Goal: Task Accomplishment & Management: Use online tool/utility

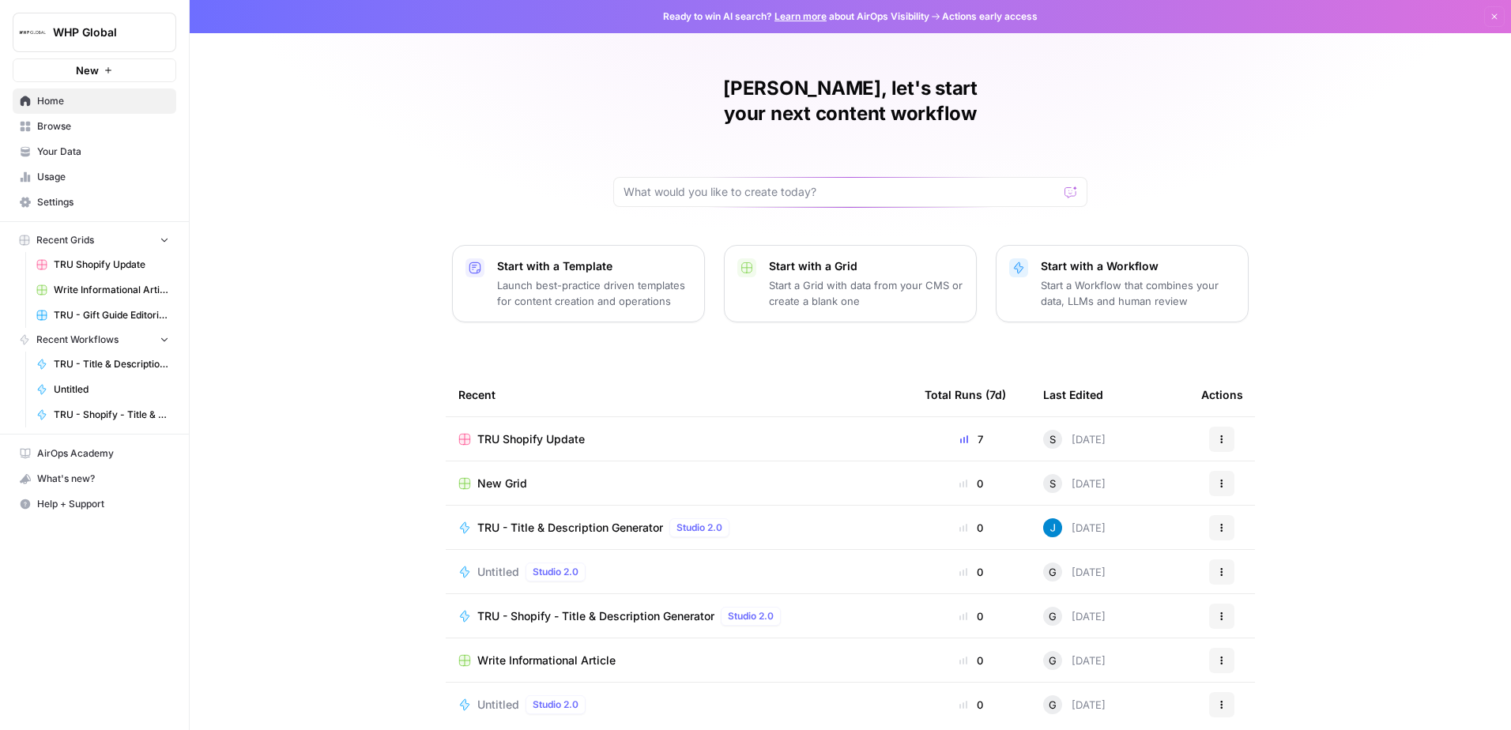
click at [104, 266] on span "TRU Shopify Update" at bounding box center [111, 265] width 115 height 14
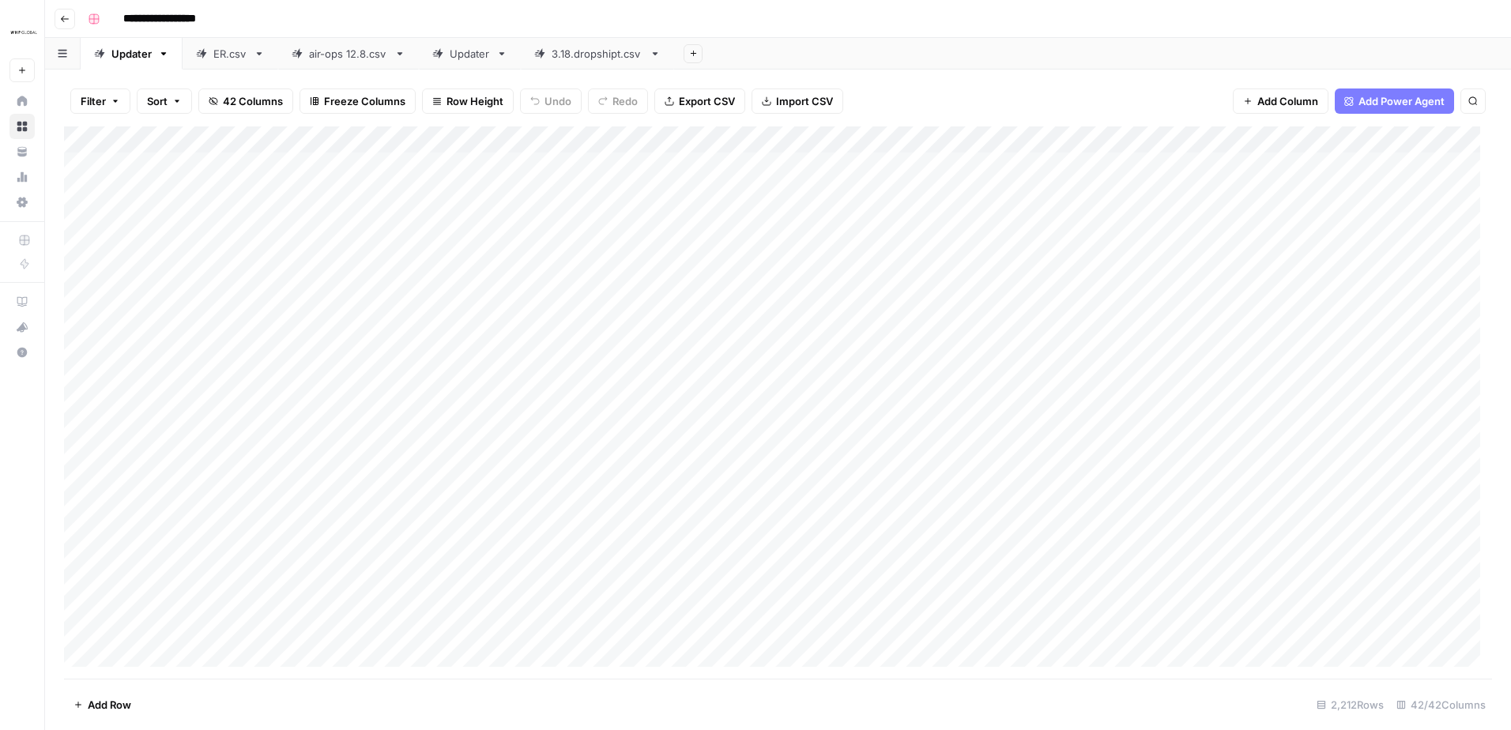
click at [694, 58] on button "Add Sheet" at bounding box center [693, 53] width 19 height 19
click at [732, 135] on span "From Workflow" at bounding box center [771, 130] width 116 height 16
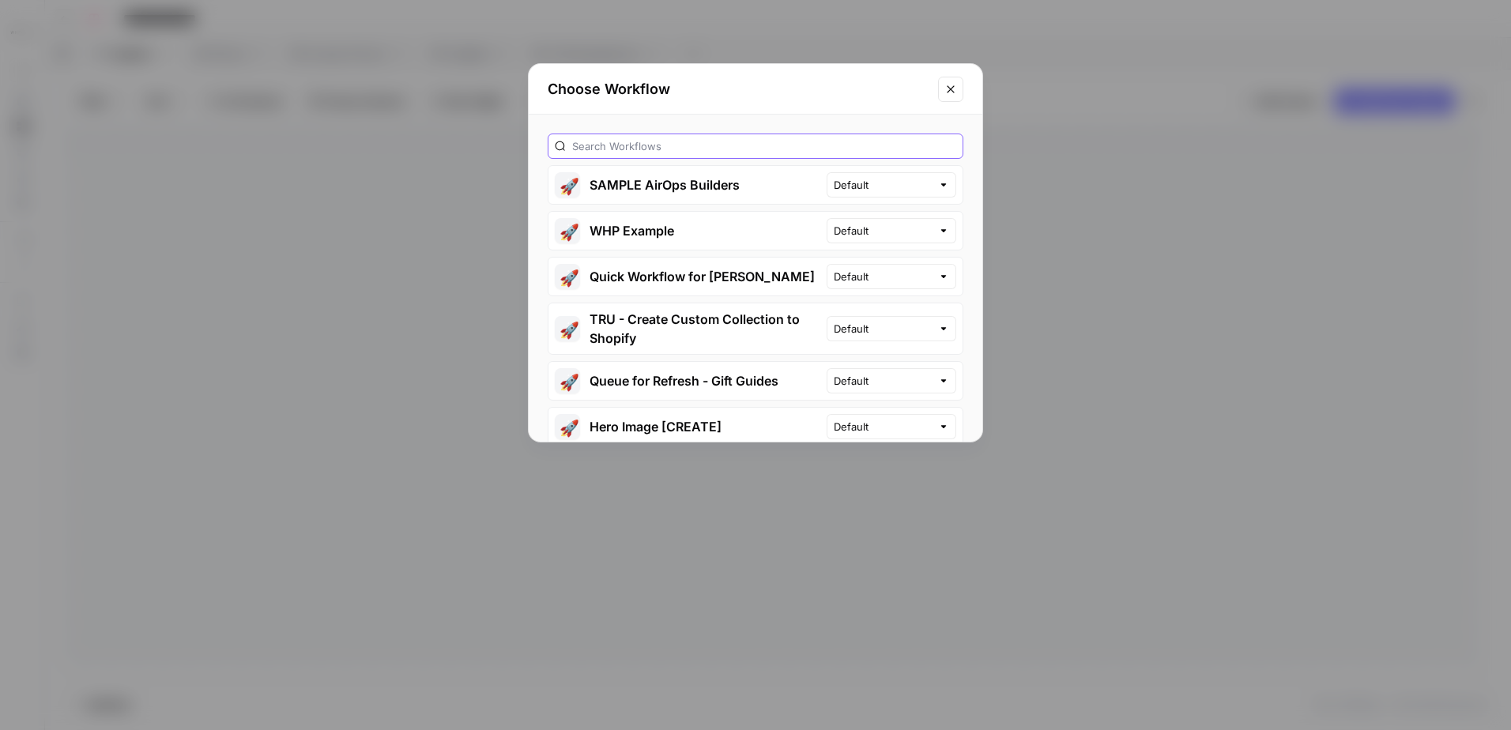
click at [744, 153] on input "text" at bounding box center [764, 146] width 384 height 16
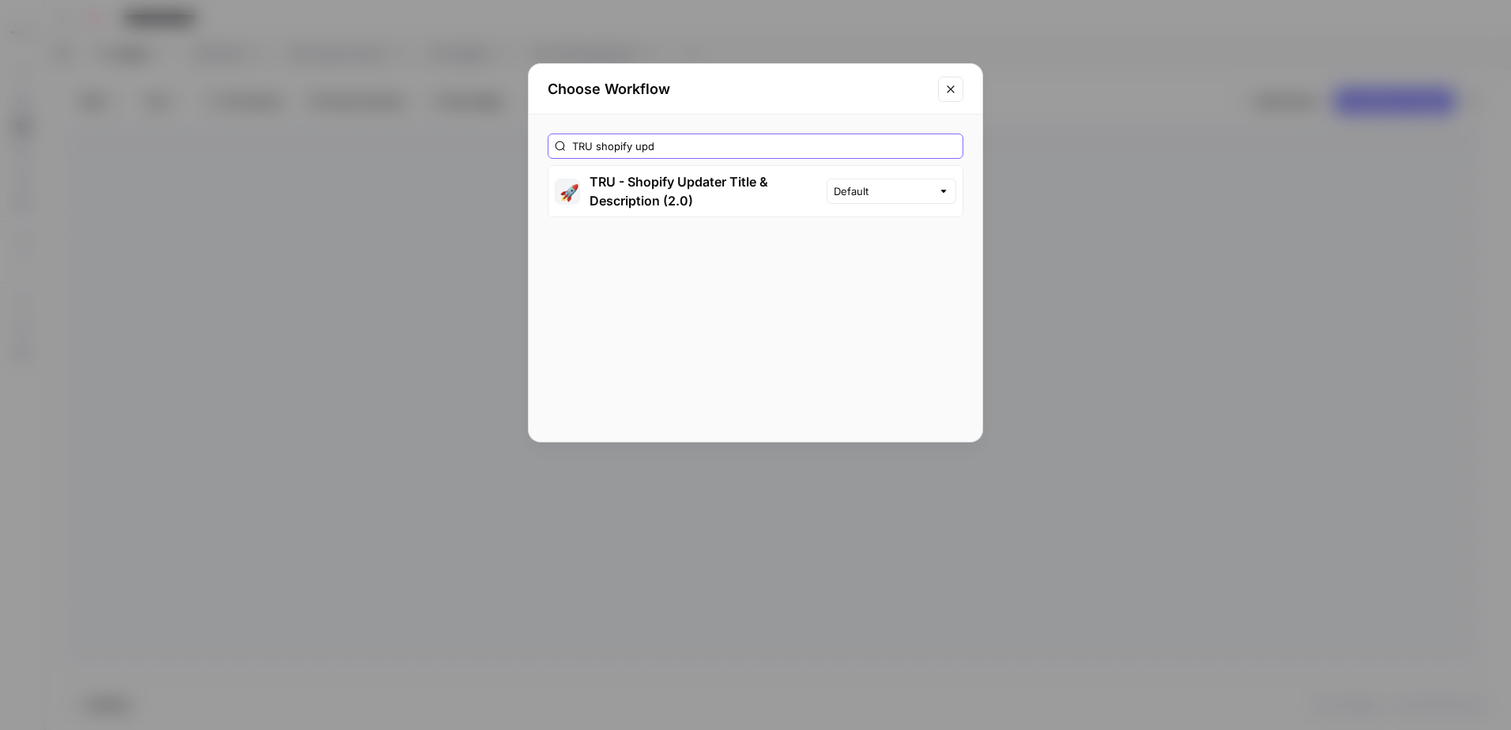
type input "TRU shopify upd"
click at [786, 192] on button "🚀 TRU - Shopify Updater Title & Description (2.0)" at bounding box center [687, 191] width 278 height 51
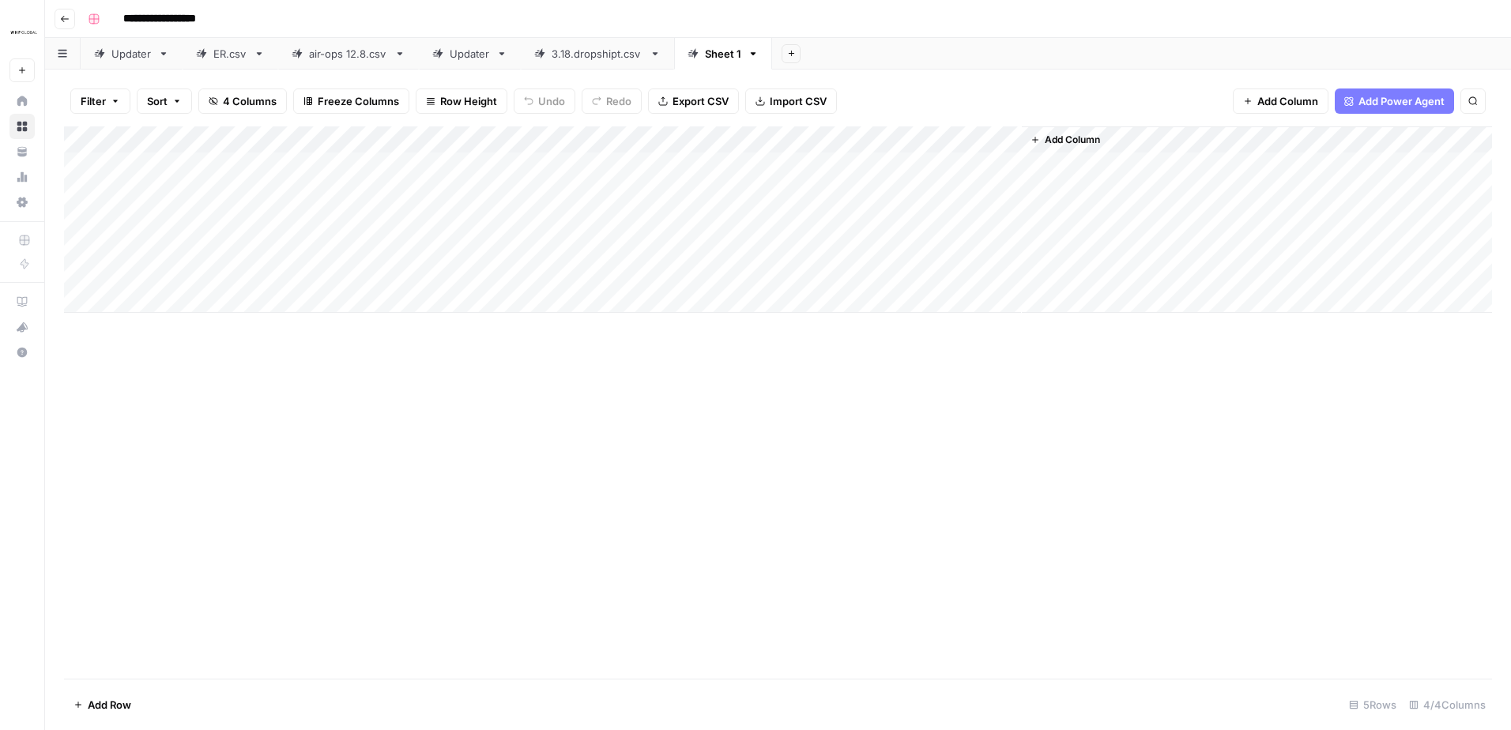
click at [503, 458] on div "Add Column" at bounding box center [778, 402] width 1428 height 552
click at [254, 165] on div "Add Column" at bounding box center [778, 219] width 1428 height 187
click at [174, 300] on div "Add Column" at bounding box center [778, 219] width 1428 height 187
click at [174, 300] on body "**********" at bounding box center [755, 365] width 1511 height 730
click at [168, 333] on div "Add Column" at bounding box center [778, 232] width 1428 height 213
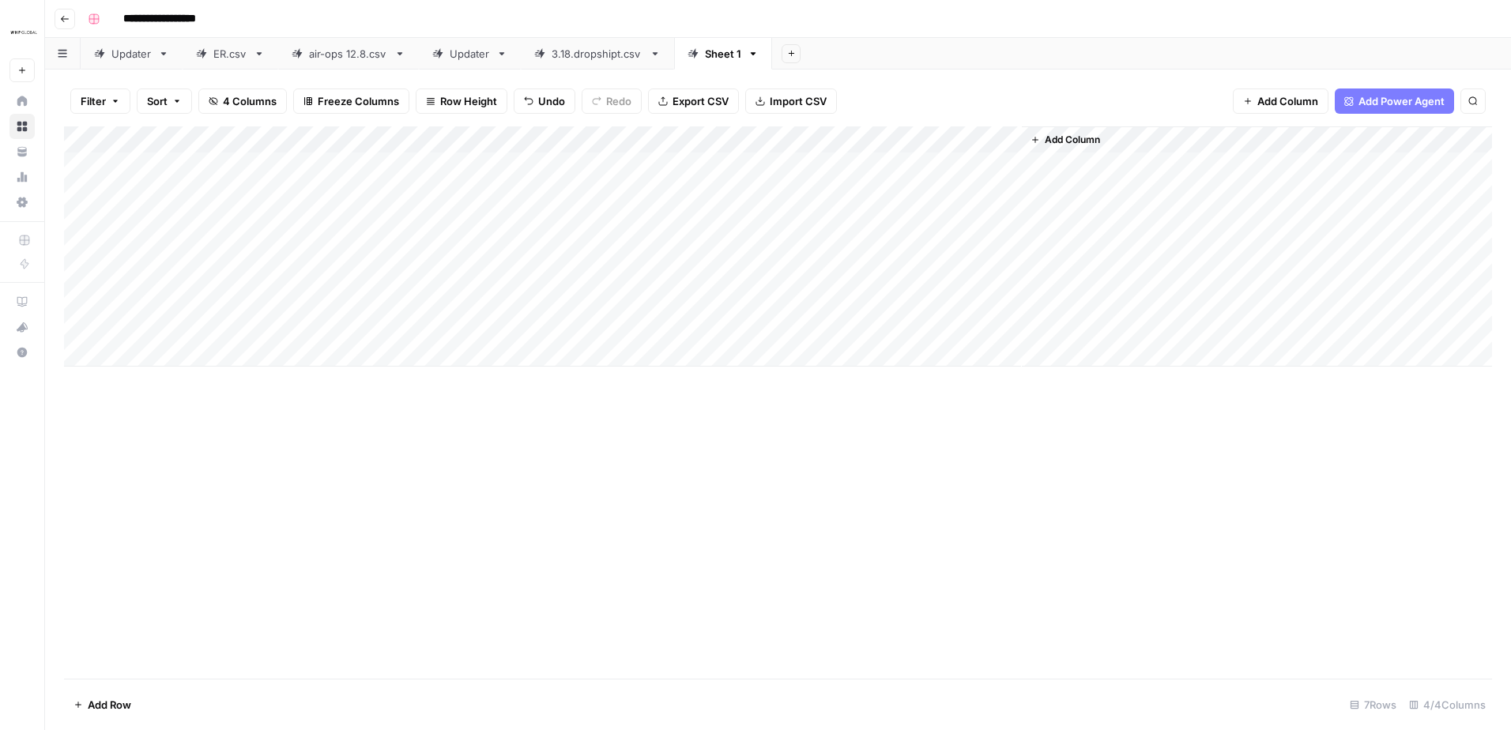
click at [167, 360] on div "Add Column" at bounding box center [778, 246] width 1428 height 240
click at [167, 374] on div "Add Column" at bounding box center [778, 259] width 1428 height 267
click at [159, 412] on div "Add Column" at bounding box center [778, 273] width 1428 height 294
click at [158, 433] on div "Add Column" at bounding box center [778, 286] width 1428 height 321
click at [106, 714] on button "Add Row" at bounding box center [102, 704] width 77 height 25
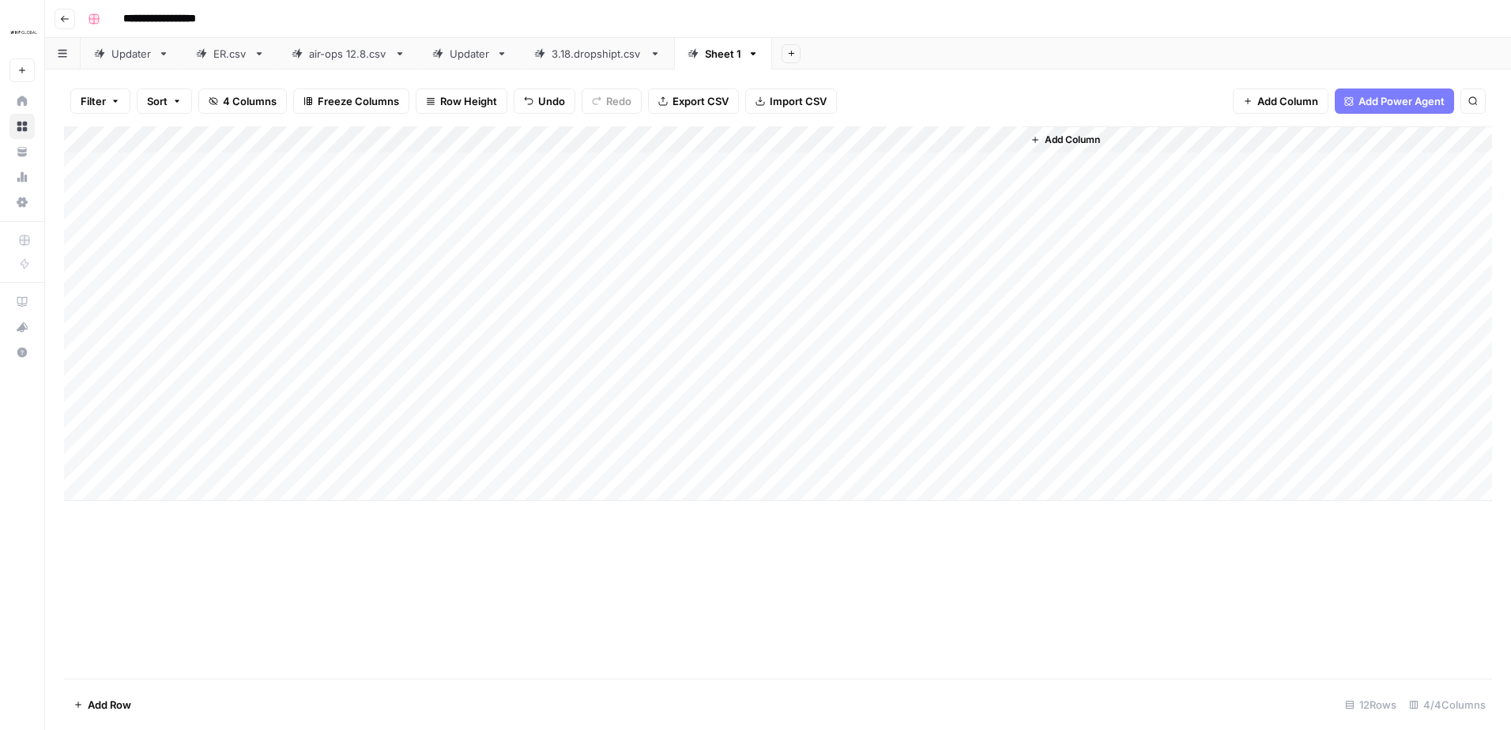
click at [107, 703] on span "Add Row" at bounding box center [109, 705] width 43 height 16
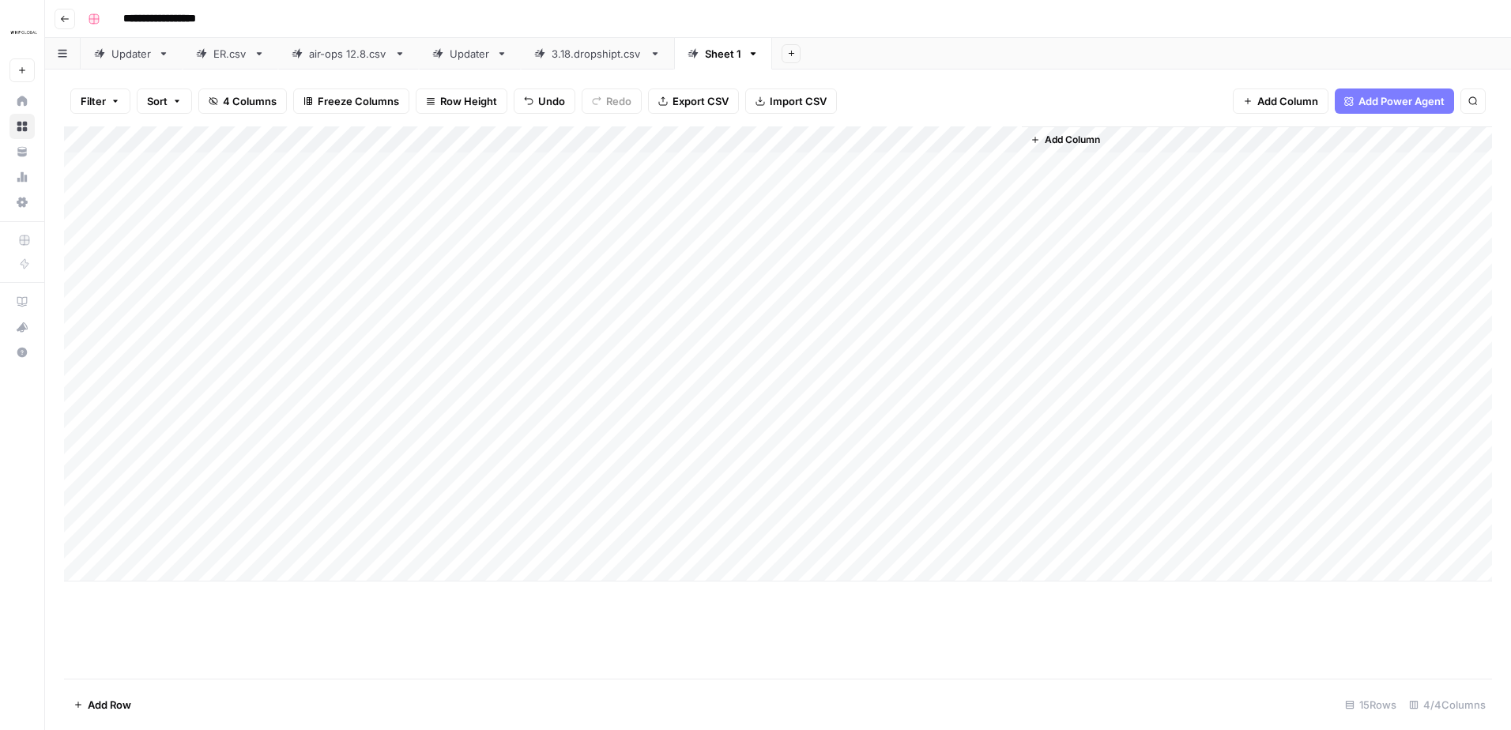
click at [107, 703] on span "Add Row" at bounding box center [109, 705] width 43 height 16
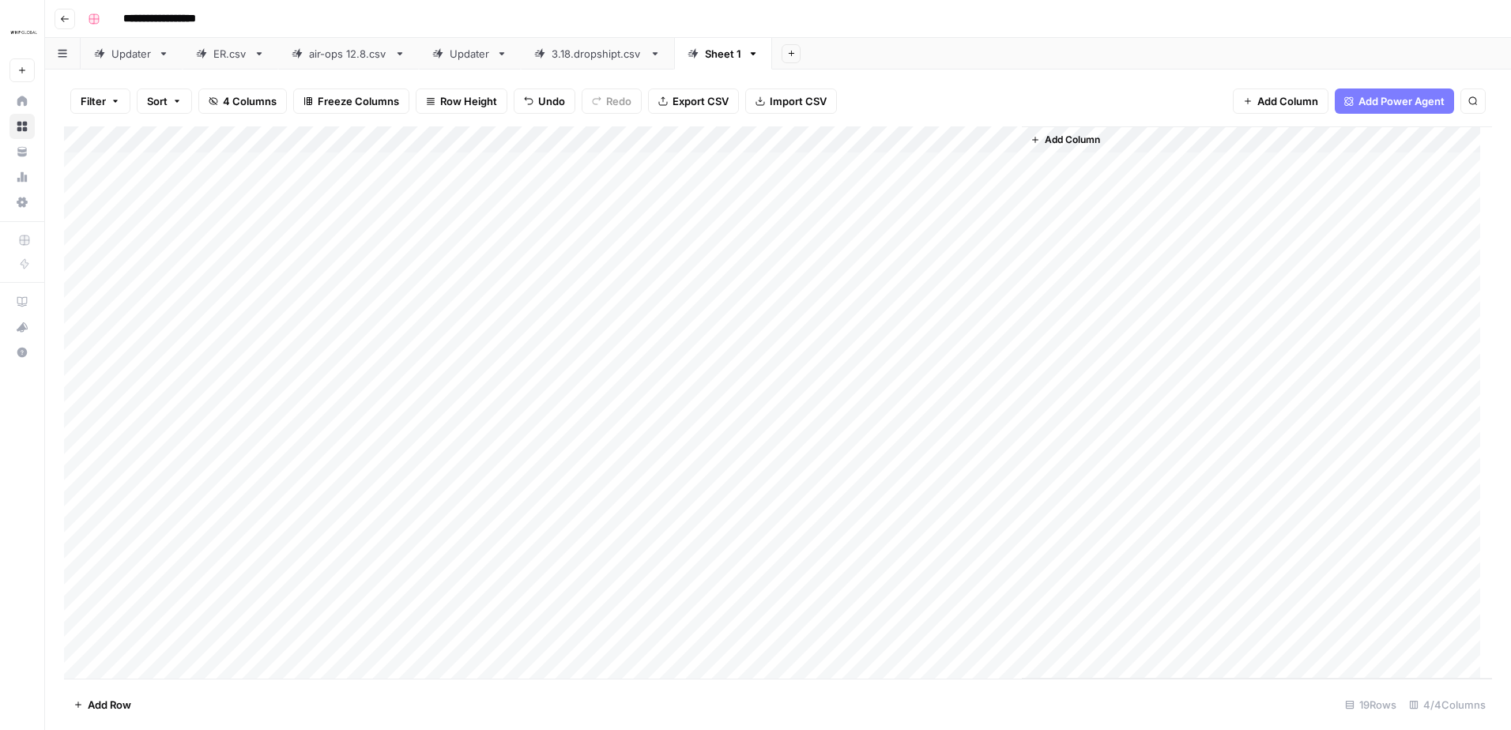
click at [107, 703] on span "Add Row" at bounding box center [109, 705] width 43 height 16
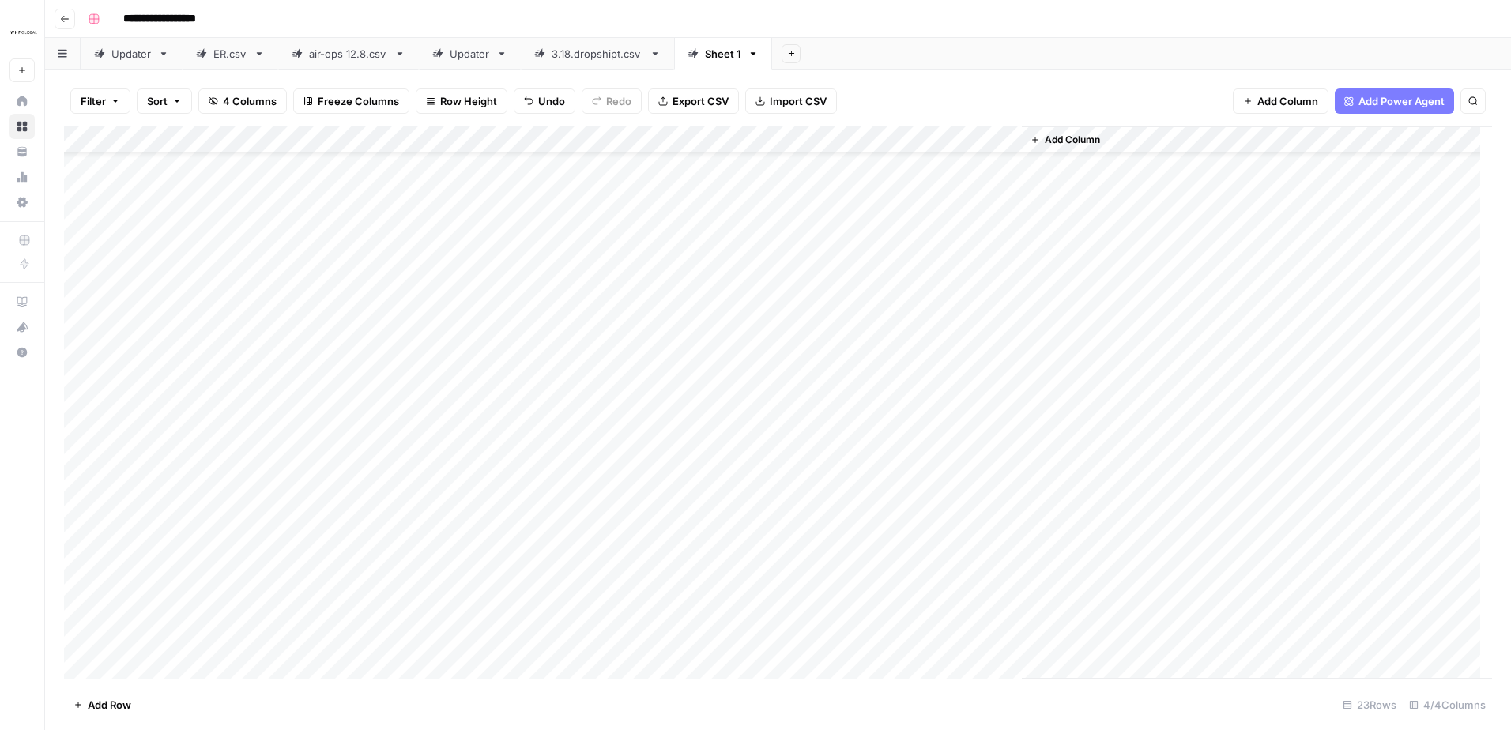
click at [107, 703] on span "Add Row" at bounding box center [109, 705] width 43 height 16
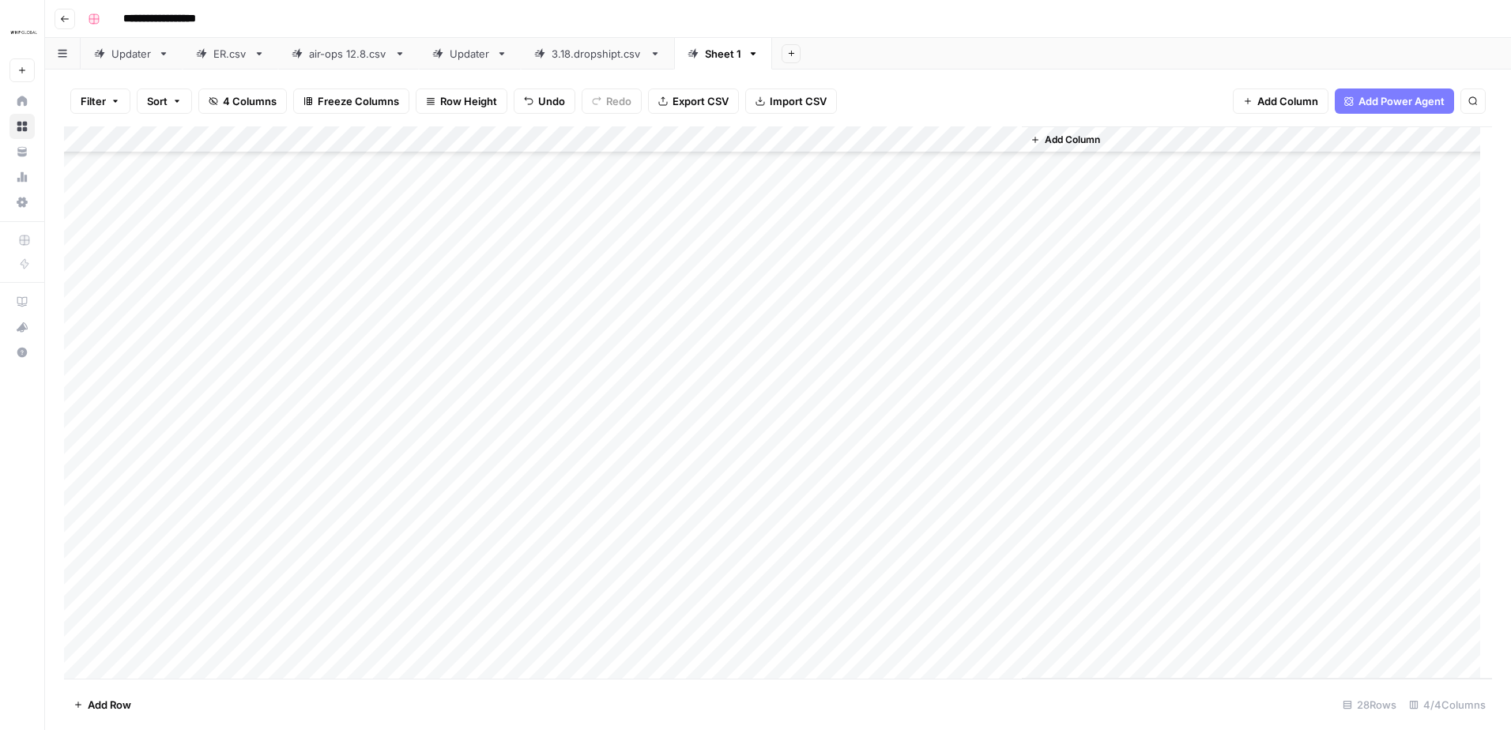
click at [107, 703] on span "Add Row" at bounding box center [109, 705] width 43 height 16
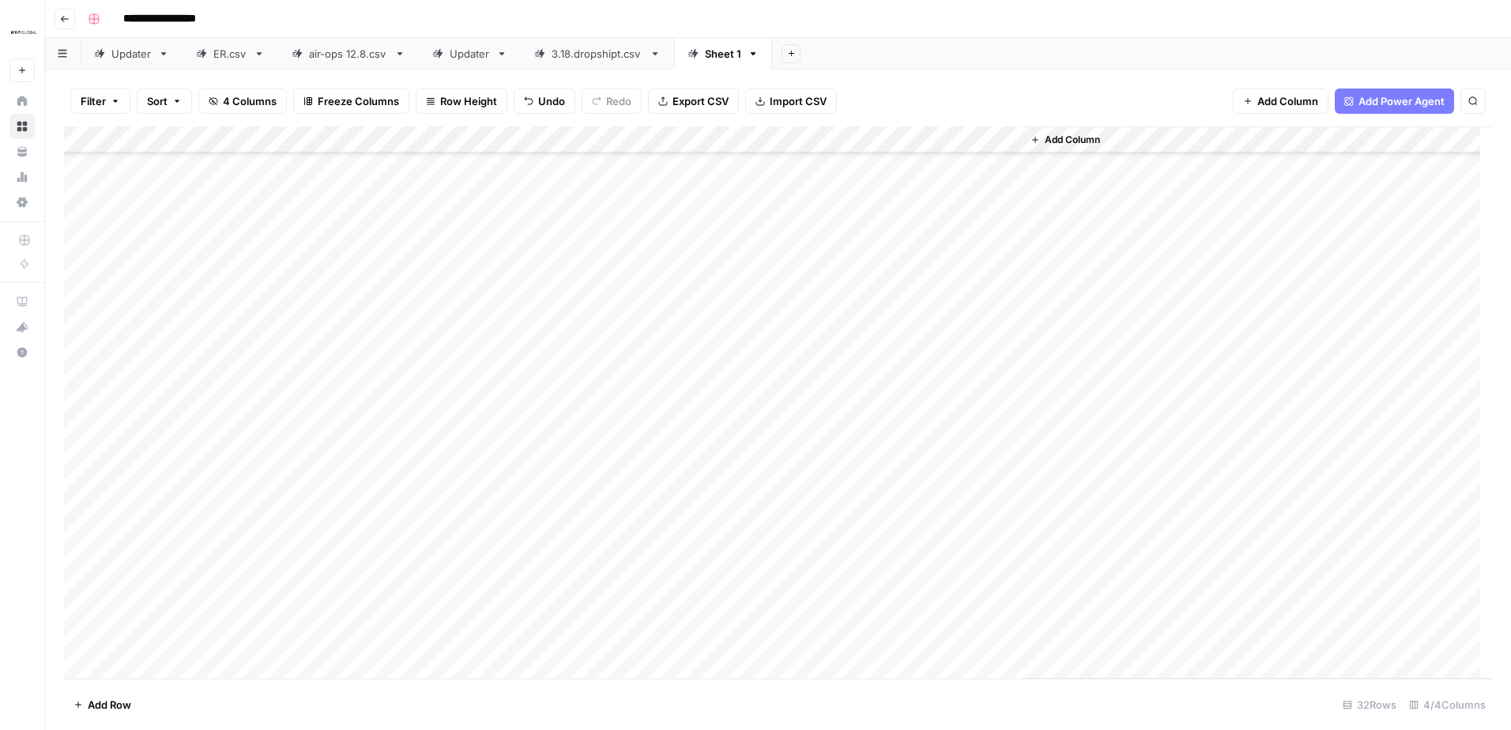
click at [107, 703] on span "Add Row" at bounding box center [109, 705] width 43 height 16
click at [253, 164] on div "Add Column" at bounding box center [778, 402] width 1428 height 552
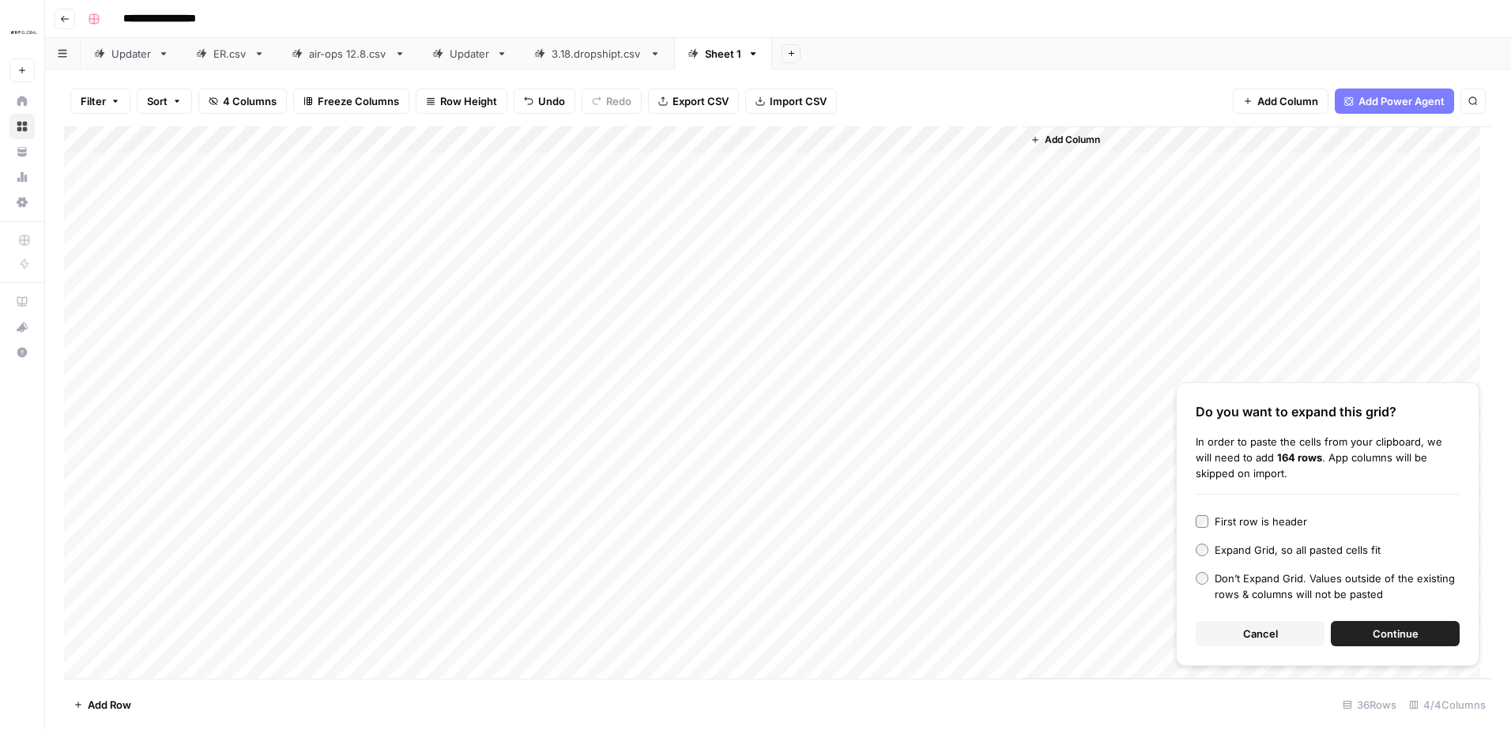
click at [1409, 624] on button "Continue" at bounding box center [1395, 633] width 129 height 25
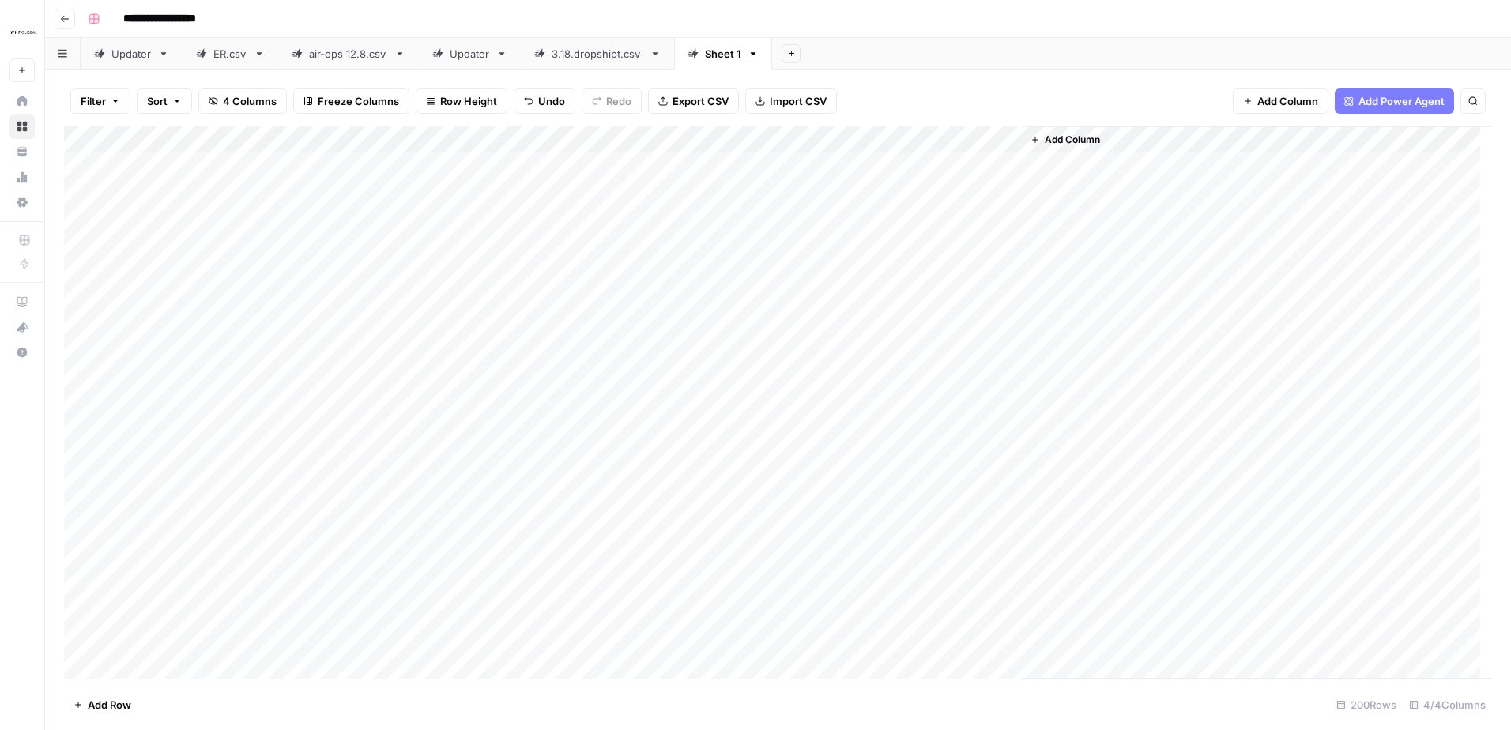
drag, startPoint x: 85, startPoint y: 186, endPoint x: 81, endPoint y: 174, distance: 12.5
click at [933, 73] on div "Filter Sort 4 Columns Freeze Columns Row Height Undo Redo Export CSV Import CSV…" at bounding box center [778, 400] width 1466 height 661
click at [85, 161] on div "Add Column" at bounding box center [778, 402] width 1428 height 552
click at [79, 615] on div "Add Column" at bounding box center [778, 402] width 1428 height 552
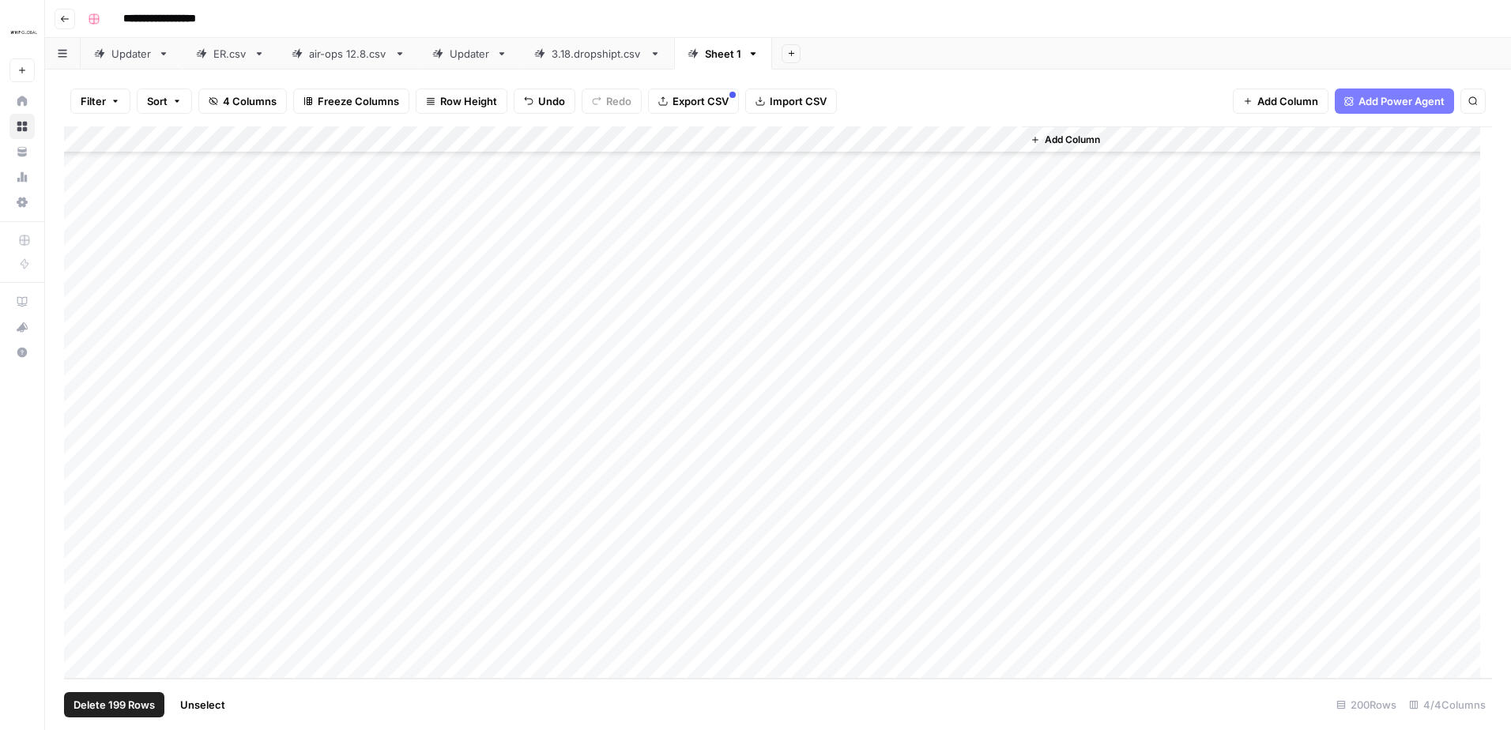
click at [991, 145] on div "Add Column" at bounding box center [778, 402] width 1428 height 552
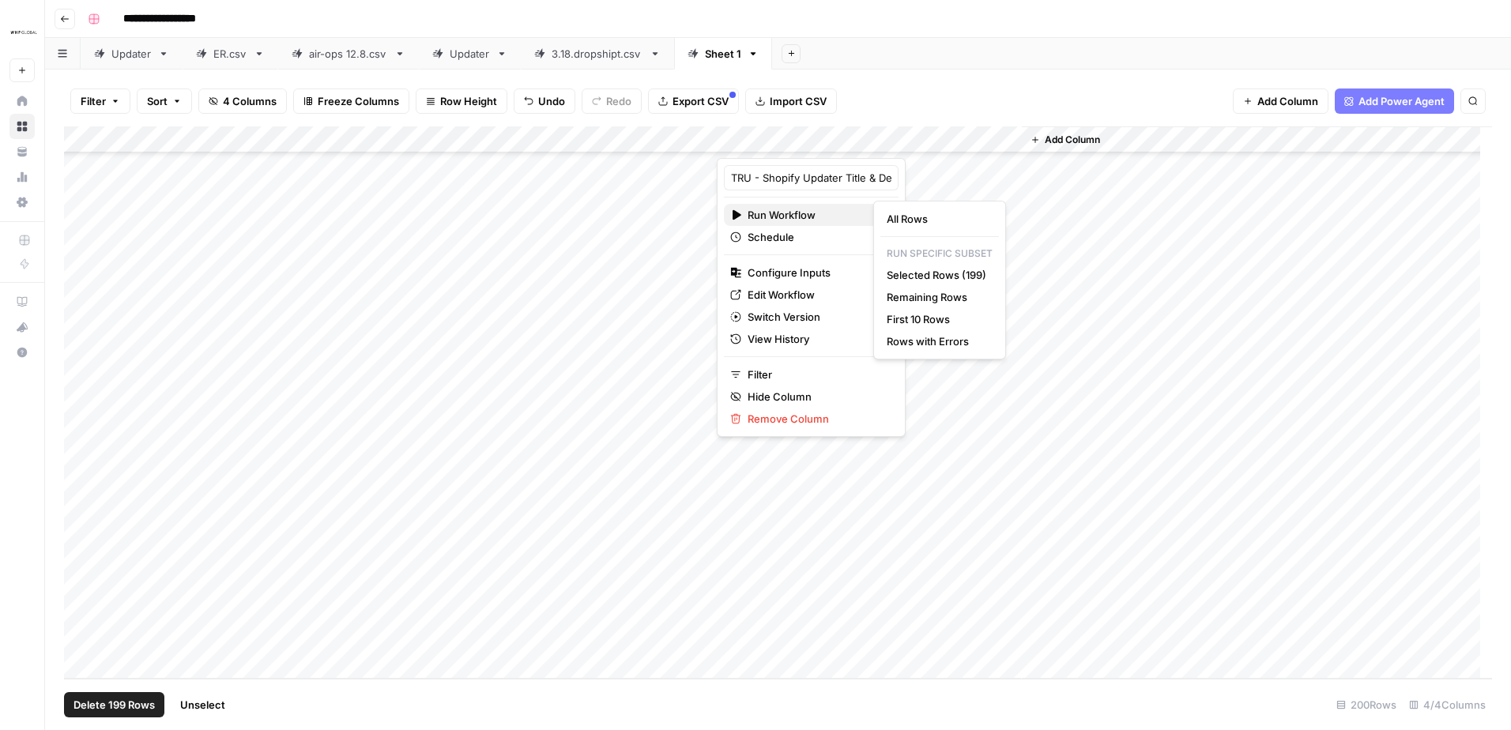
click at [820, 212] on span "Run Workflow" at bounding box center [809, 215] width 122 height 16
click at [932, 273] on span "Selected Rows (199)" at bounding box center [937, 275] width 100 height 16
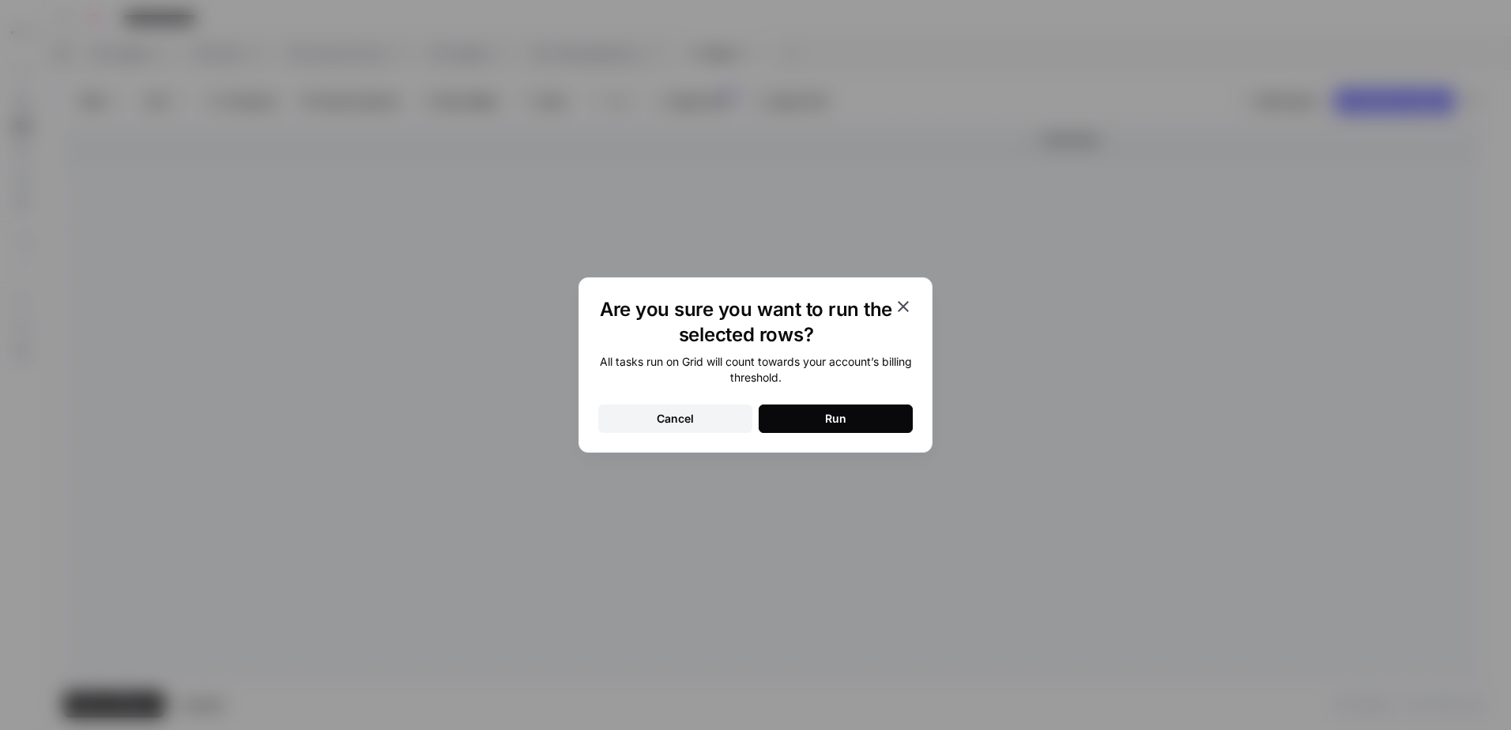
click at [808, 428] on button "Run" at bounding box center [836, 419] width 154 height 28
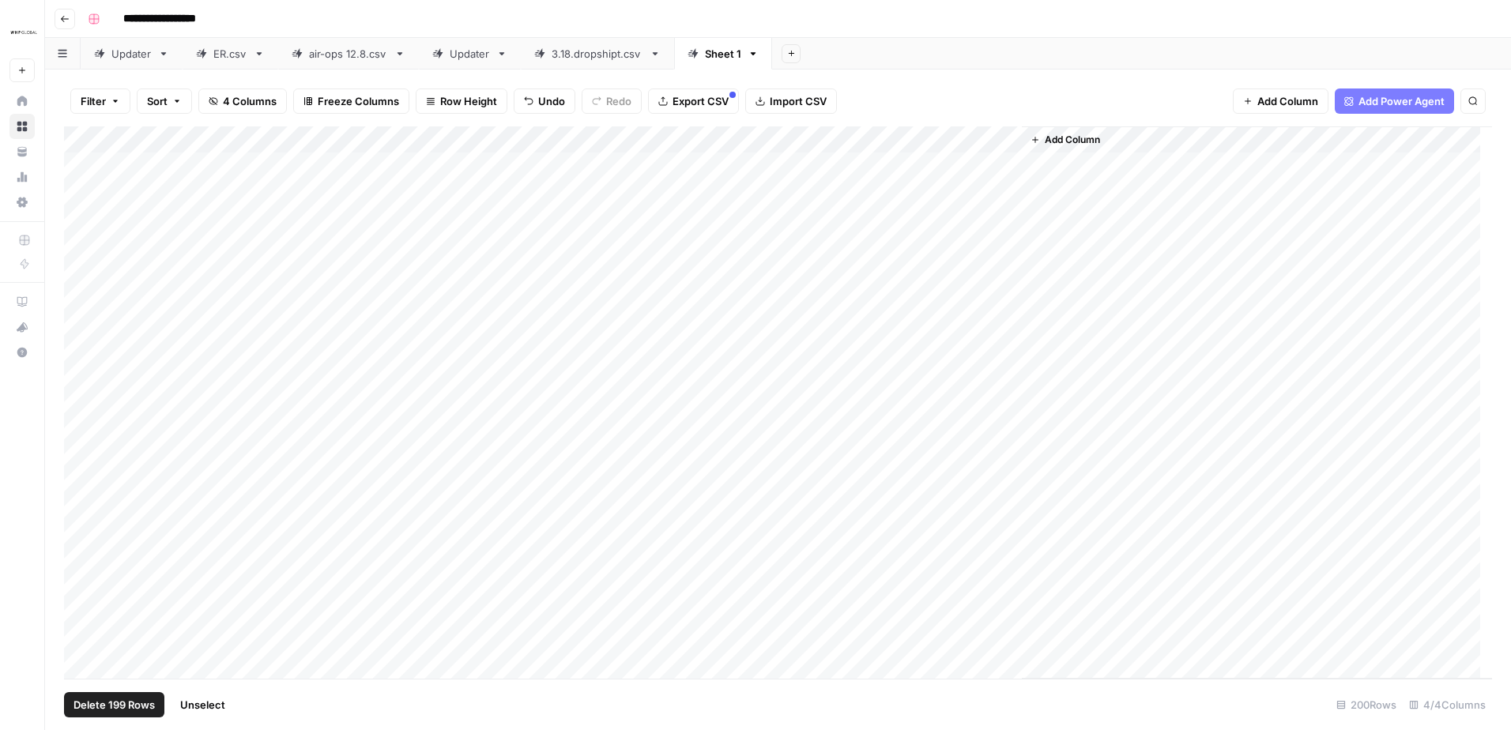
scroll to position [0, 0]
click at [756, 55] on icon "button" at bounding box center [753, 53] width 11 height 11
click at [810, 145] on span "Delete Sheet" at bounding box center [815, 142] width 76 height 16
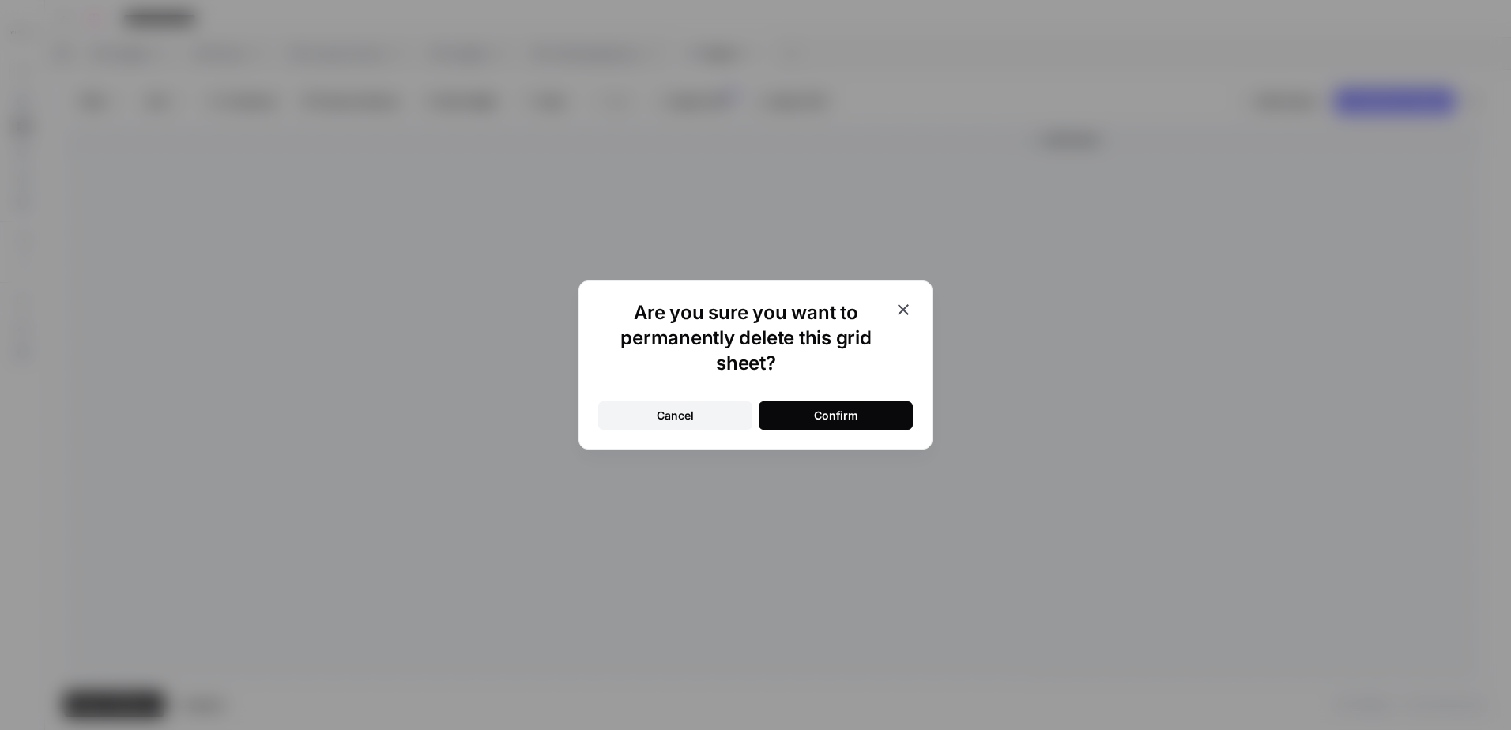
click at [872, 416] on button "Confirm" at bounding box center [836, 415] width 154 height 28
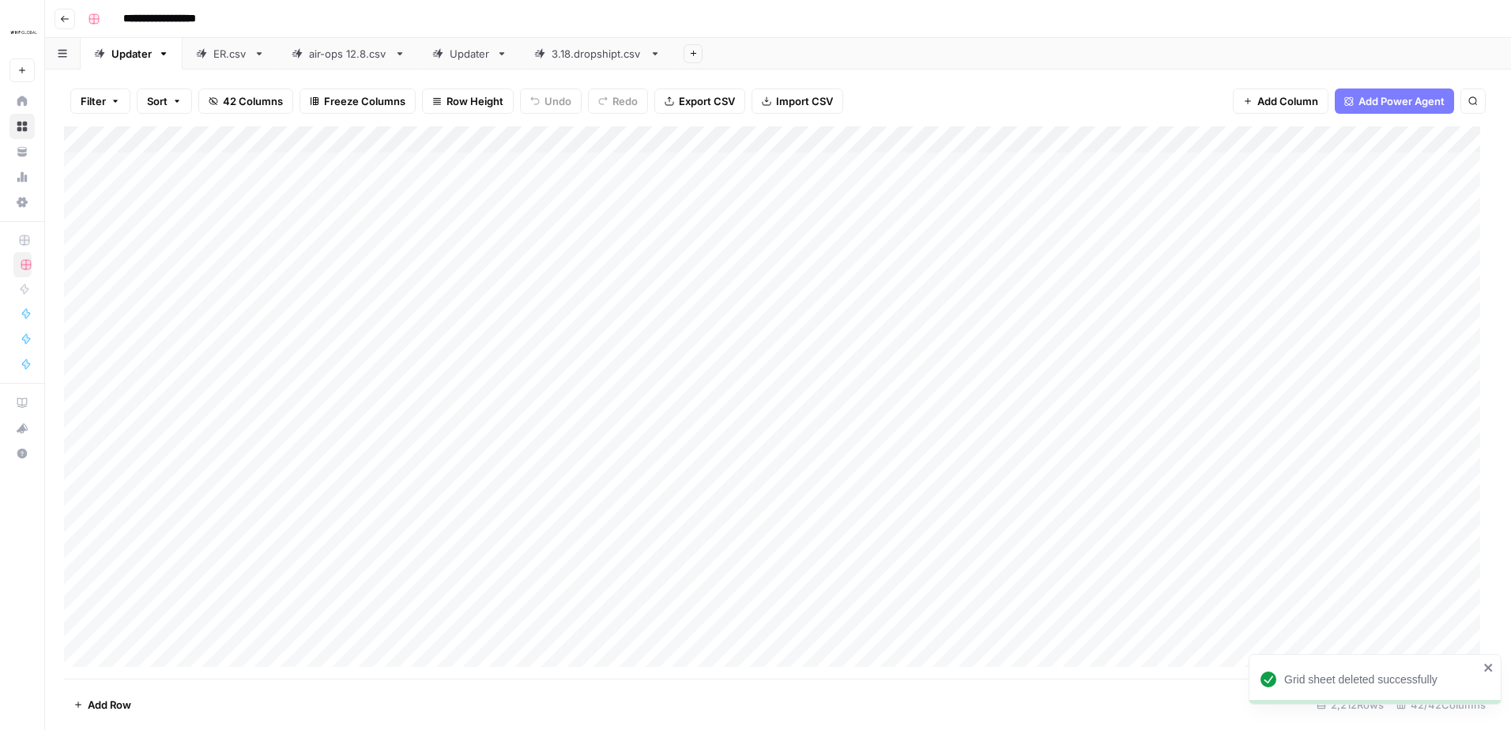
click at [1010, 100] on div "Filter Sort 42 Columns Freeze Columns Row Height Undo Redo Export CSV Import CS…" at bounding box center [778, 101] width 1428 height 51
click at [693, 51] on icon "button" at bounding box center [693, 53] width 9 height 9
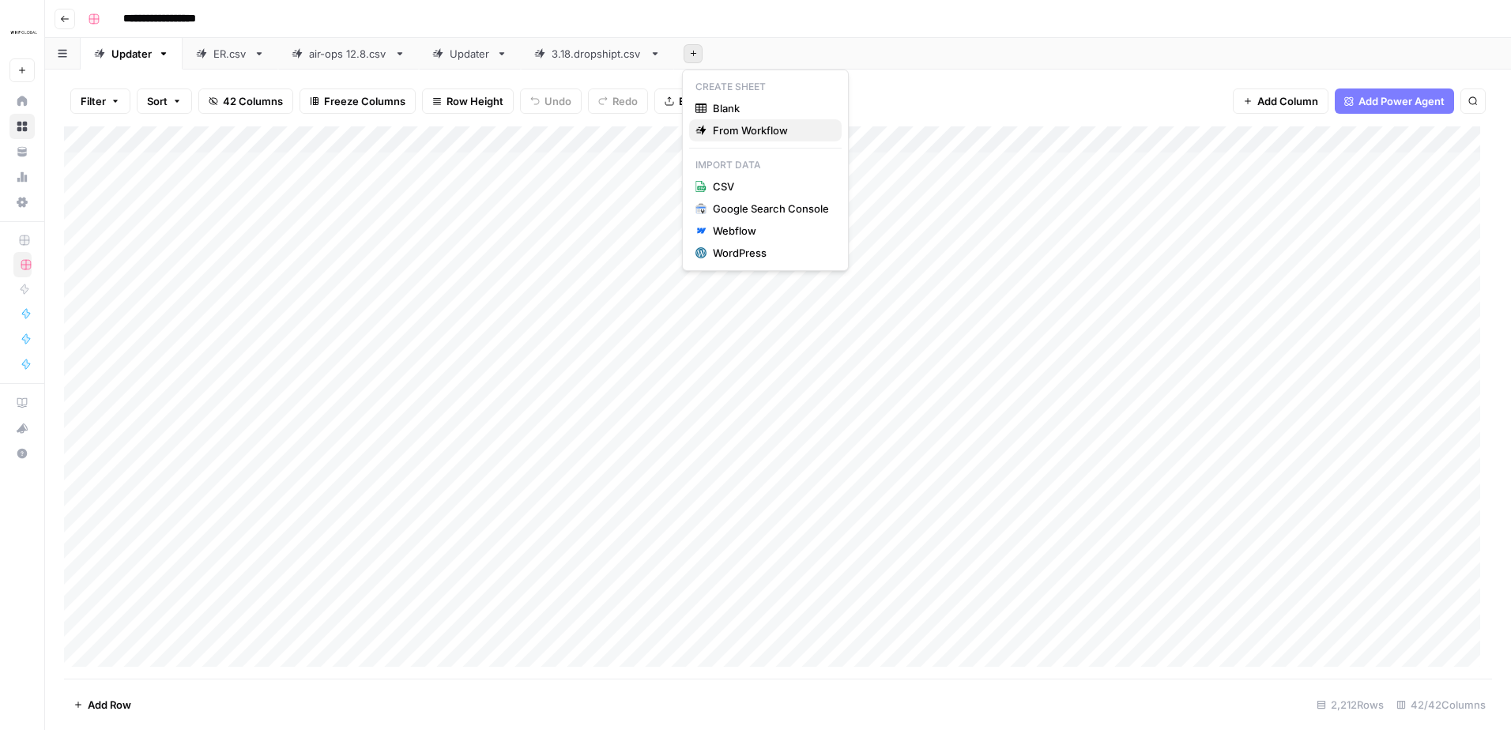
click at [748, 134] on span "From Workflow" at bounding box center [771, 130] width 116 height 16
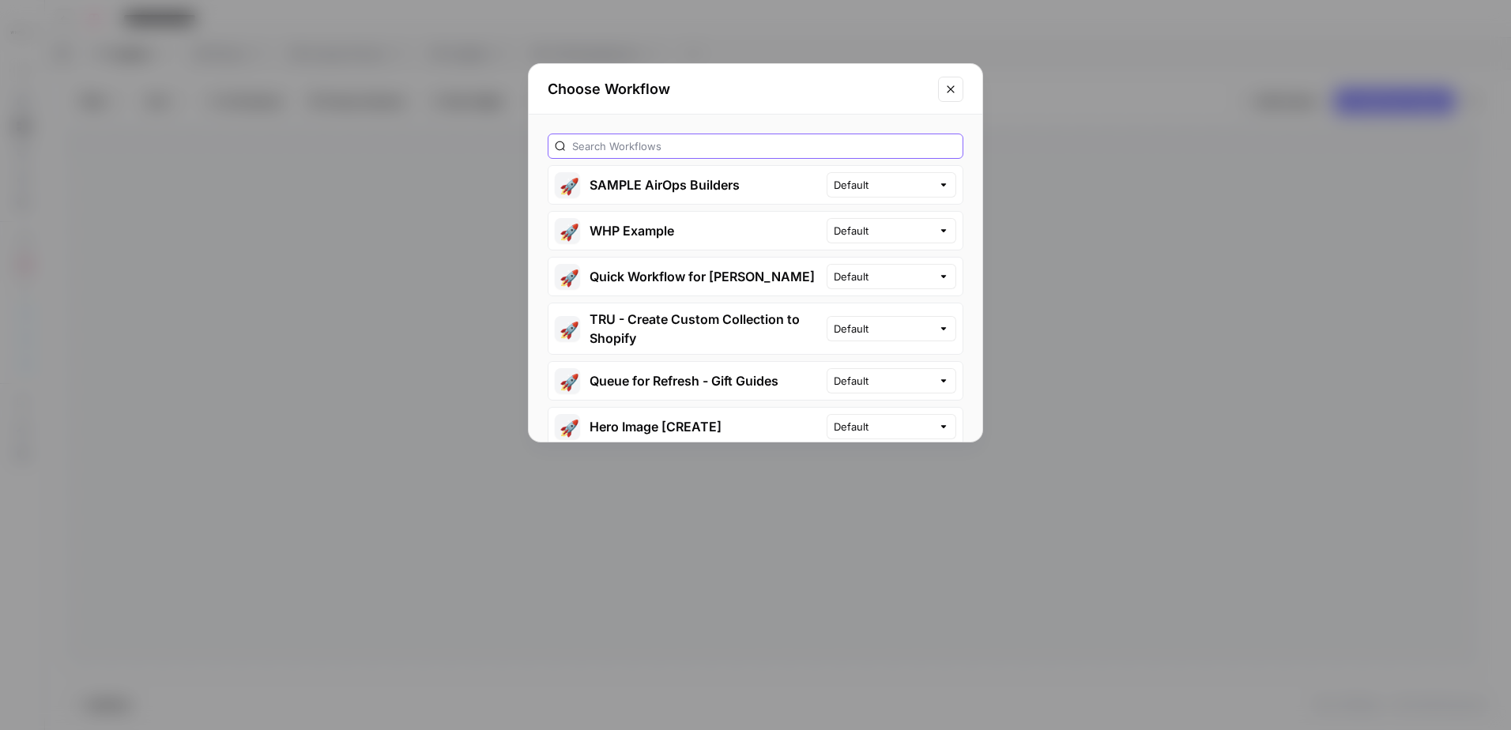
click at [697, 139] on input "text" at bounding box center [764, 146] width 384 height 16
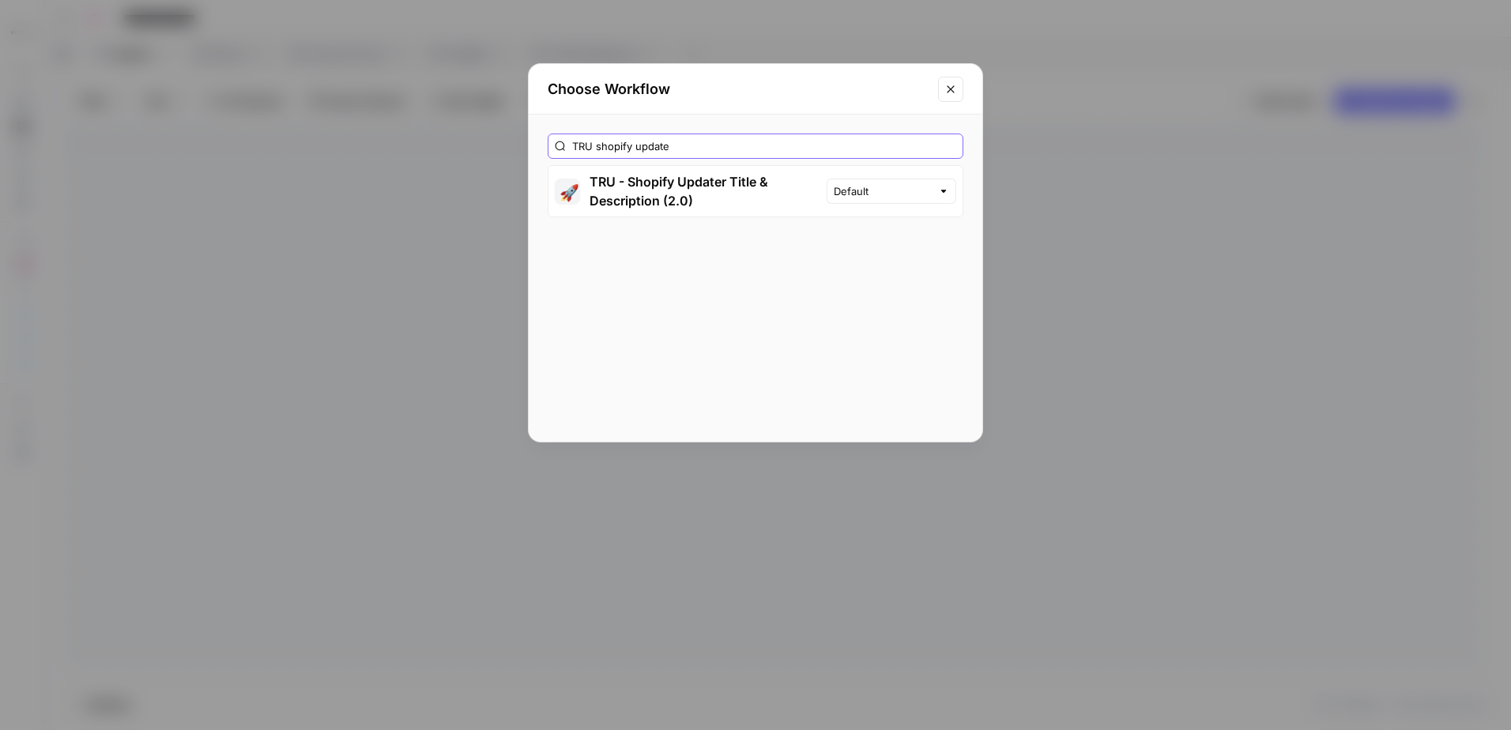
type input "TRU shopify update"
click at [687, 180] on button "🚀 TRU - Shopify Updater Title & Description (2.0)" at bounding box center [687, 191] width 278 height 51
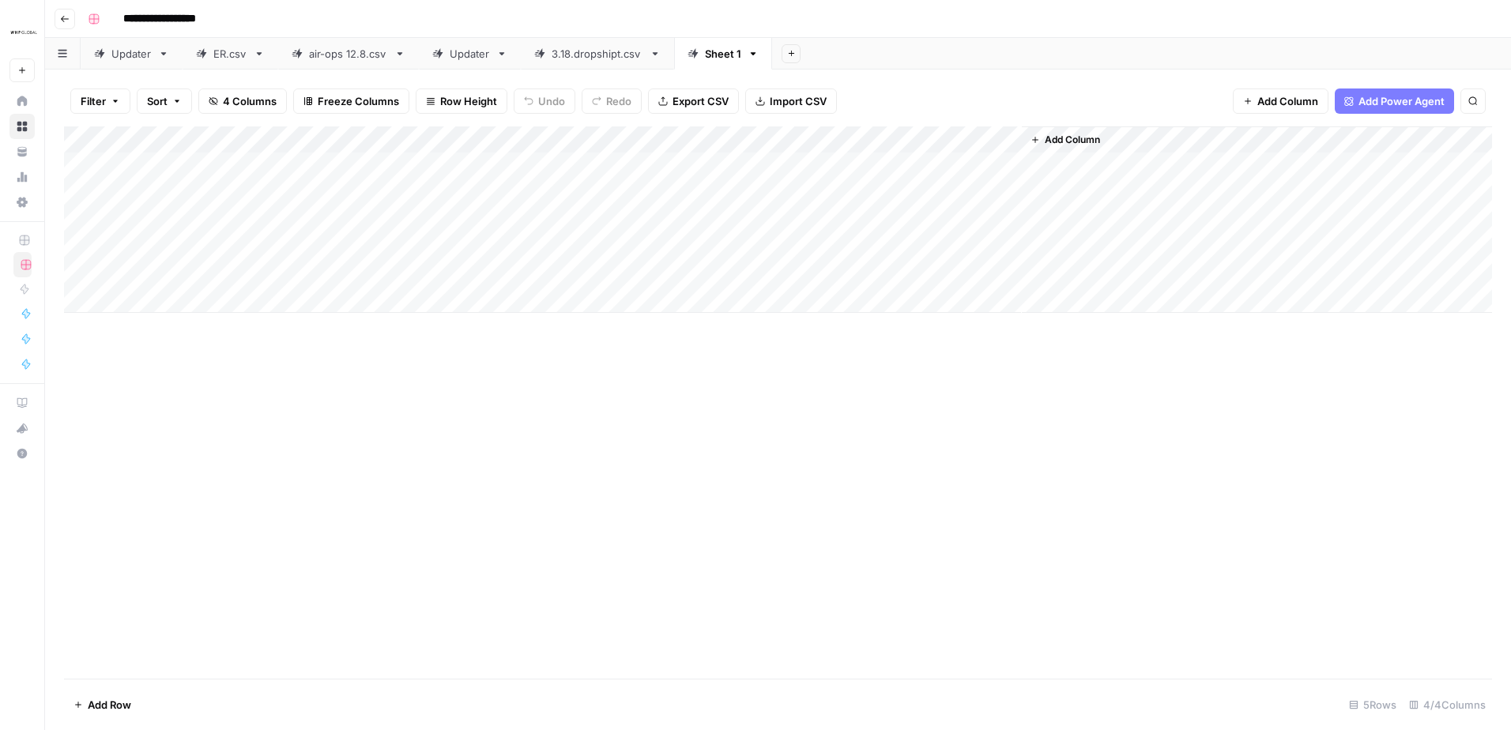
click at [149, 298] on div "Add Column" at bounding box center [778, 219] width 1428 height 187
click at [121, 705] on span "Add Row" at bounding box center [109, 705] width 43 height 16
click at [120, 707] on span "Add Row" at bounding box center [109, 705] width 43 height 16
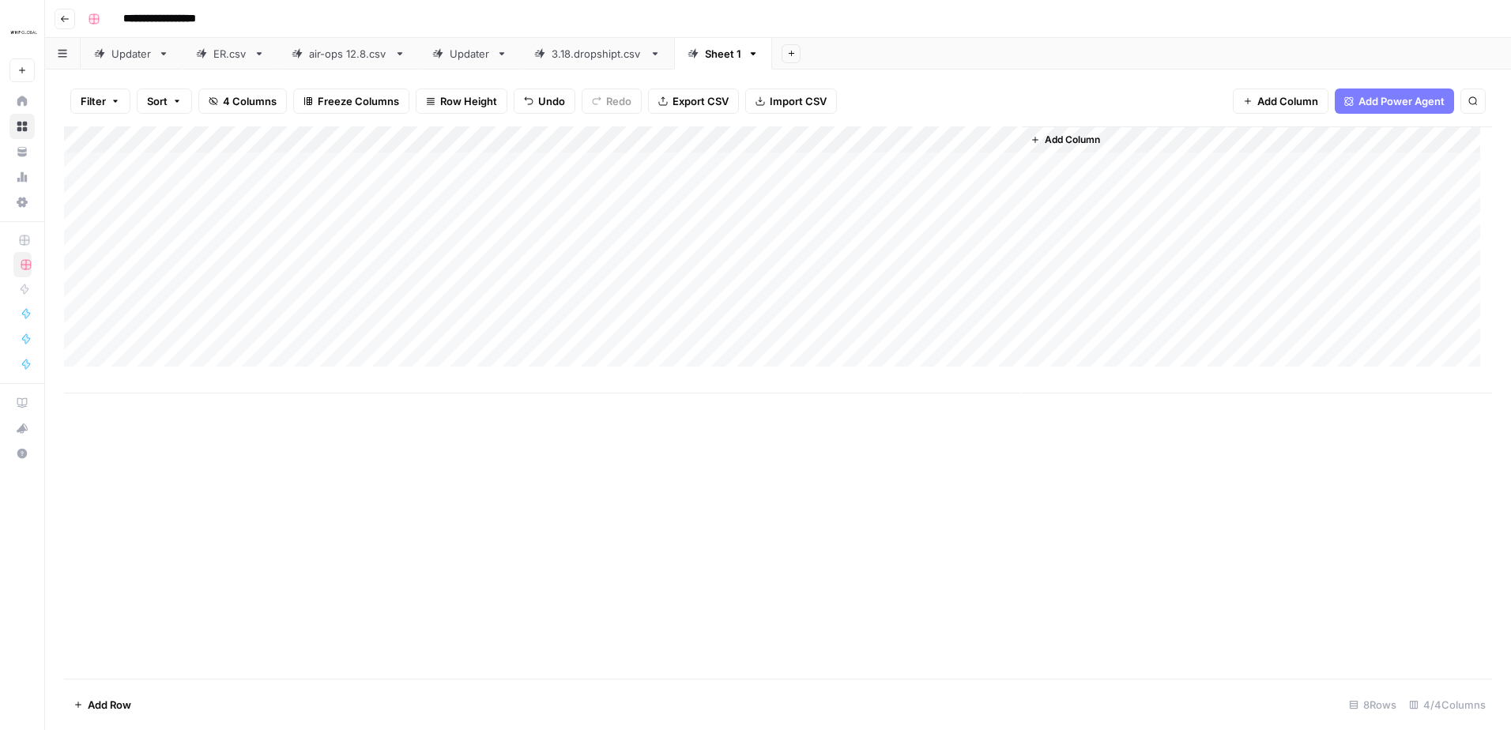
click at [120, 707] on span "Add Row" at bounding box center [109, 705] width 43 height 16
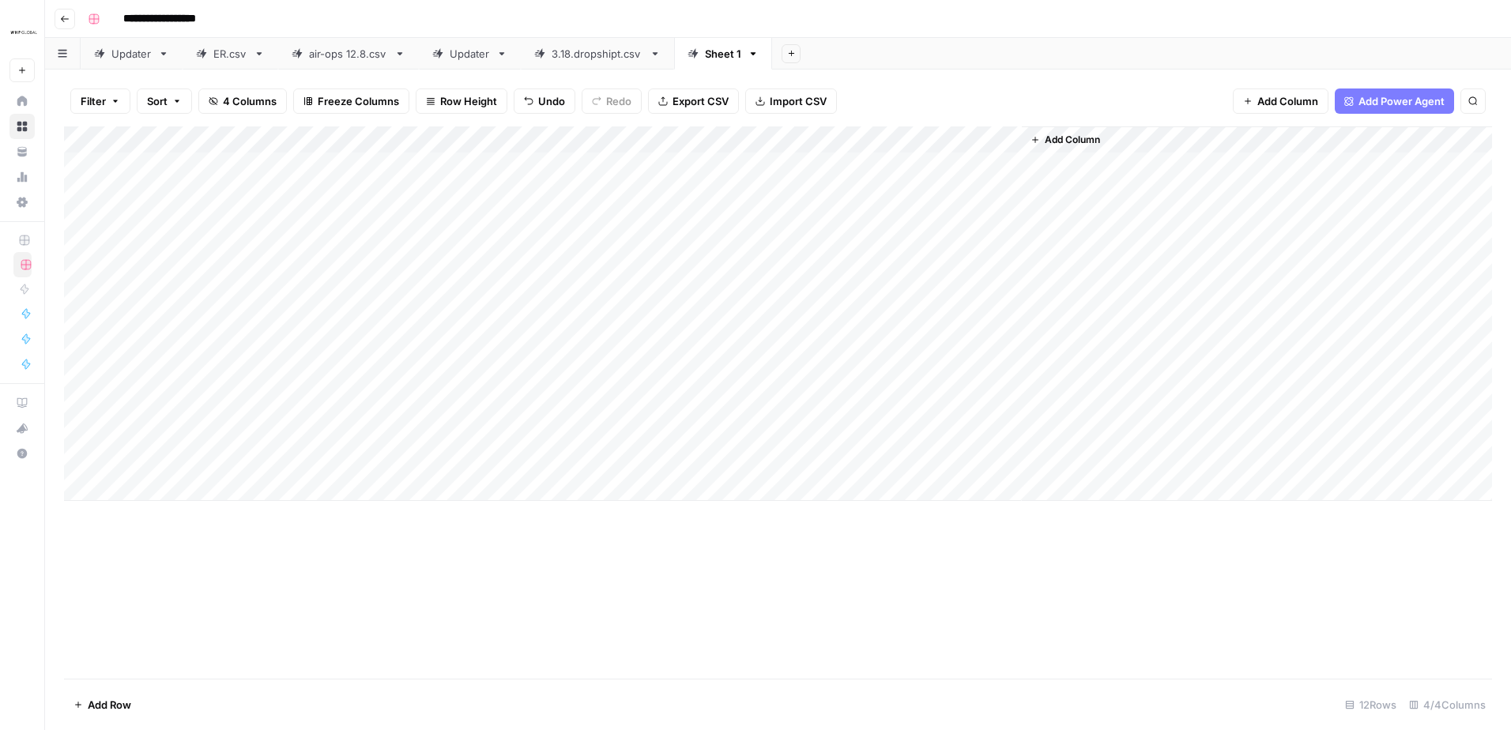
click at [120, 707] on span "Add Row" at bounding box center [109, 705] width 43 height 16
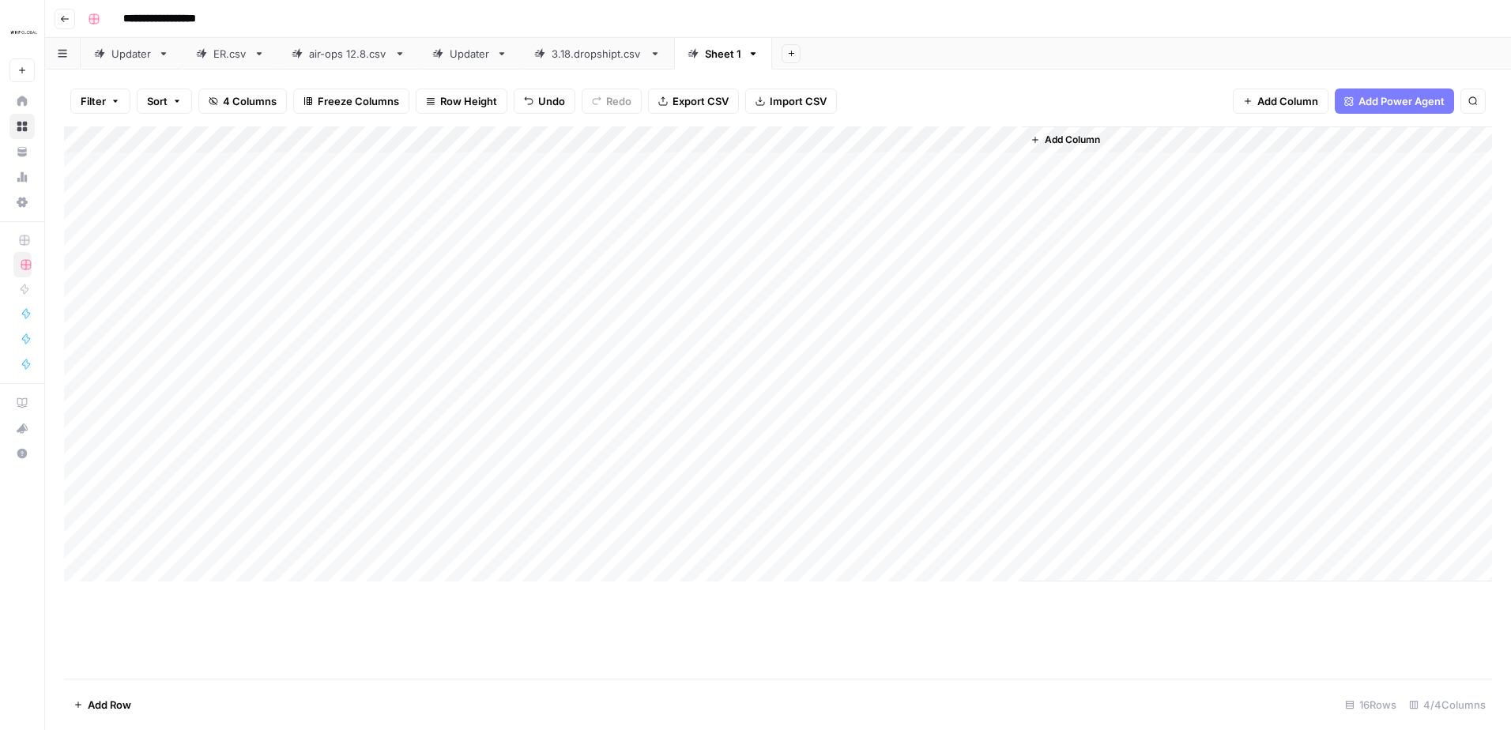
click at [120, 707] on span "Add Row" at bounding box center [109, 705] width 43 height 16
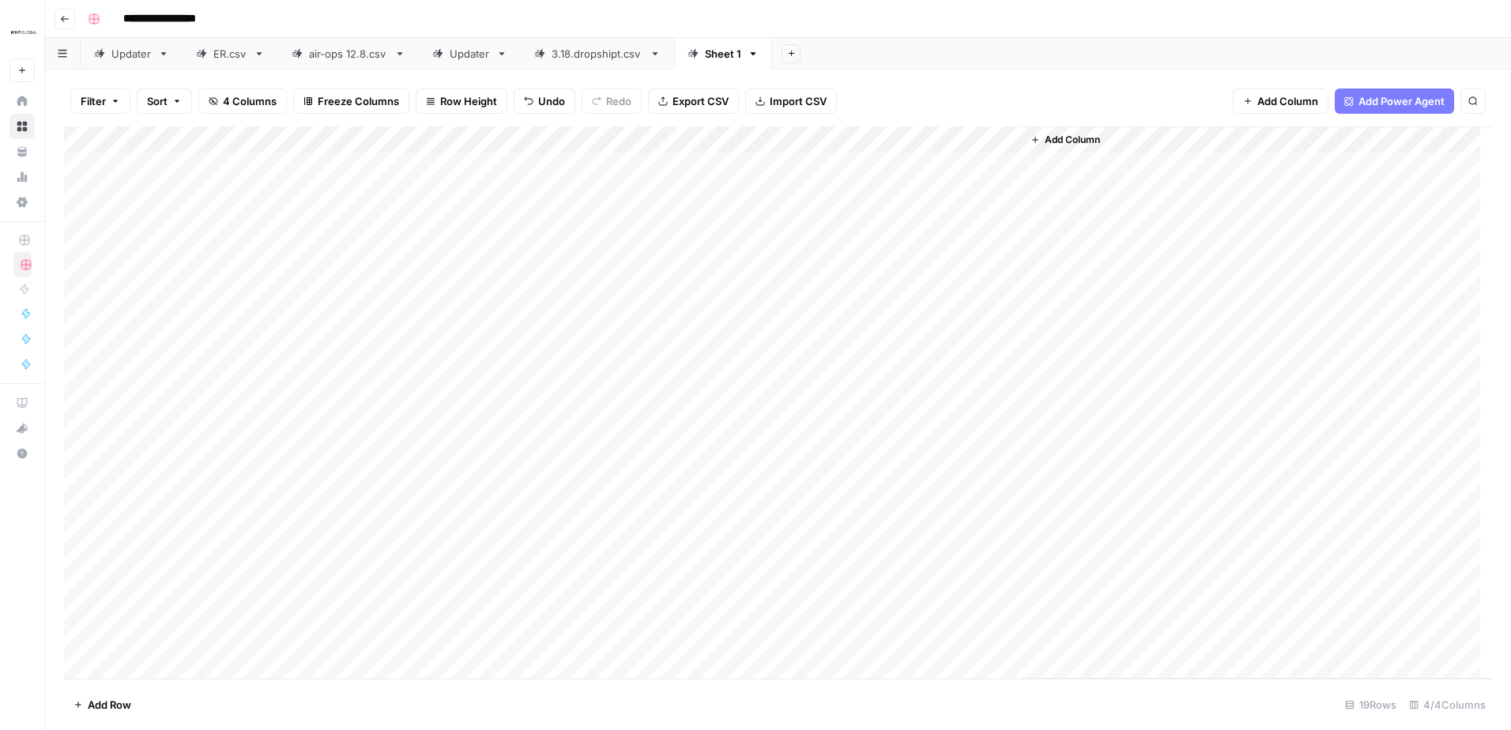
click at [120, 707] on span "Add Row" at bounding box center [109, 705] width 43 height 16
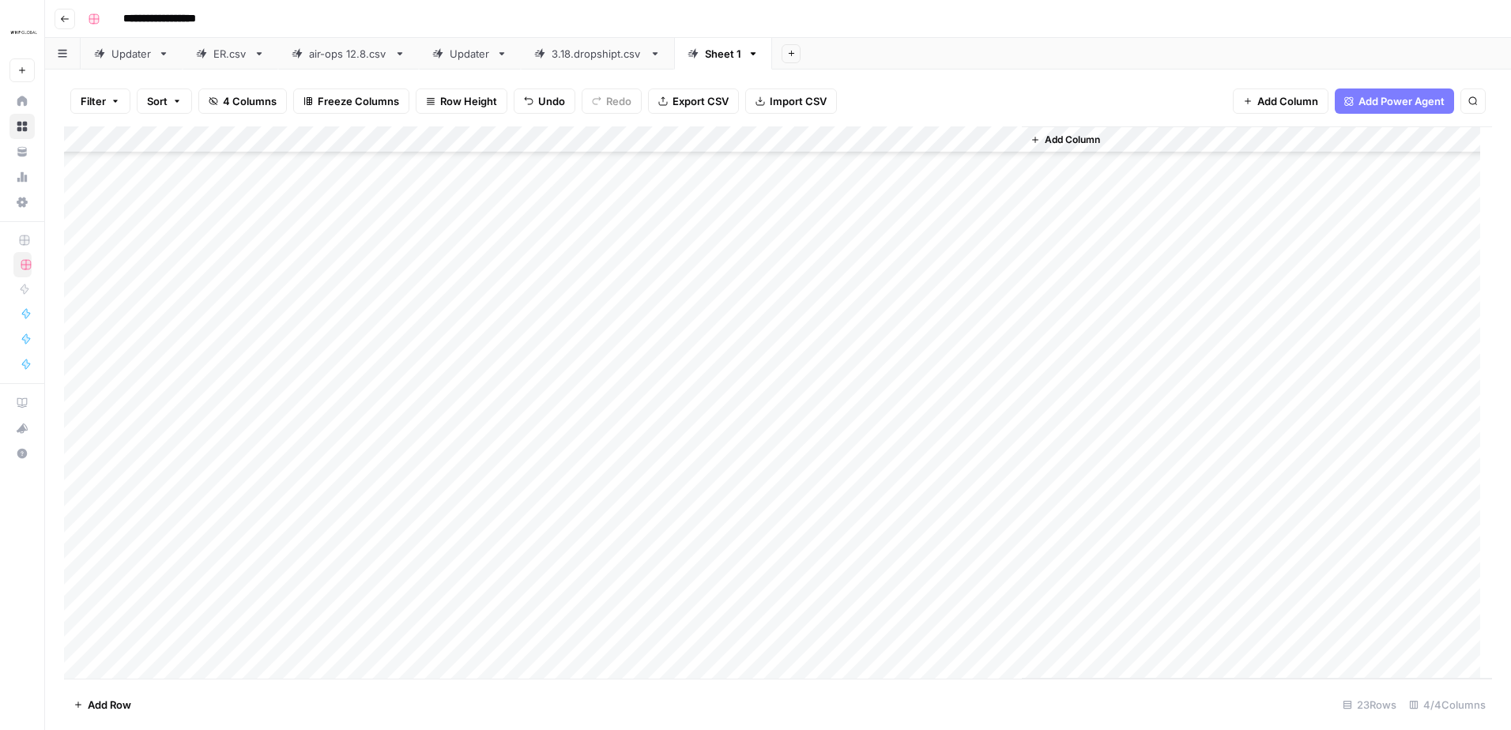
click at [120, 707] on span "Add Row" at bounding box center [109, 705] width 43 height 16
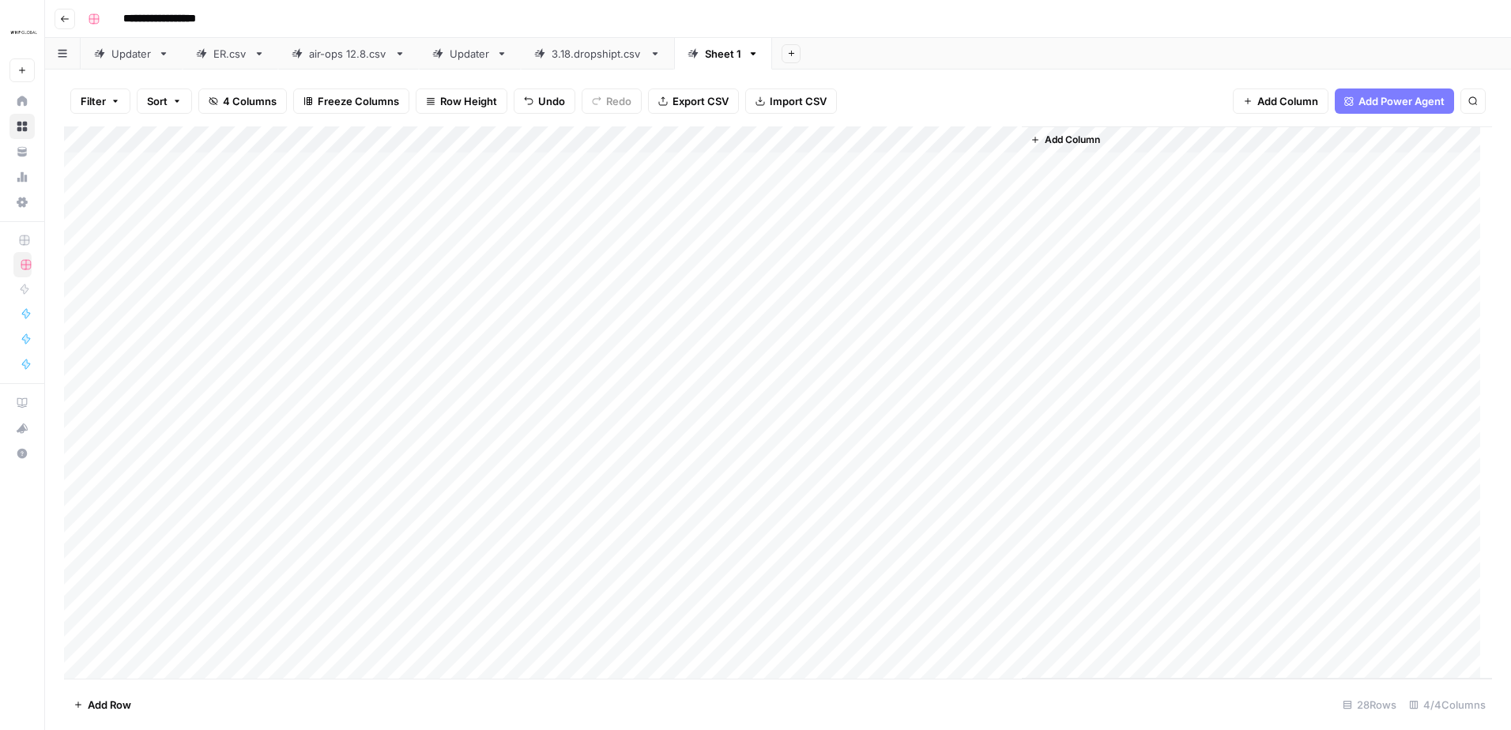
click at [421, 315] on div "Add Column" at bounding box center [778, 402] width 1428 height 552
click at [208, 170] on div "Add Column" at bounding box center [778, 402] width 1428 height 552
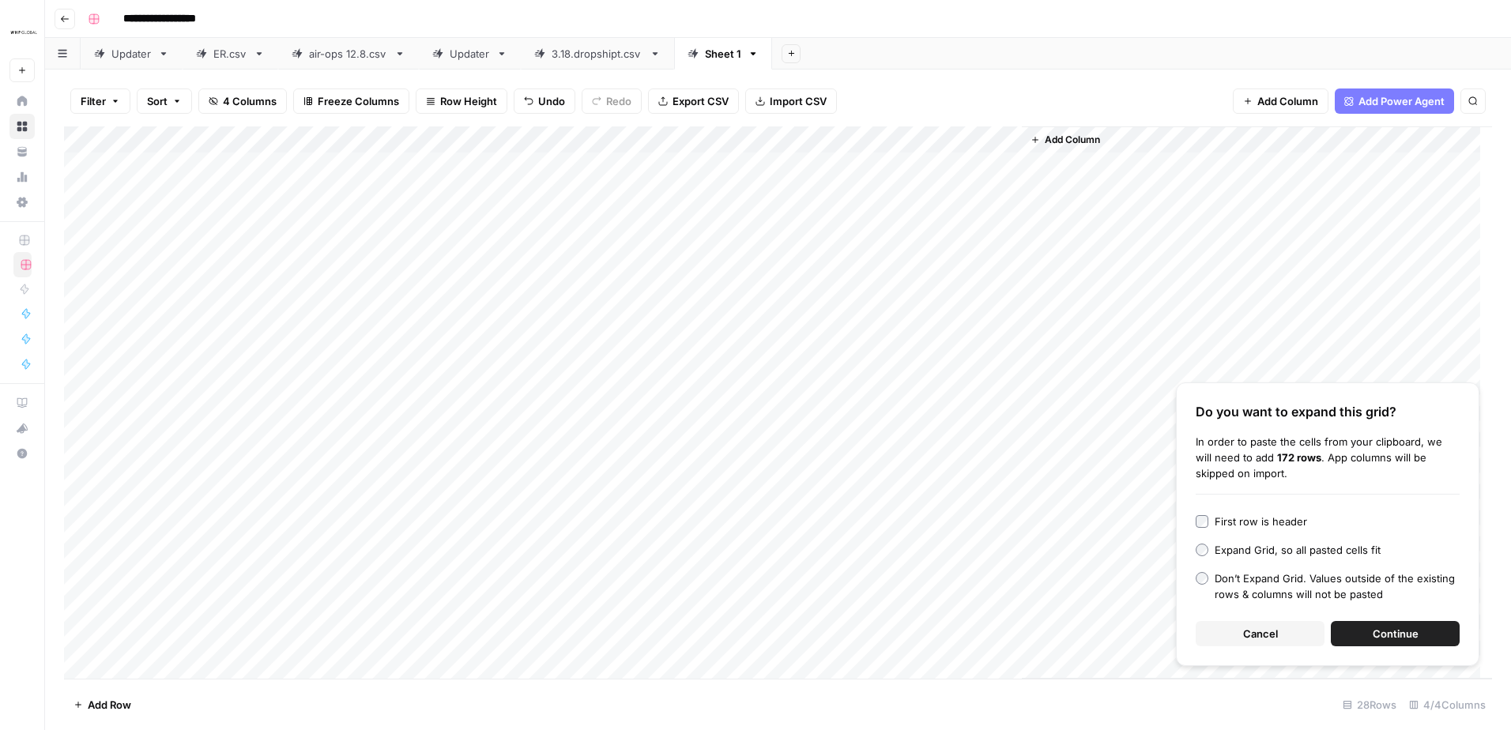
click at [1375, 631] on span "Continue" at bounding box center [1396, 634] width 46 height 16
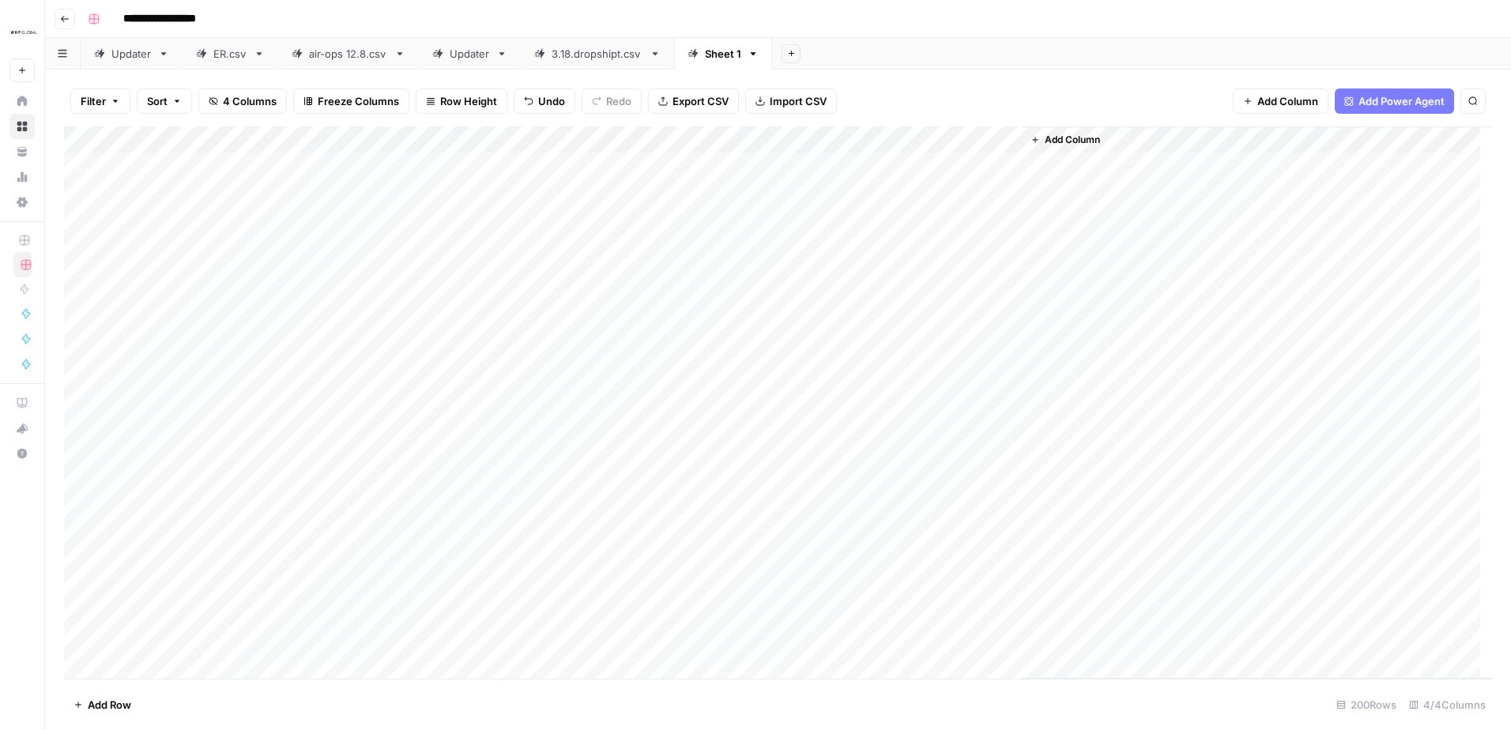
click at [733, 52] on div "Sheet 1" at bounding box center [723, 54] width 36 height 16
click at [719, 57] on div "Sheet 1" at bounding box center [723, 54] width 36 height 16
click at [721, 57] on div "Sheet 1" at bounding box center [723, 54] width 36 height 16
click at [750, 56] on icon "button" at bounding box center [753, 53] width 11 height 11
click at [798, 142] on span "Delete Sheet" at bounding box center [815, 142] width 76 height 16
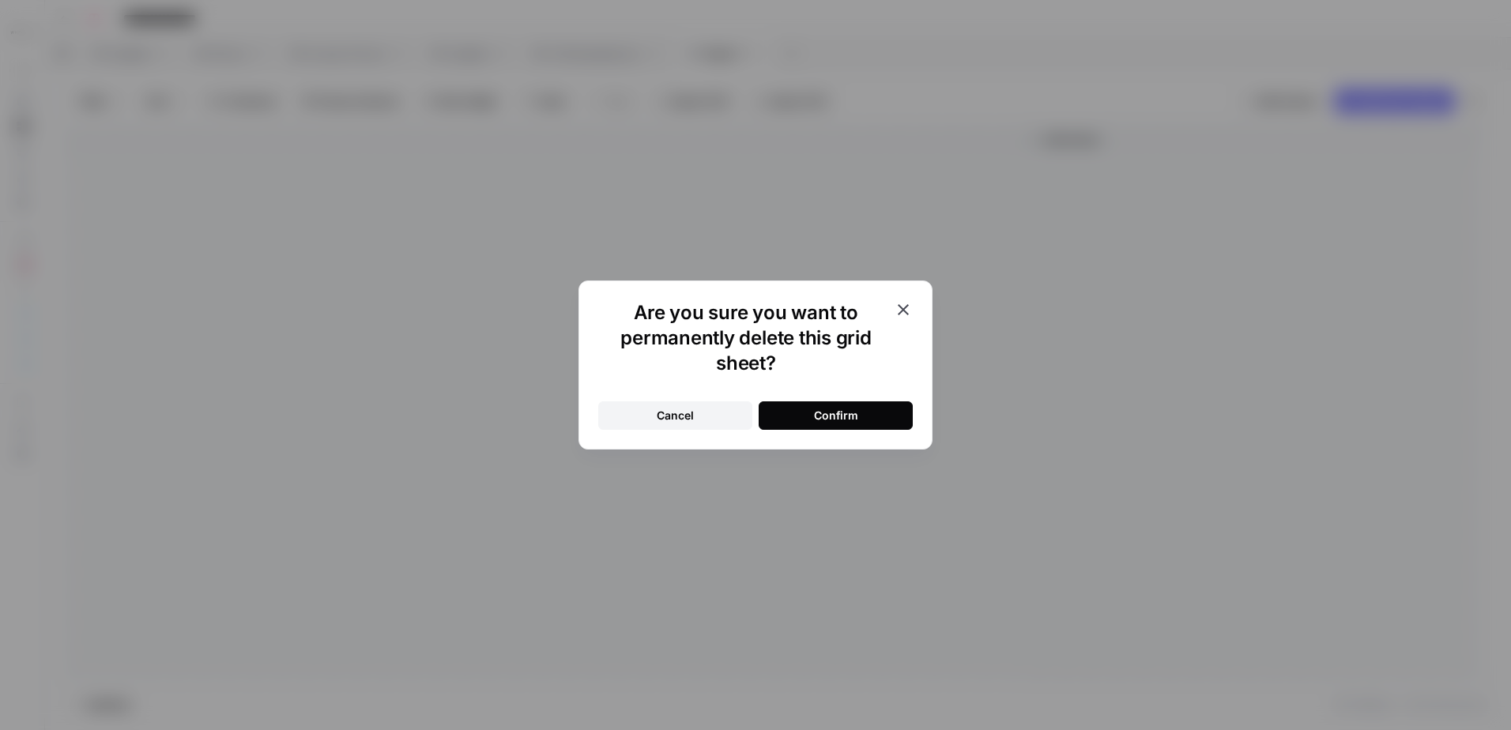
click at [822, 404] on button "Confirm" at bounding box center [836, 415] width 154 height 28
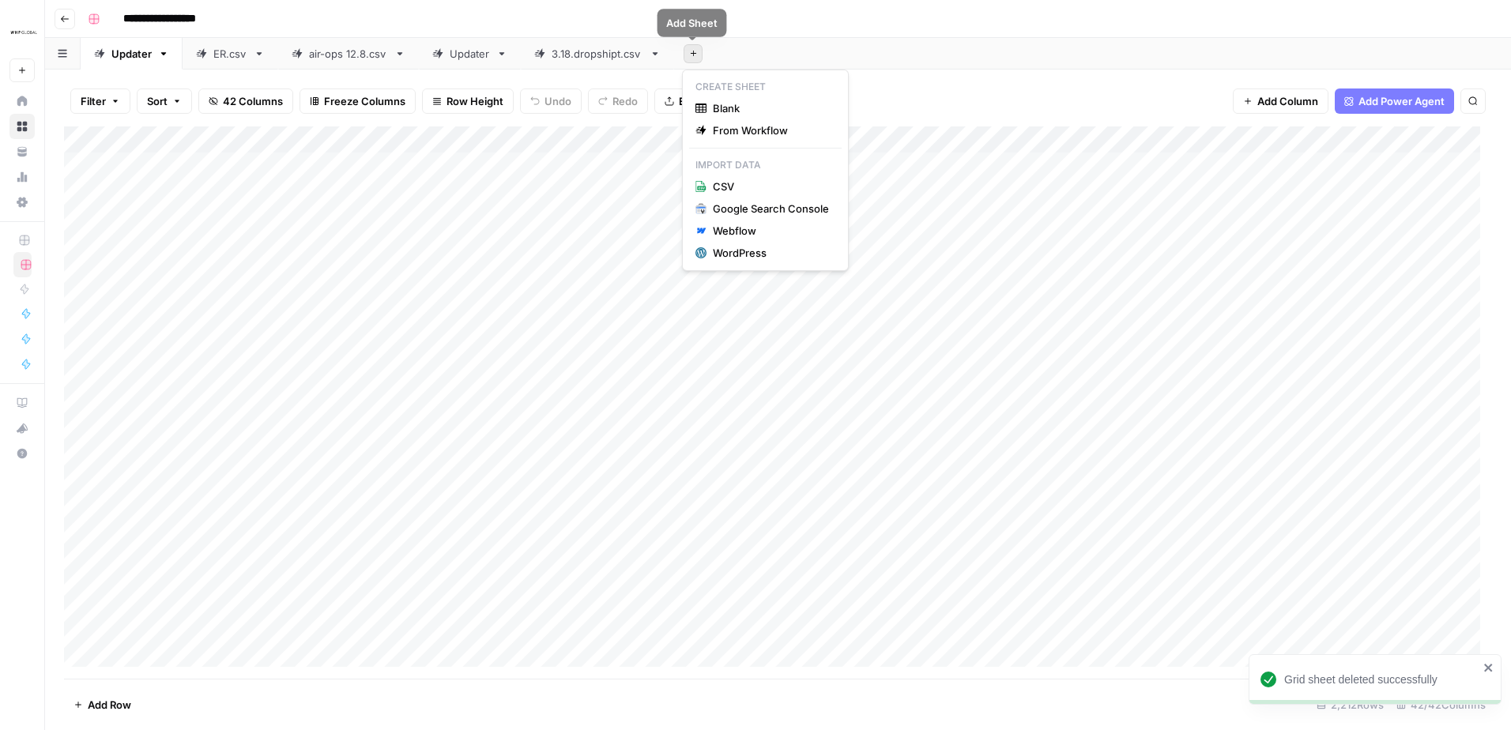
click at [694, 58] on button "Add Sheet" at bounding box center [693, 53] width 19 height 19
click at [737, 130] on span "From Workflow" at bounding box center [771, 130] width 116 height 16
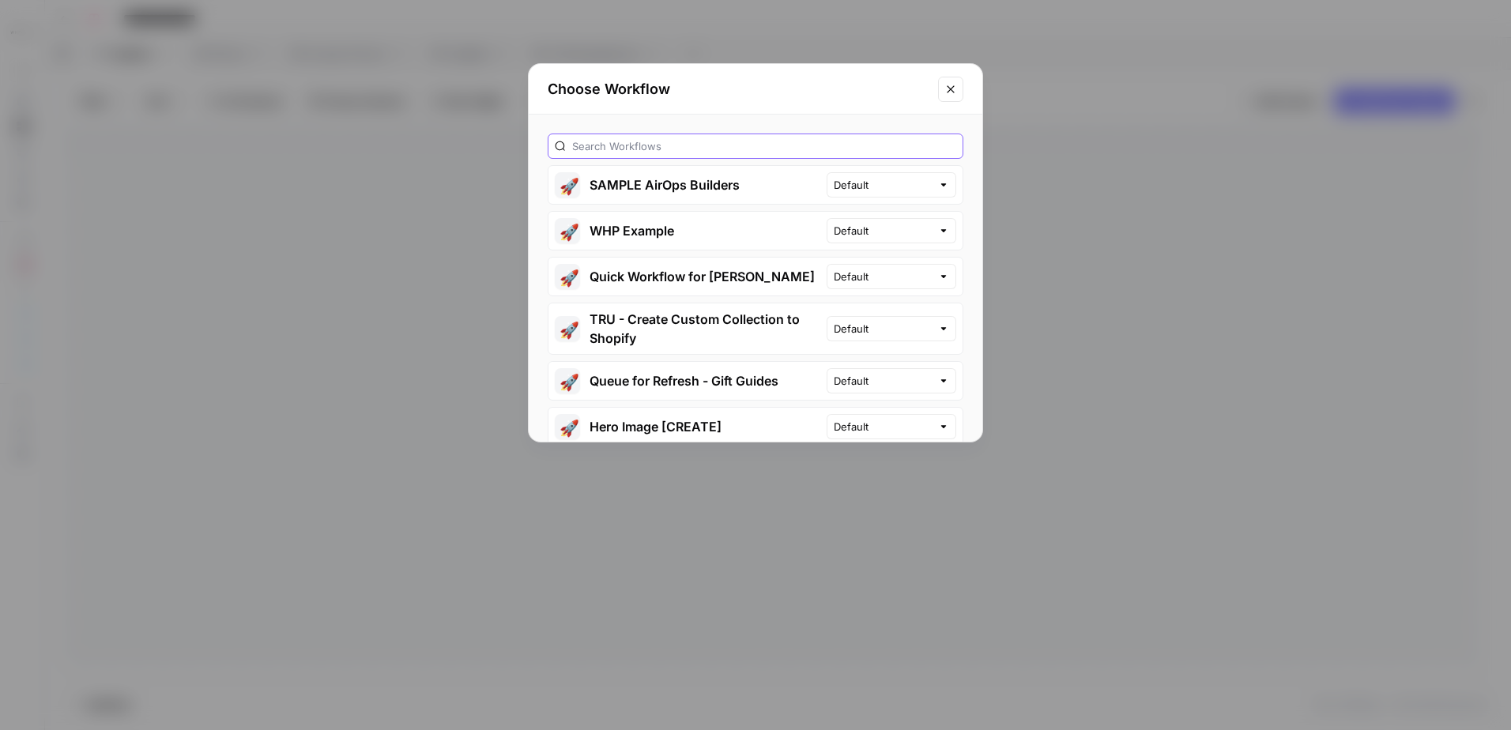
click at [688, 144] on input "text" at bounding box center [764, 146] width 384 height 16
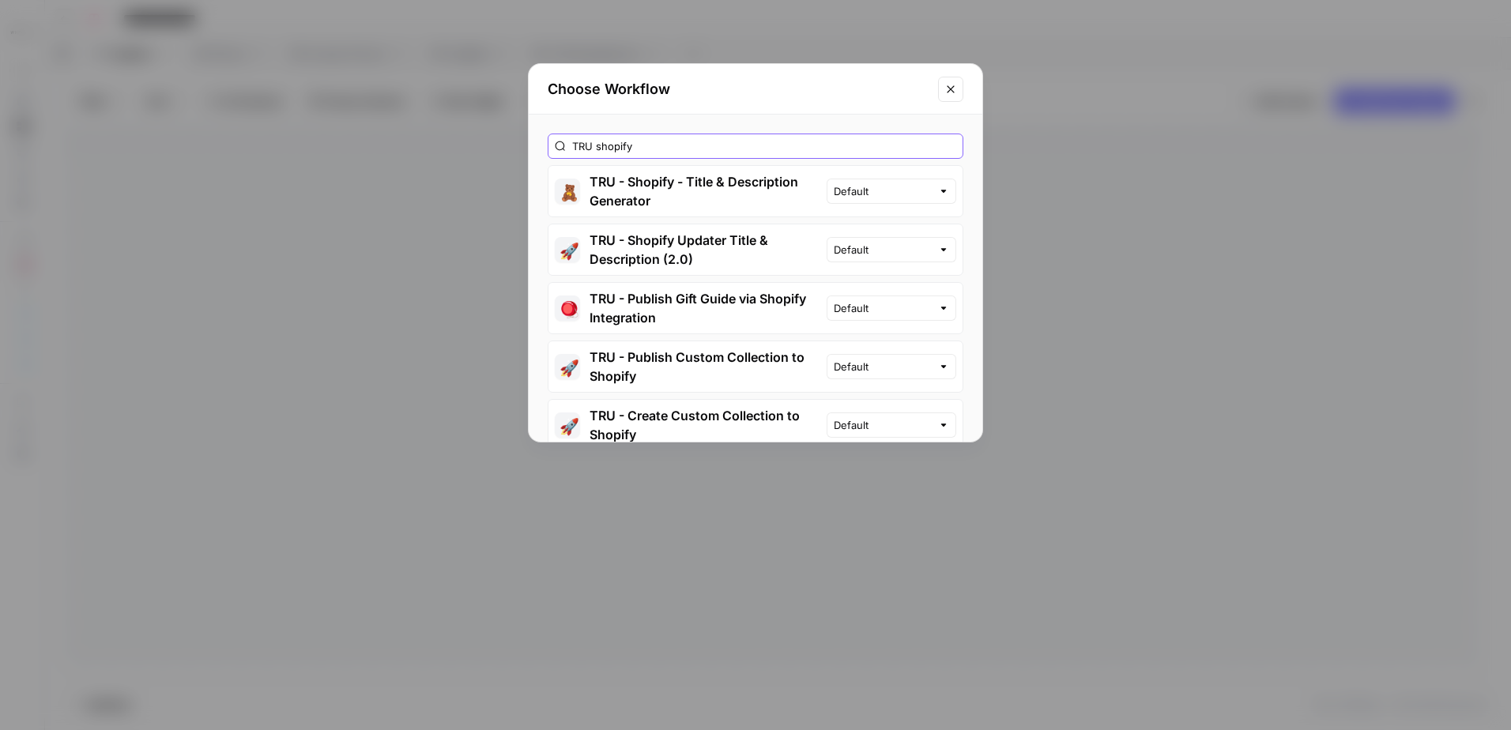
type input "TRU shopify update"
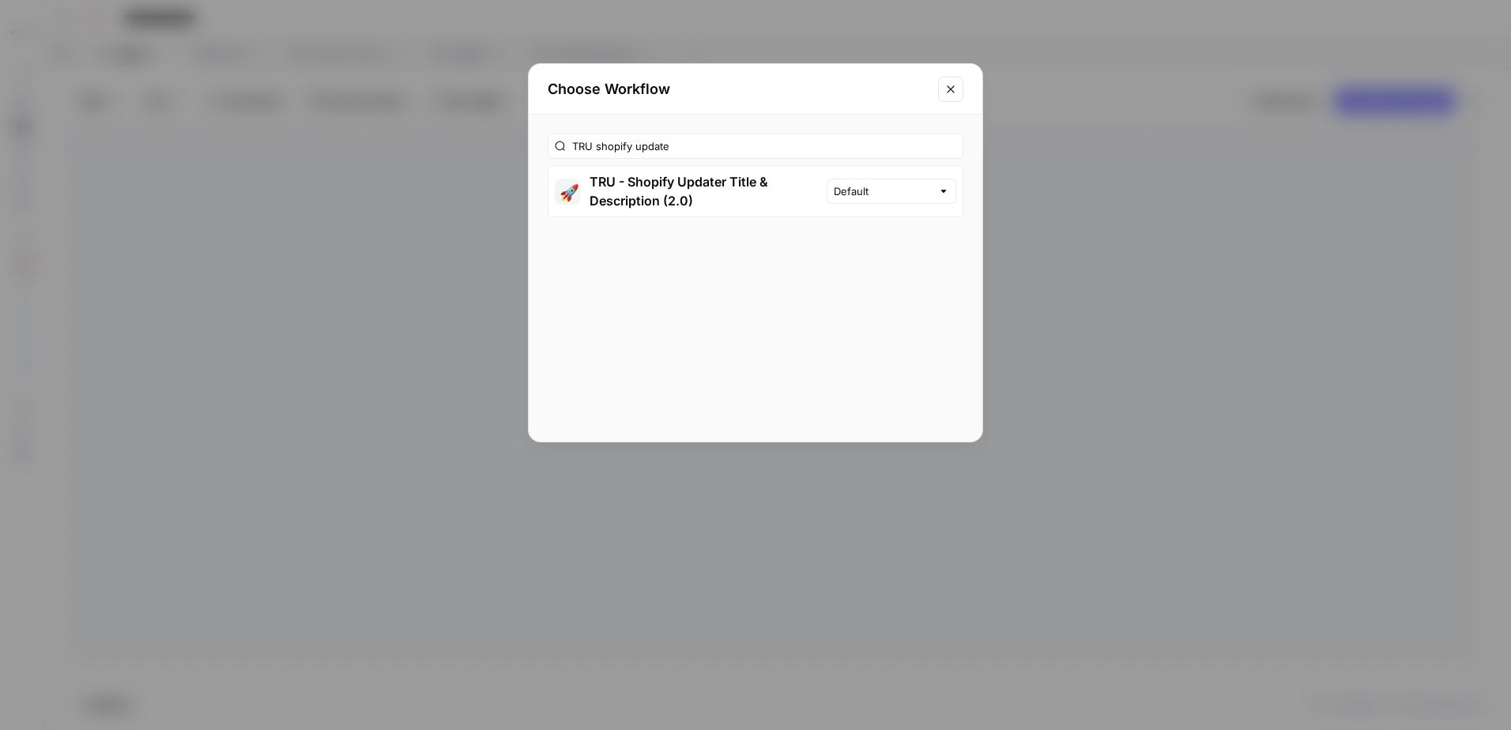
click at [729, 189] on button "🚀 TRU - Shopify Updater Title & Description (2.0)" at bounding box center [687, 191] width 278 height 51
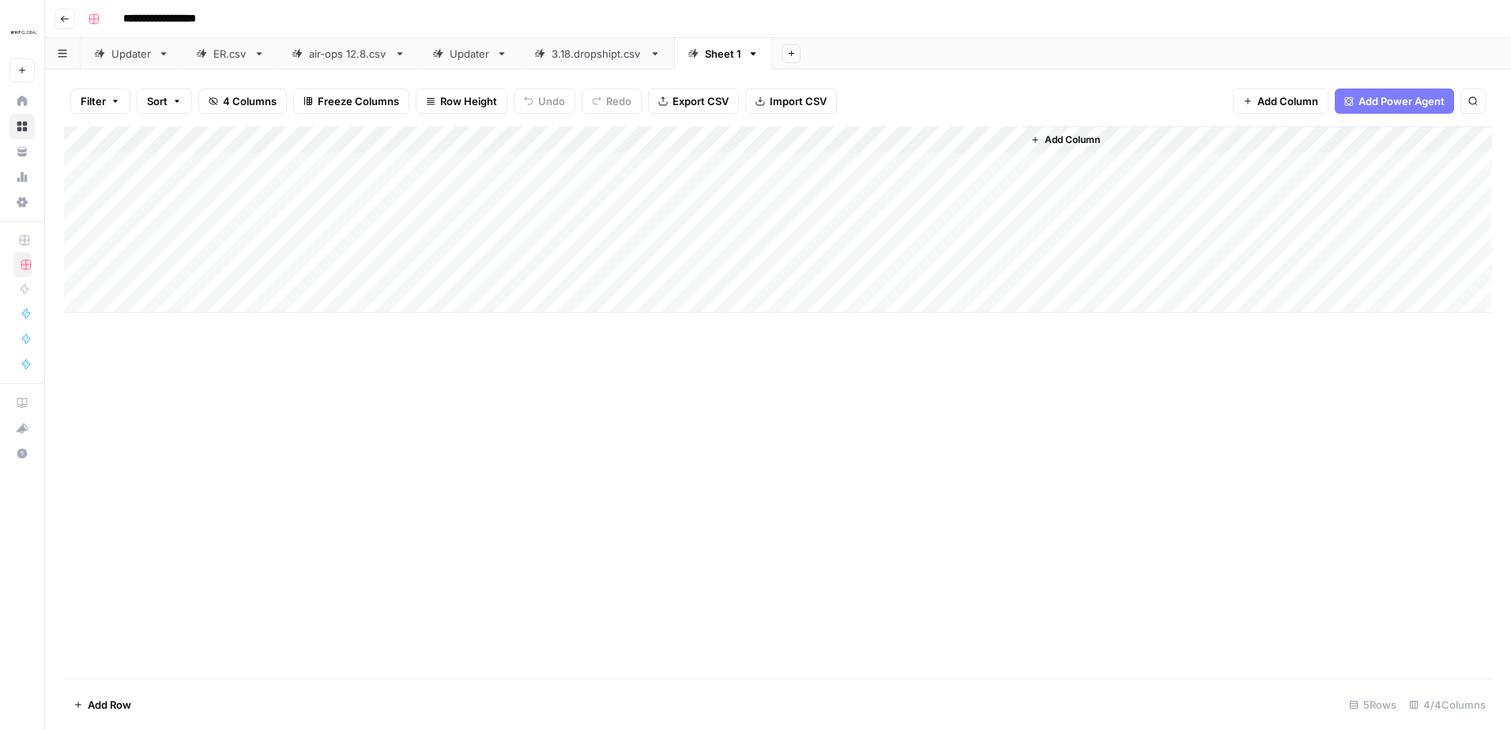
click at [98, 700] on span "Add Row" at bounding box center [109, 705] width 43 height 16
click at [98, 697] on span "Add Row" at bounding box center [109, 705] width 43 height 16
click at [97, 697] on span "Add Row" at bounding box center [109, 705] width 43 height 16
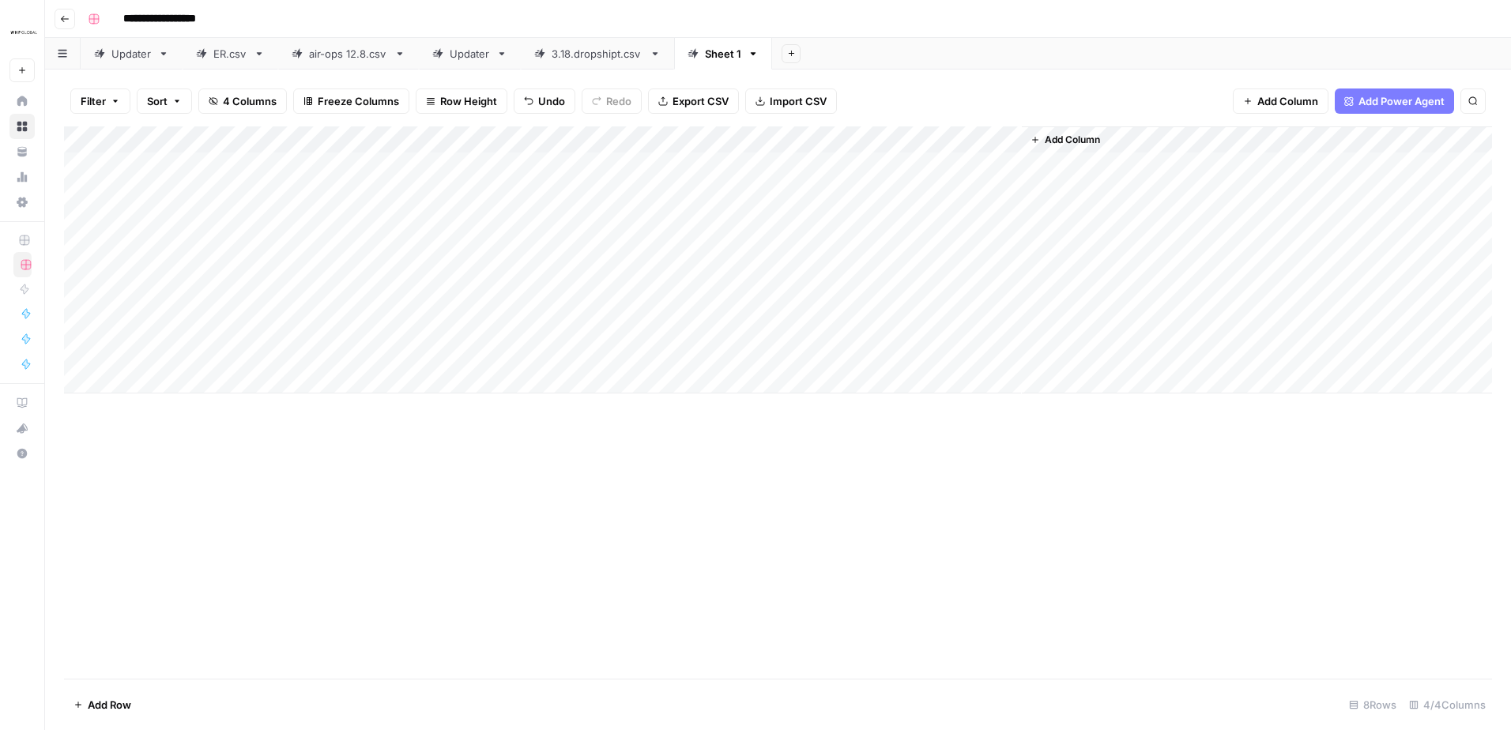
click at [97, 697] on span "Add Row" at bounding box center [109, 705] width 43 height 16
click at [103, 704] on span "Add Row" at bounding box center [109, 705] width 43 height 16
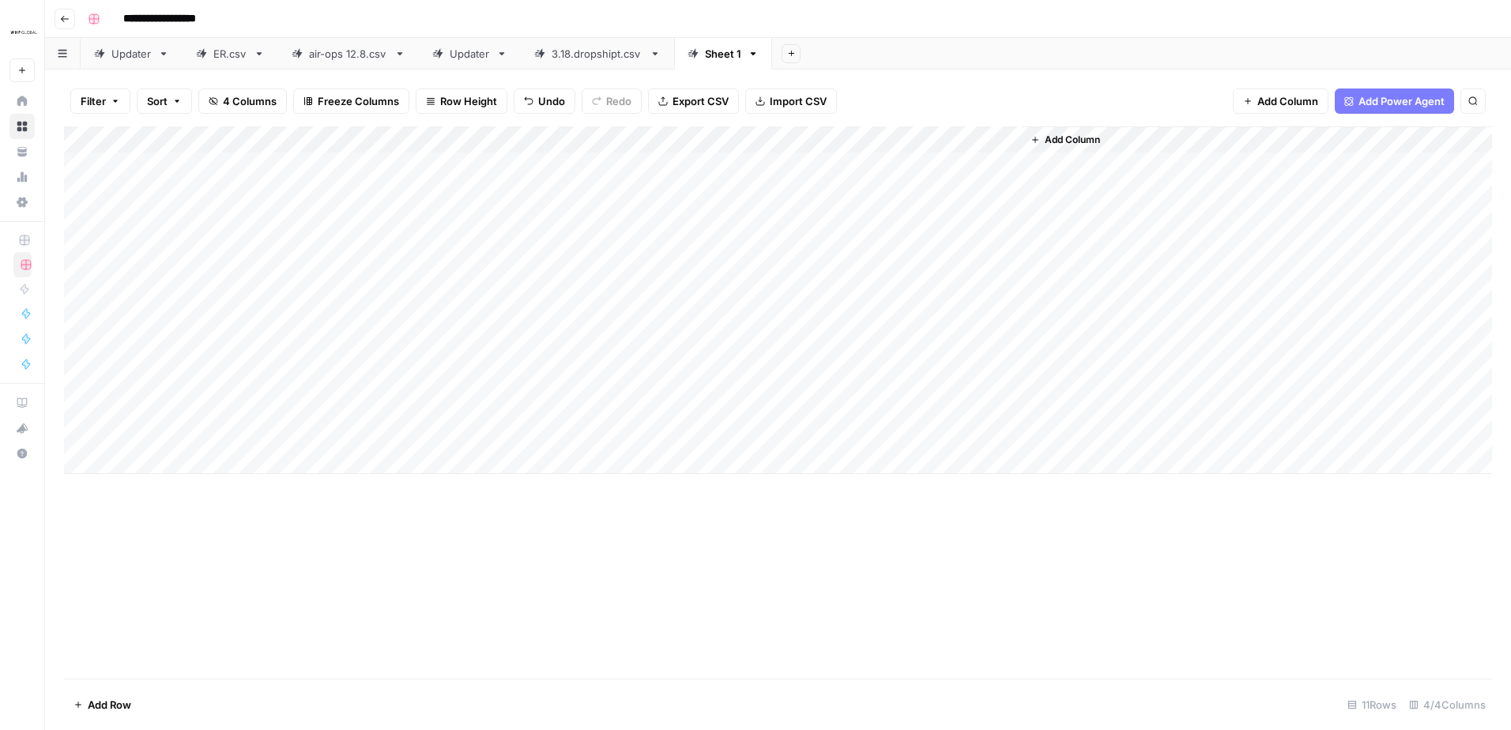
click at [103, 704] on span "Add Row" at bounding box center [109, 705] width 43 height 16
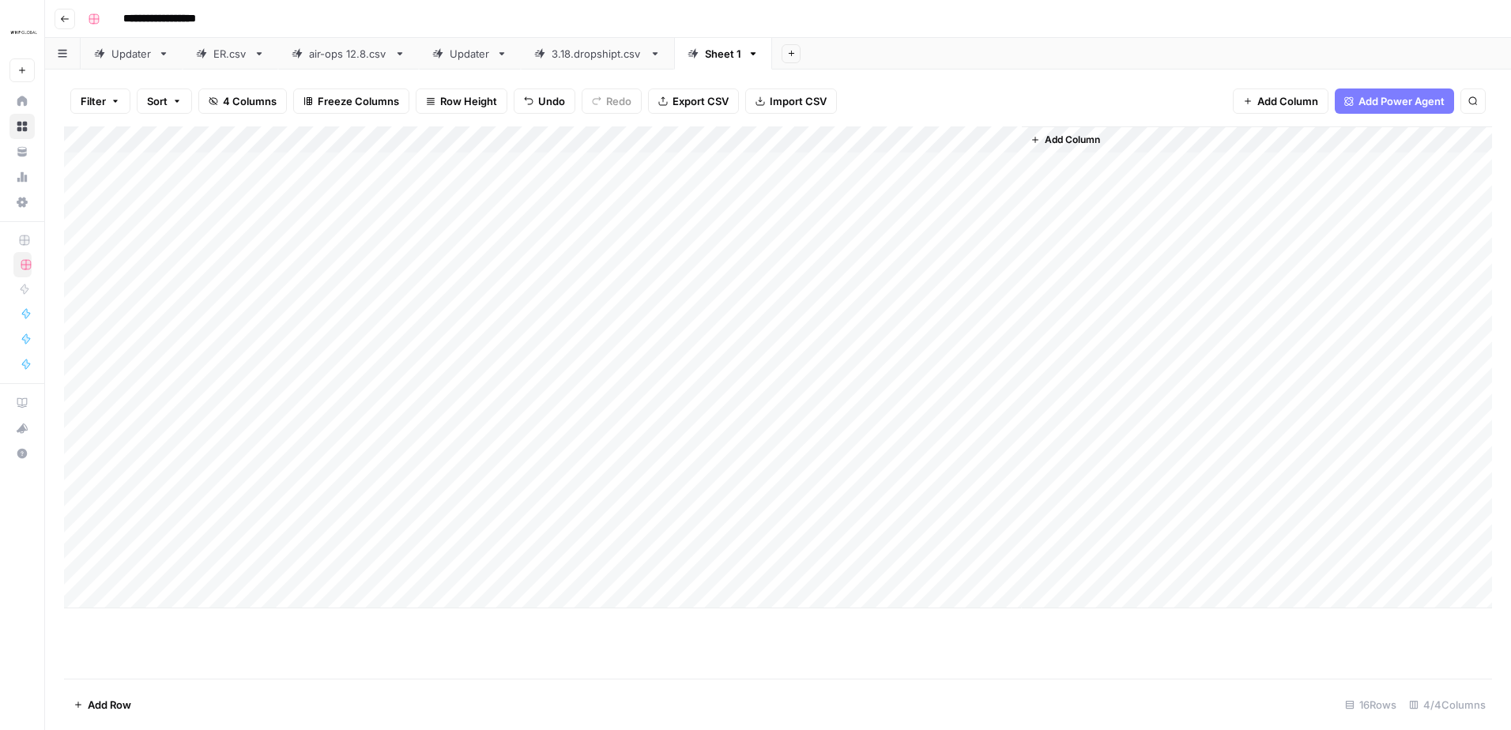
click at [103, 703] on span "Add Row" at bounding box center [109, 705] width 43 height 16
click at [217, 172] on div "Add Column" at bounding box center [778, 394] width 1428 height 536
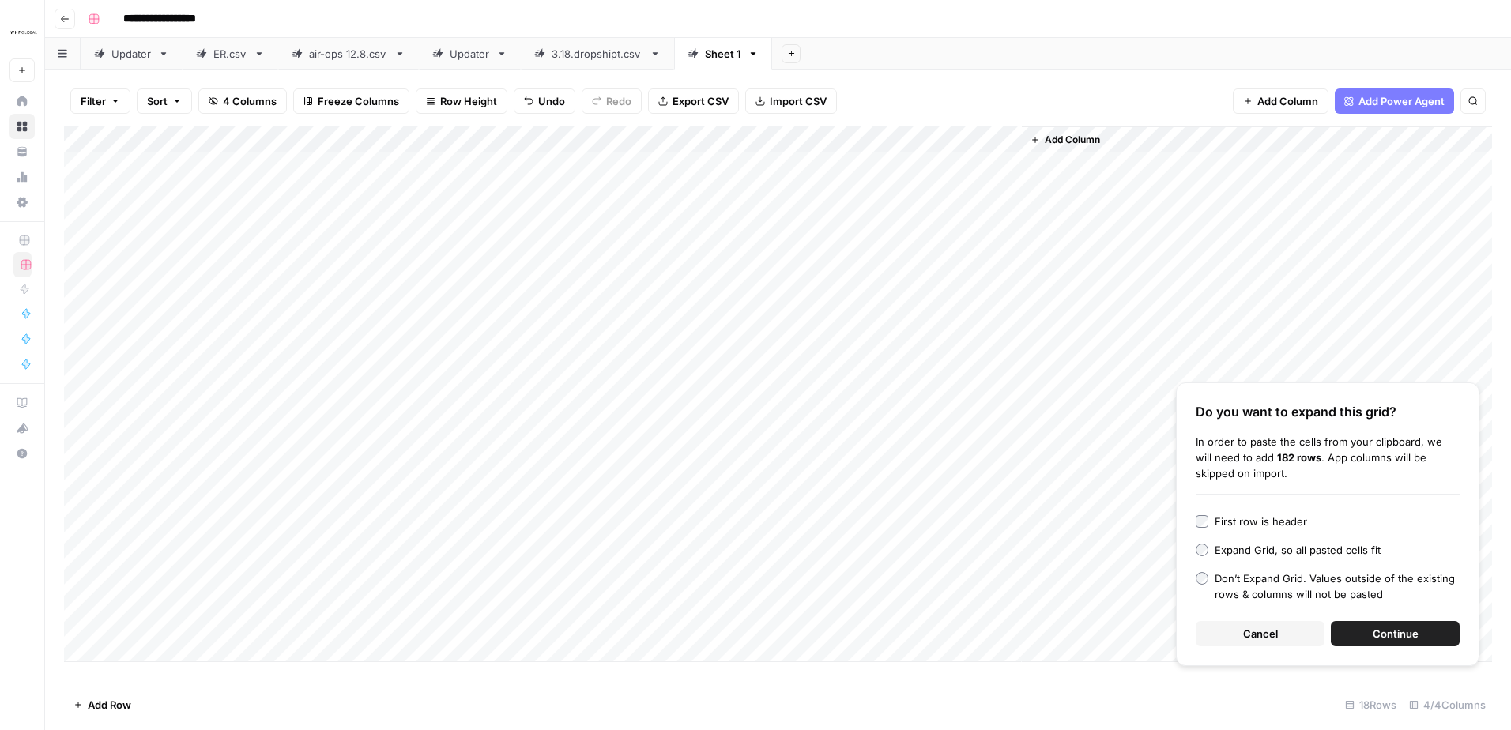
click at [1390, 627] on span "Continue" at bounding box center [1396, 634] width 46 height 16
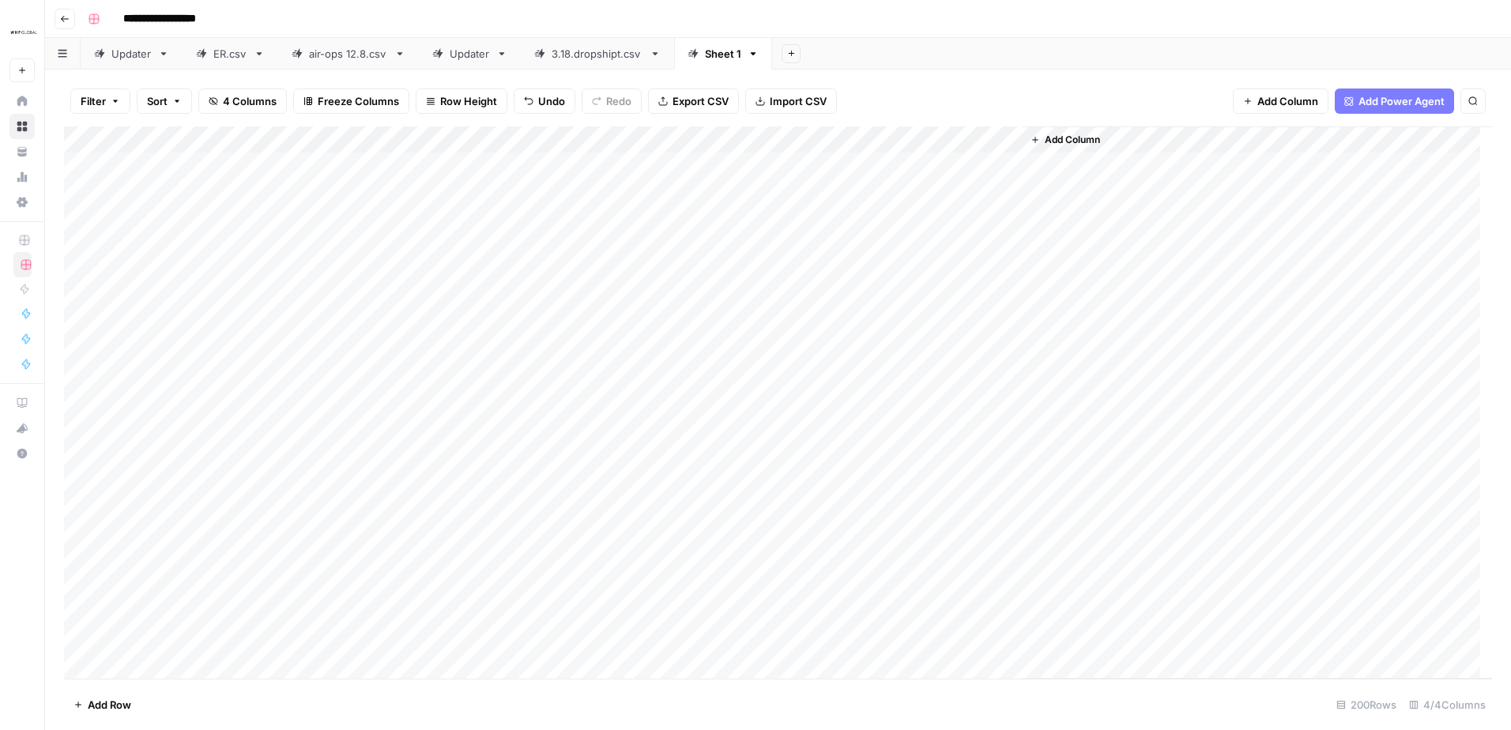
click at [712, 62] on link "Sheet 1" at bounding box center [723, 54] width 98 height 32
click at [750, 55] on icon "button" at bounding box center [753, 53] width 11 height 11
click at [781, 136] on span "Delete Sheet" at bounding box center [815, 142] width 76 height 16
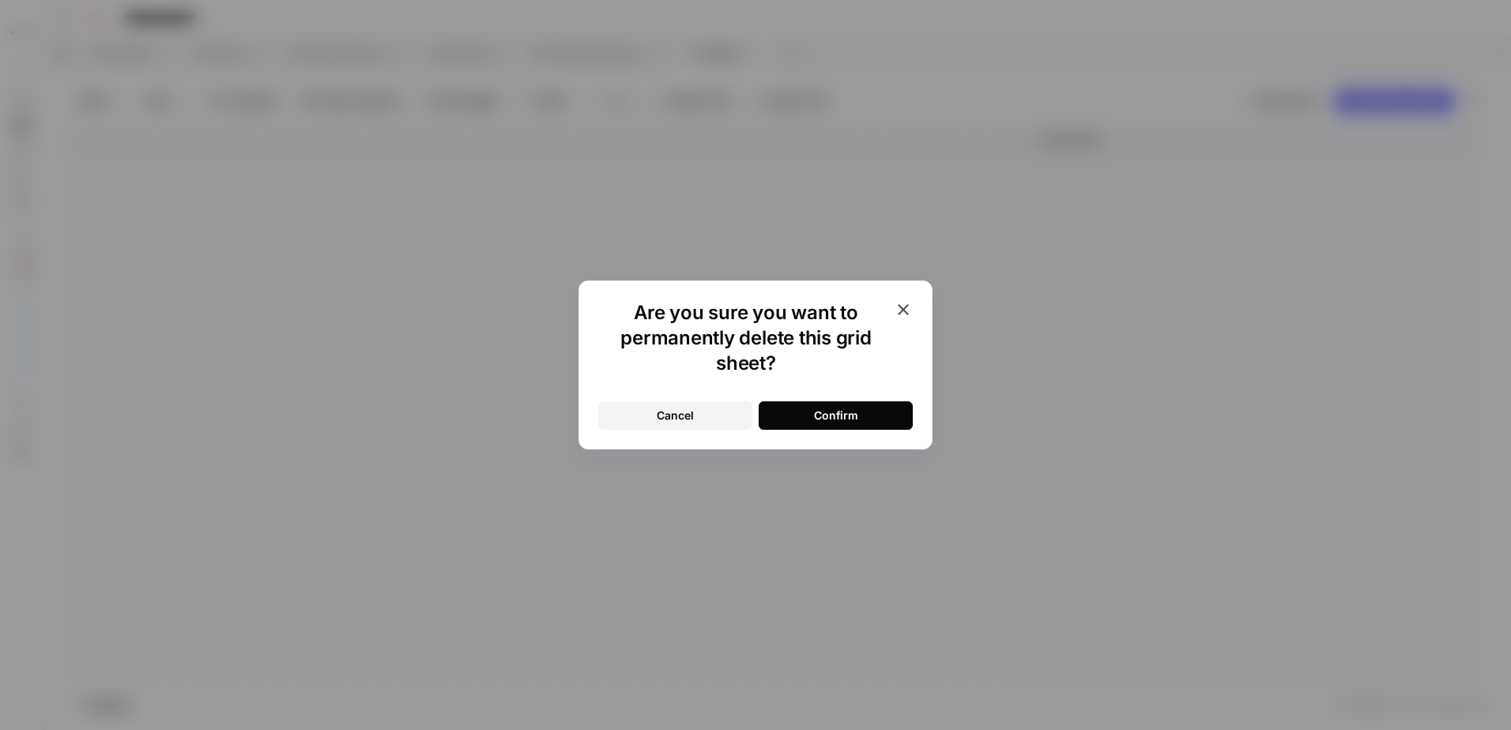
click at [843, 411] on div "Confirm" at bounding box center [836, 416] width 44 height 16
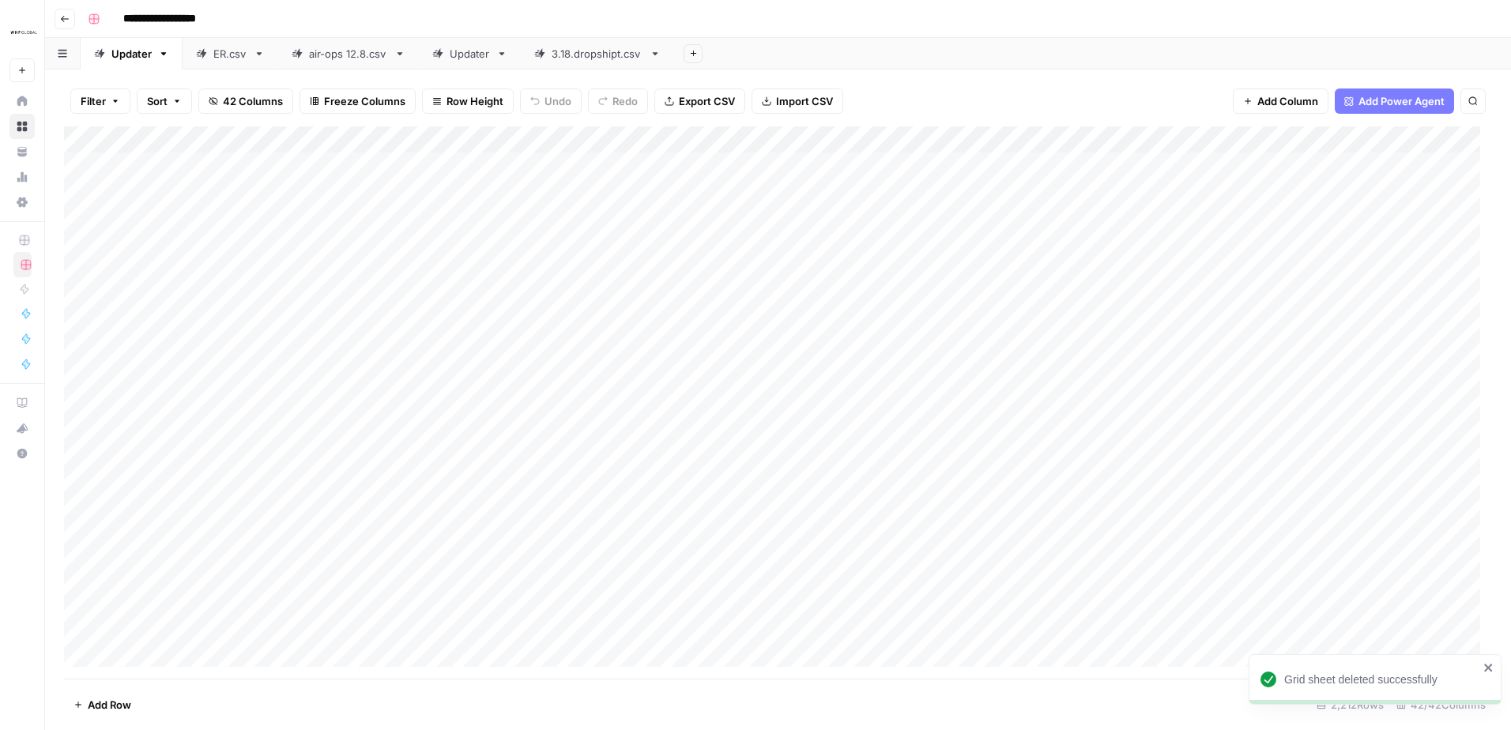
click at [949, 84] on div "Filter Sort 42 Columns Freeze Columns Row Height Undo Redo Export CSV Import CS…" at bounding box center [778, 101] width 1428 height 51
click at [455, 57] on div "Updater" at bounding box center [470, 54] width 40 height 16
click at [174, 651] on div "Add Column" at bounding box center [778, 402] width 1428 height 552
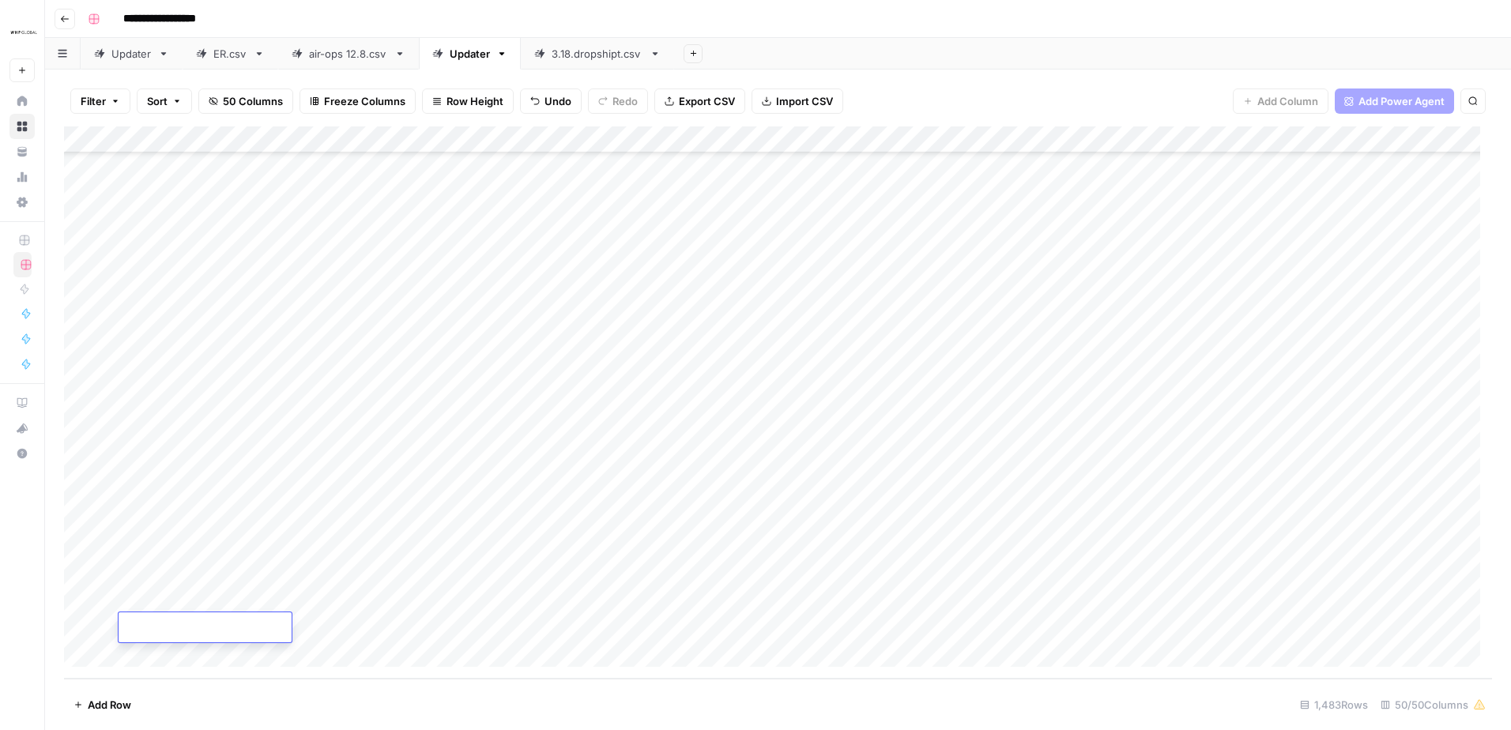
click at [156, 650] on div "Add Column" at bounding box center [778, 402] width 1428 height 552
click at [167, 654] on div "Add Column" at bounding box center [778, 402] width 1428 height 552
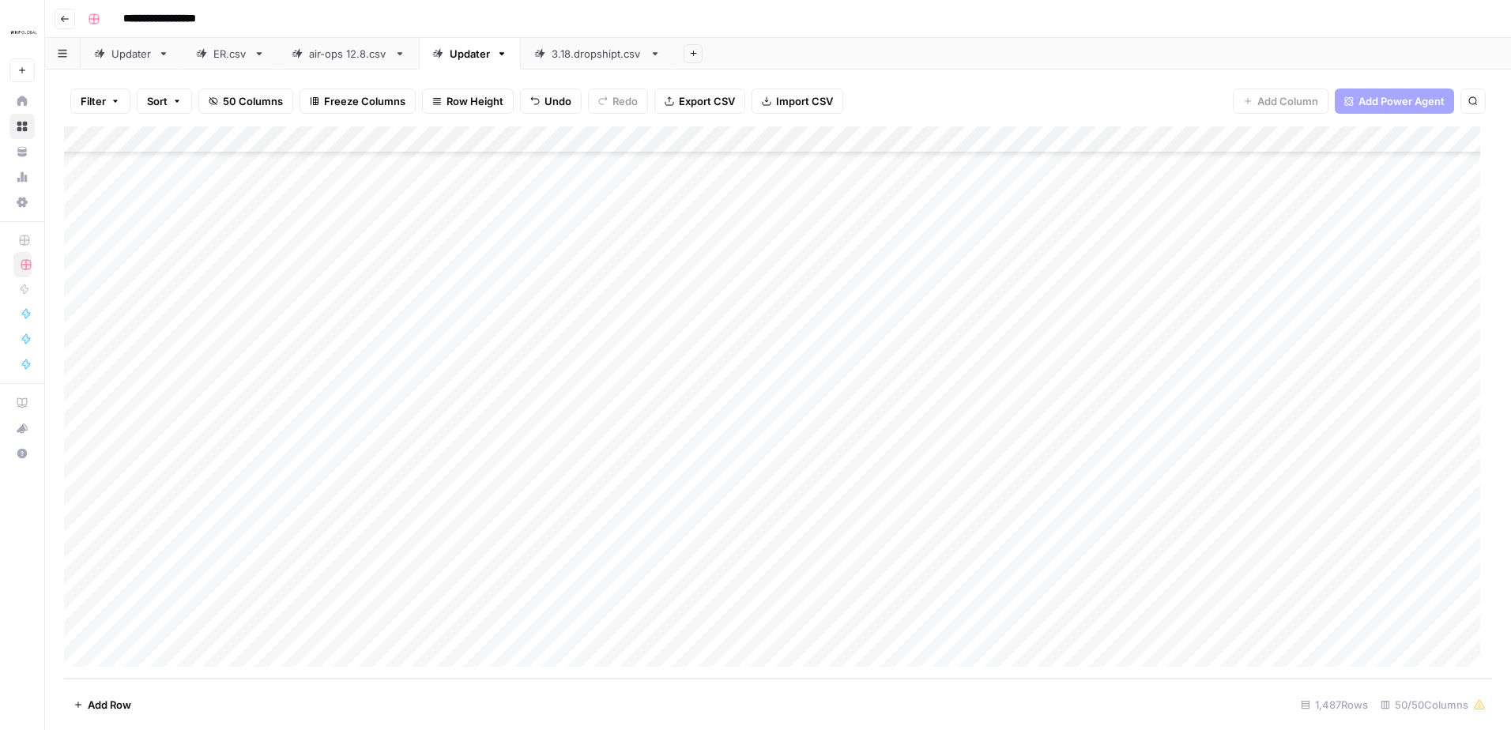
click at [167, 654] on div "Add Column" at bounding box center [778, 402] width 1428 height 552
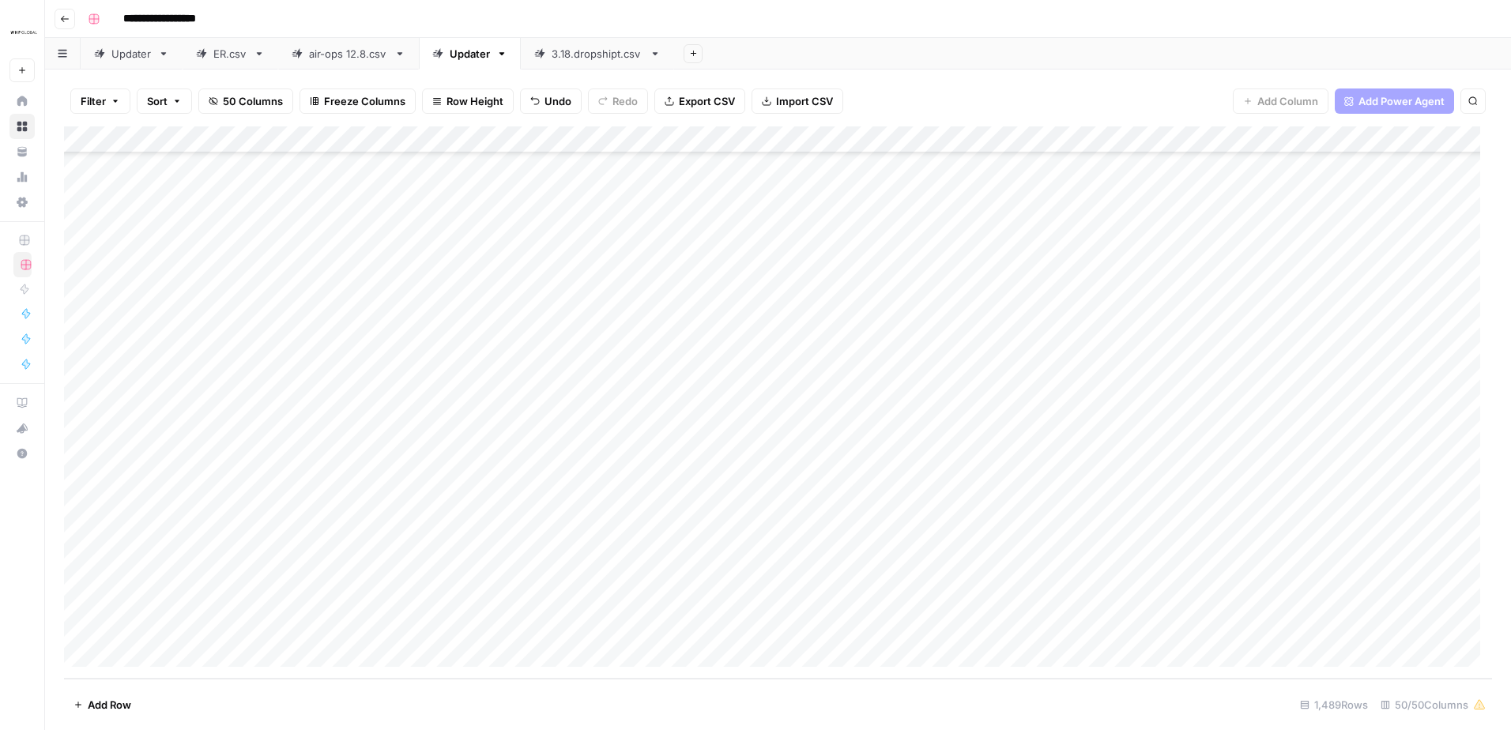
click at [167, 654] on div "Add Column" at bounding box center [778, 402] width 1428 height 552
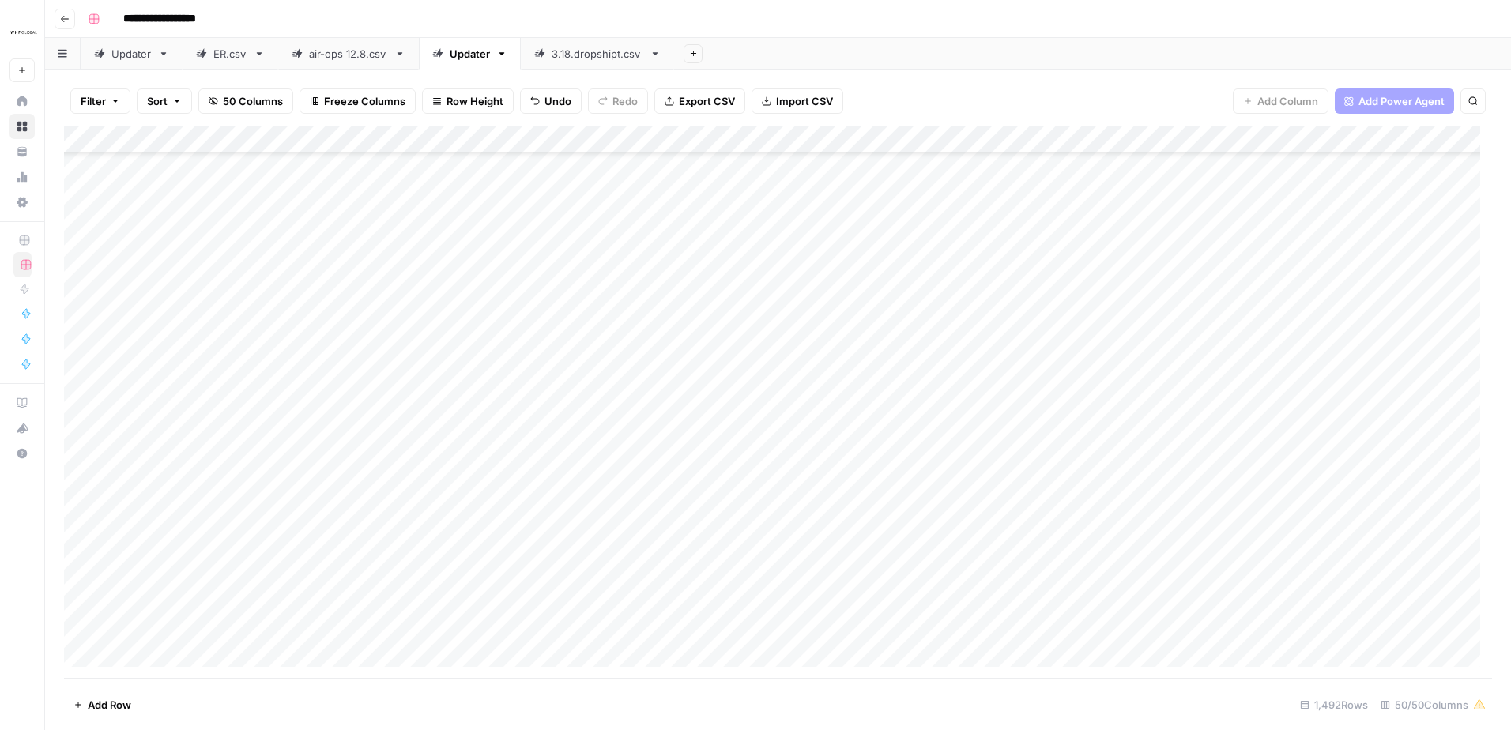
click at [167, 654] on div "Add Column" at bounding box center [778, 402] width 1428 height 552
click at [166, 359] on div "Add Column" at bounding box center [778, 402] width 1428 height 552
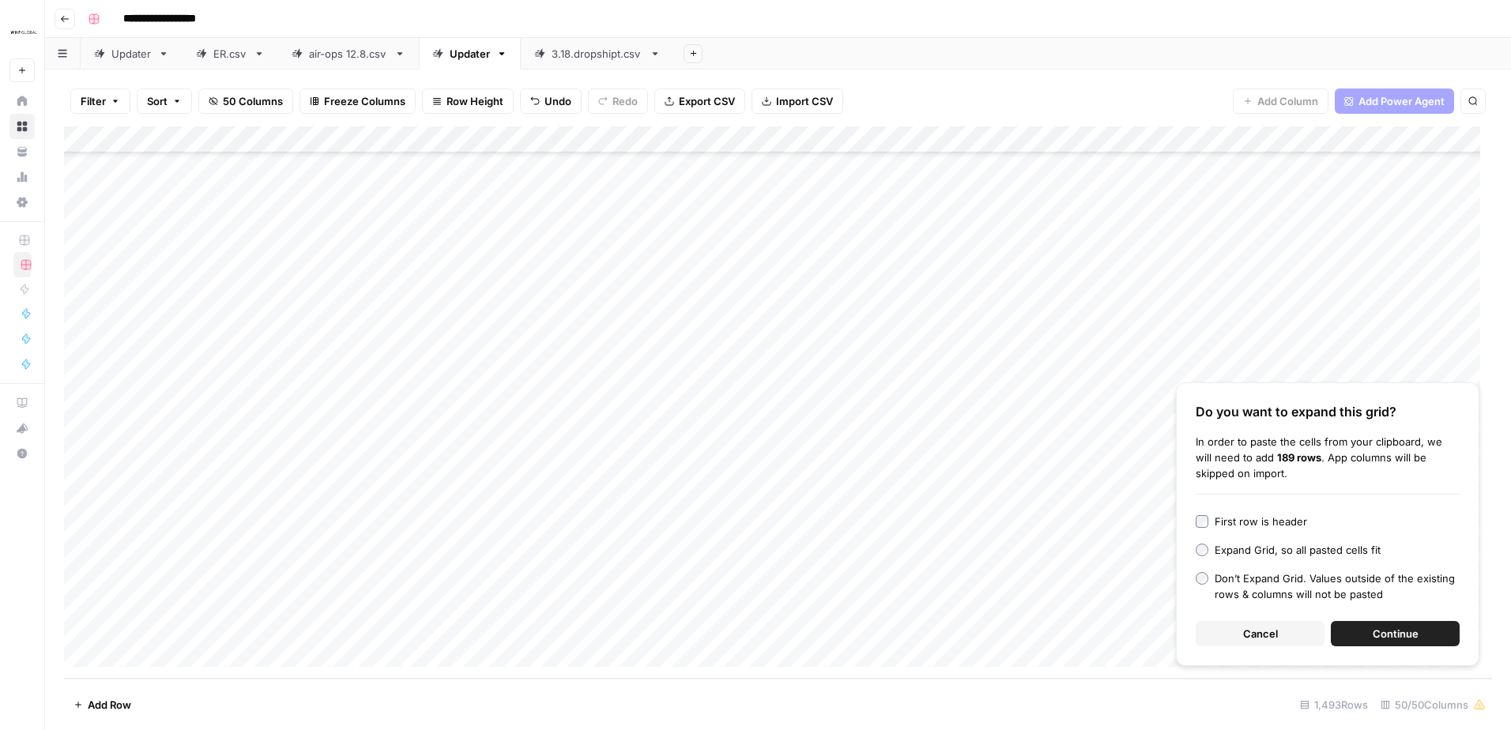
click at [1370, 631] on button "Continue" at bounding box center [1395, 633] width 129 height 25
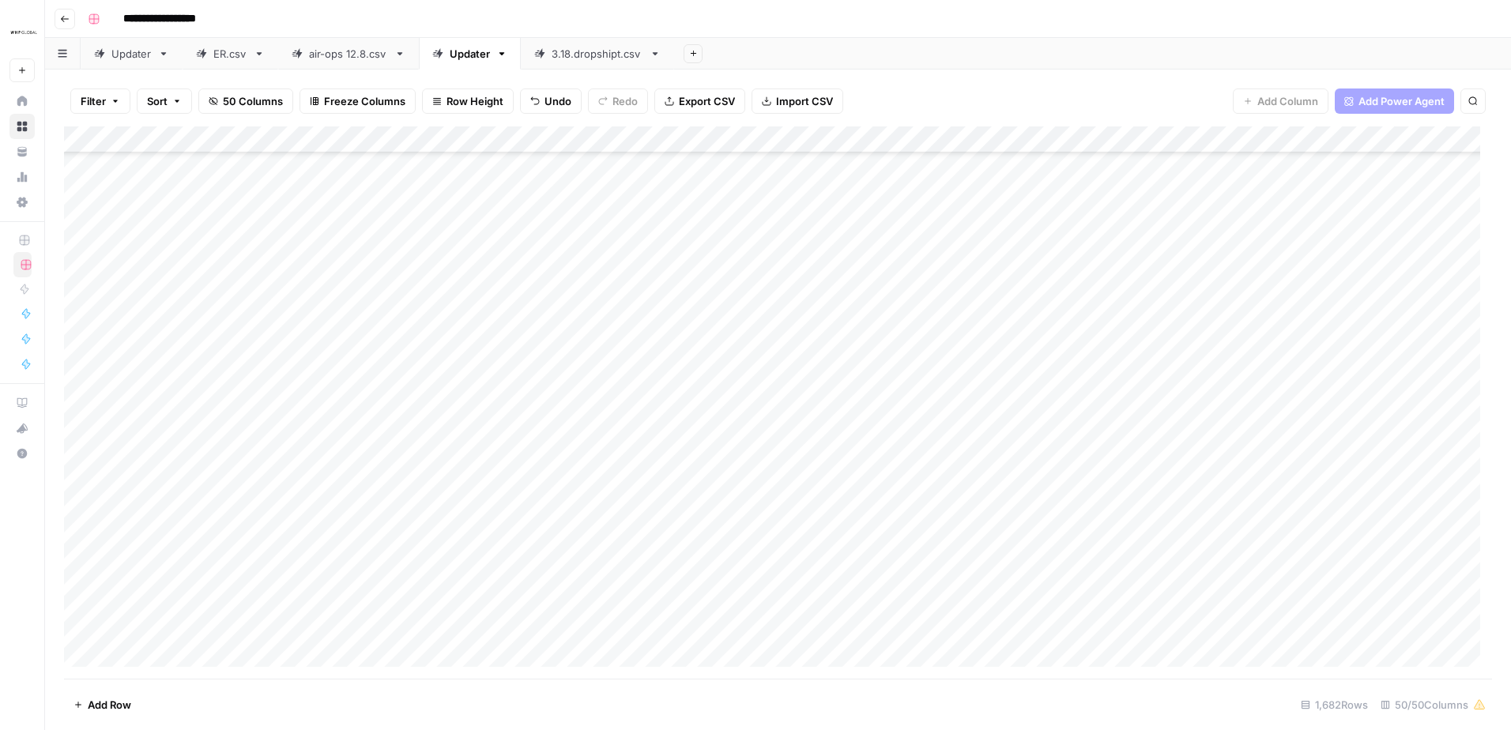
scroll to position [39569, 0]
click at [85, 416] on div "Add Column" at bounding box center [778, 402] width 1428 height 552
click at [78, 601] on div "Add Column" at bounding box center [778, 402] width 1428 height 552
click at [922, 136] on div "Add Column" at bounding box center [778, 402] width 1428 height 552
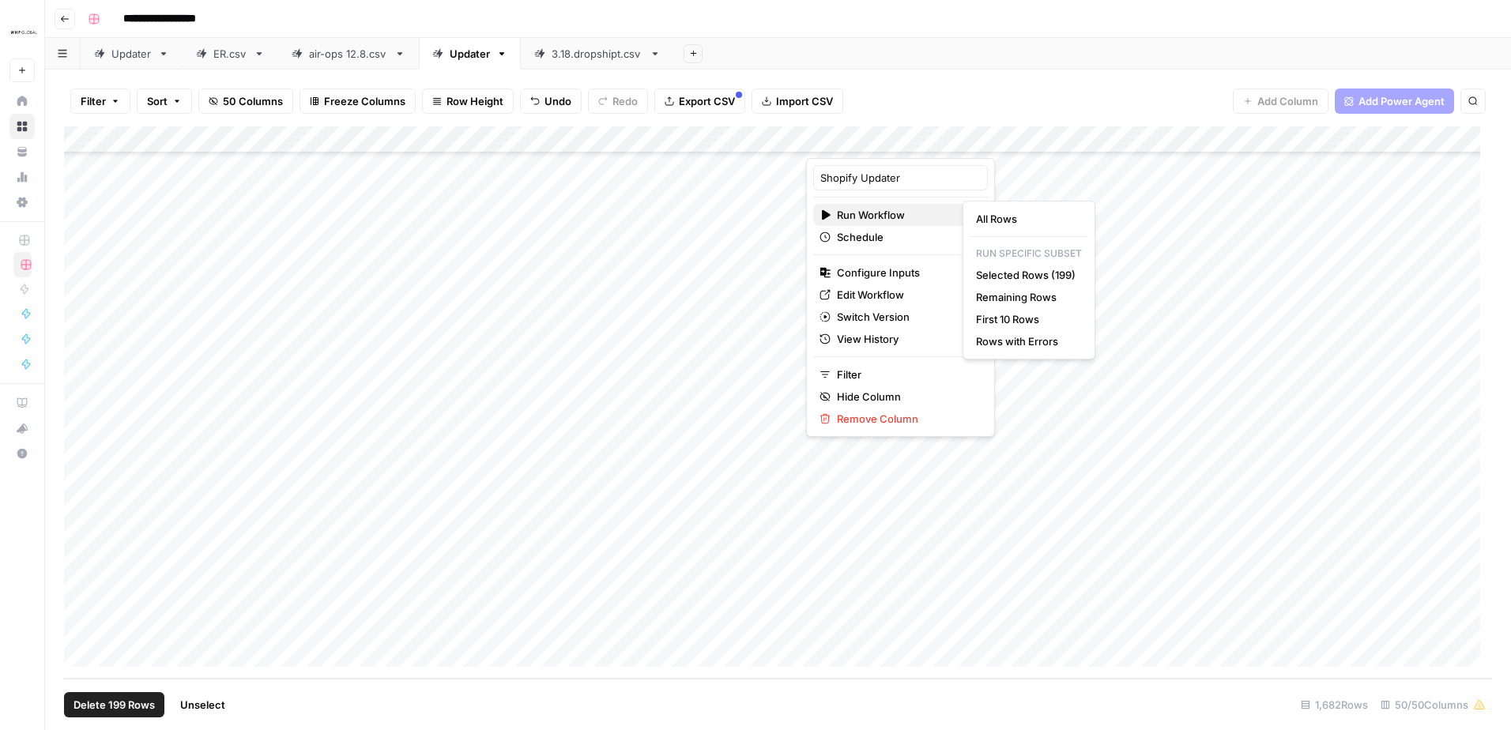
click at [905, 217] on span "Run Workflow" at bounding box center [898, 215] width 122 height 16
click at [1022, 275] on span "Selected Rows (199)" at bounding box center [1026, 275] width 100 height 16
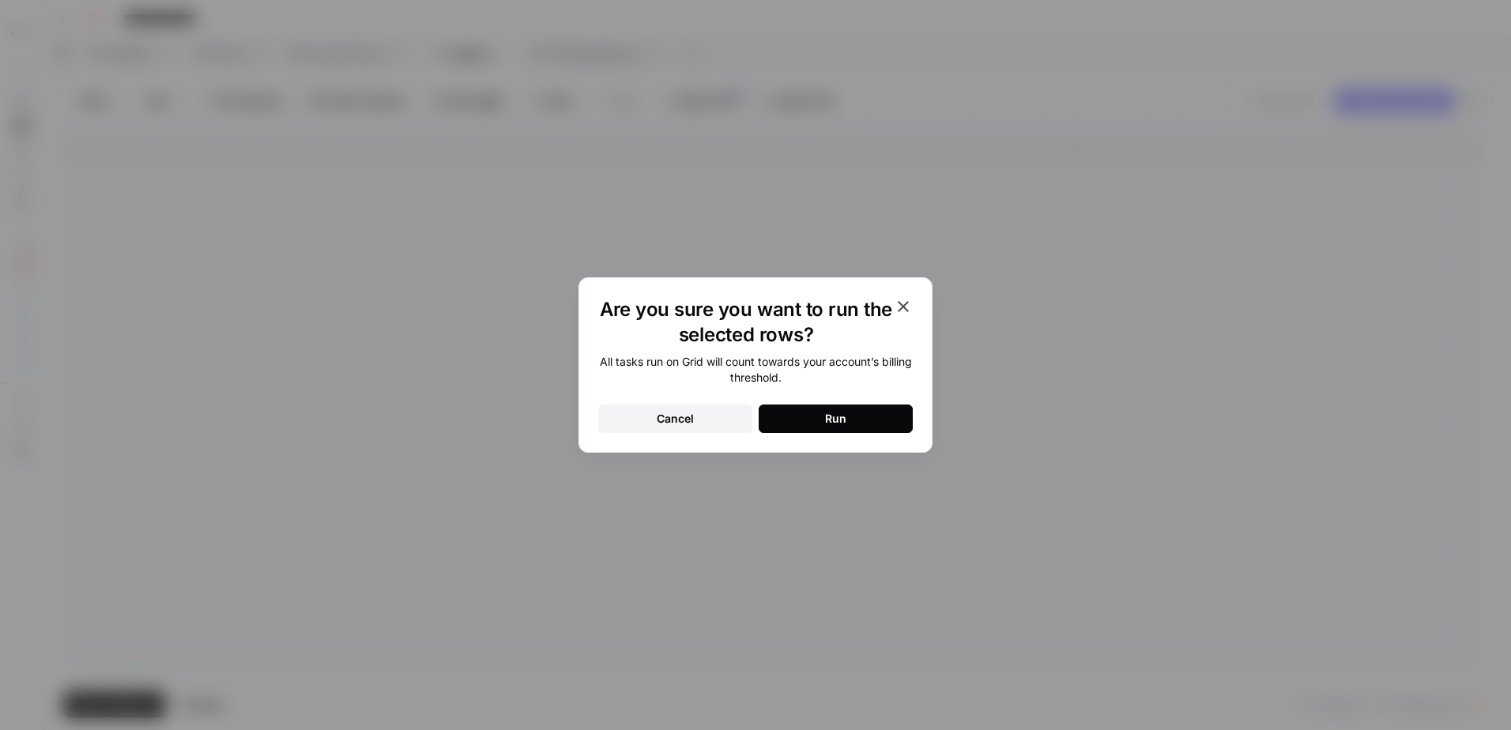
click at [874, 413] on button "Run" at bounding box center [836, 419] width 154 height 28
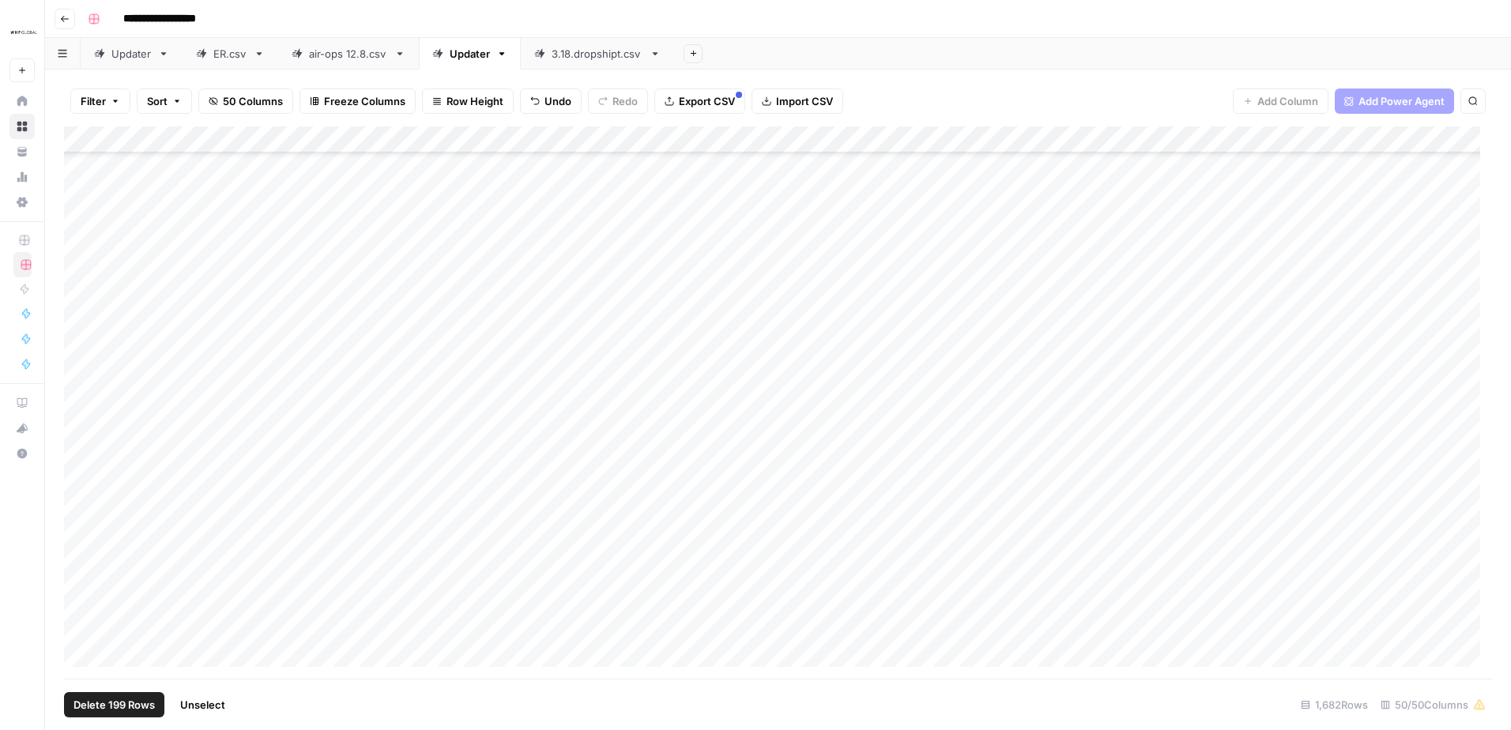
scroll to position [40359, 0]
click at [919, 270] on div "Add Column" at bounding box center [778, 402] width 1428 height 552
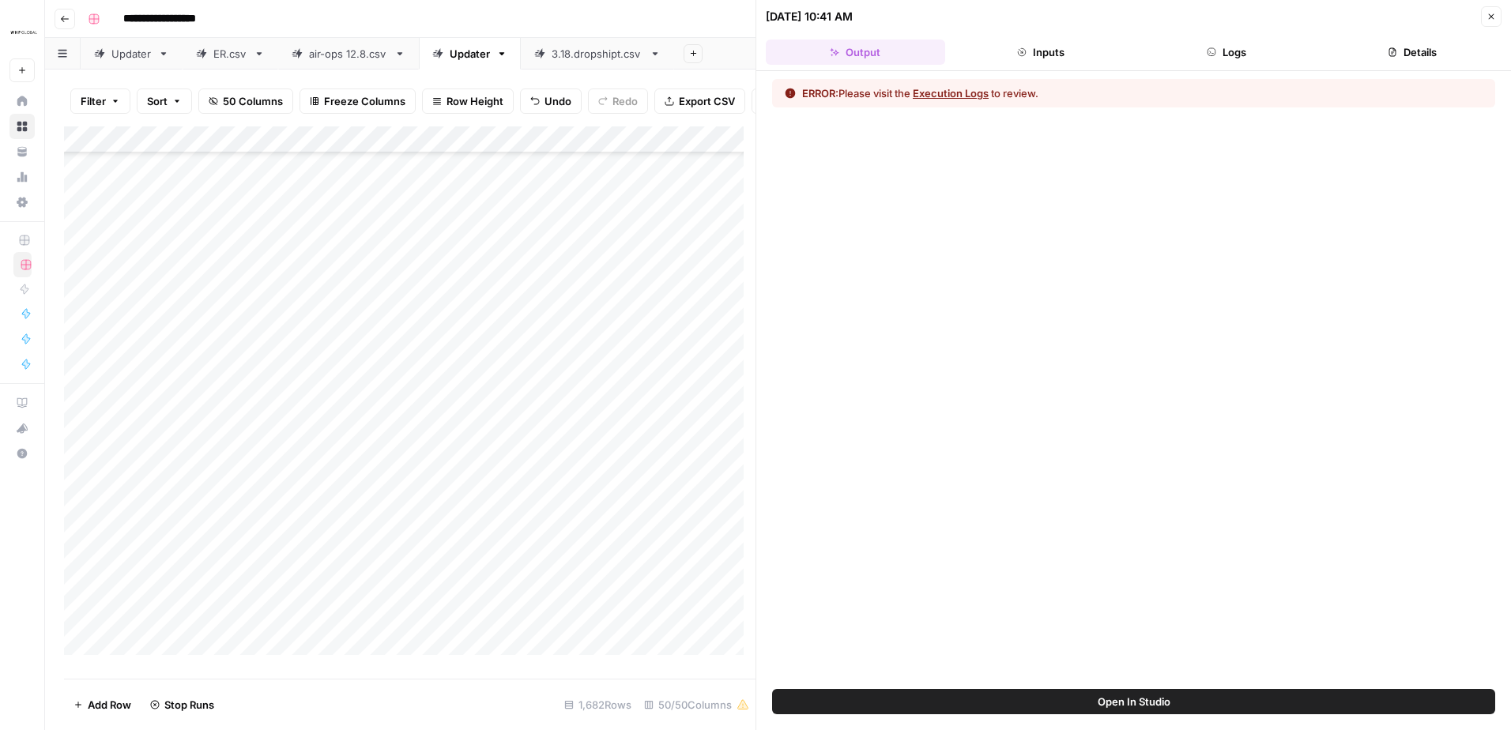
click at [1492, 18] on icon "button" at bounding box center [1491, 16] width 9 height 9
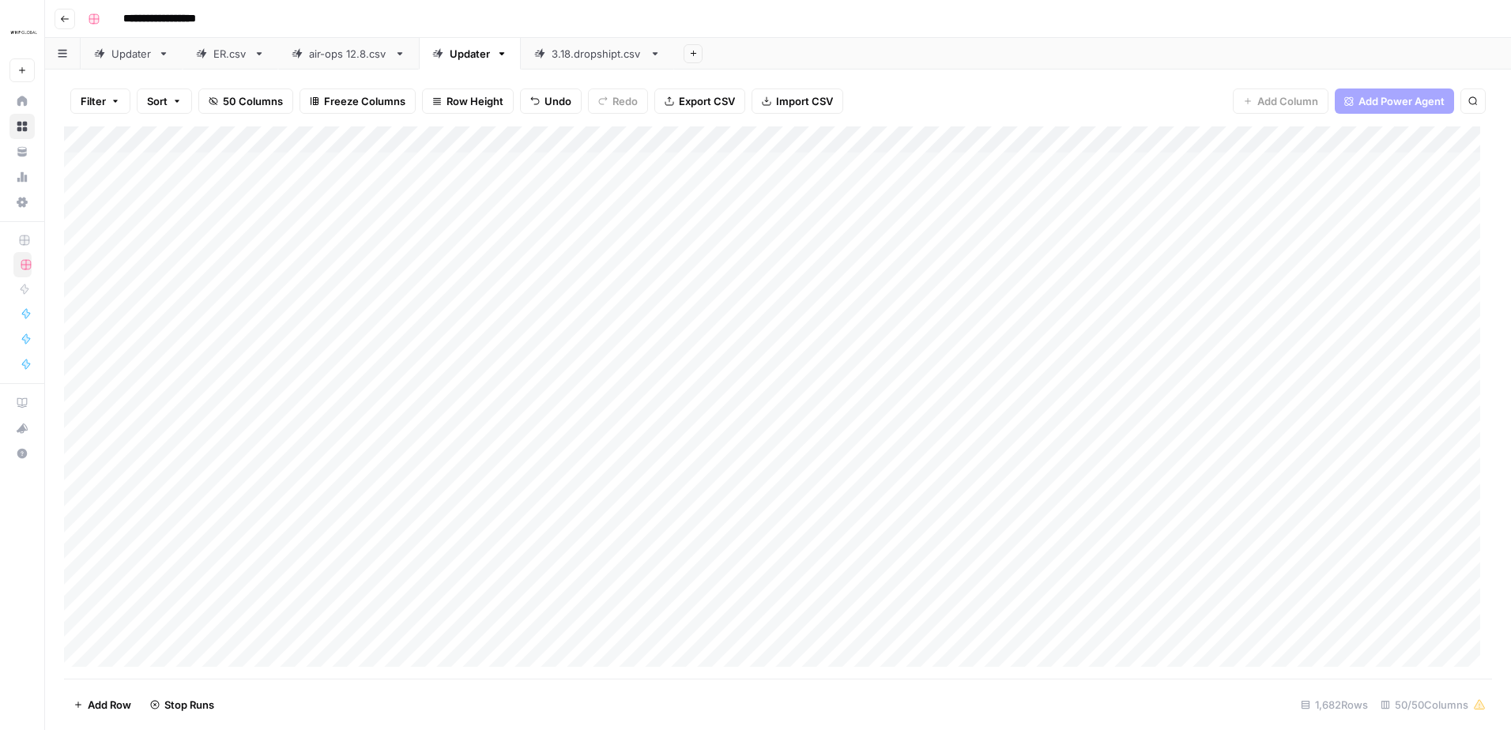
click at [368, 58] on div "air-ops 12.8.csv" at bounding box center [348, 54] width 79 height 16
click at [464, 57] on div "Updater" at bounding box center [470, 54] width 40 height 16
click at [501, 55] on icon "button" at bounding box center [502, 53] width 6 height 3
click at [555, 139] on span "Delete Sheet" at bounding box center [564, 142] width 76 height 16
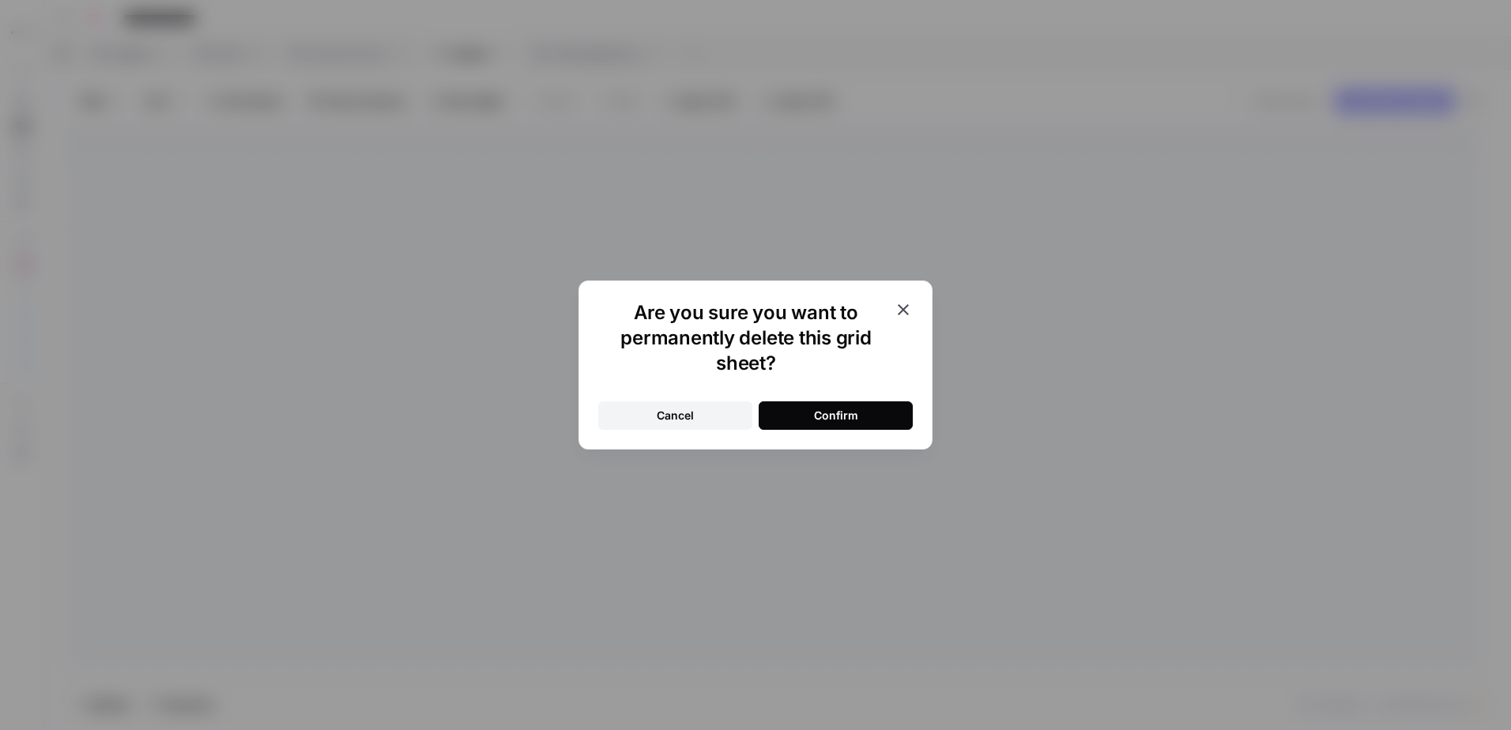
click at [831, 424] on button "Confirm" at bounding box center [836, 415] width 154 height 28
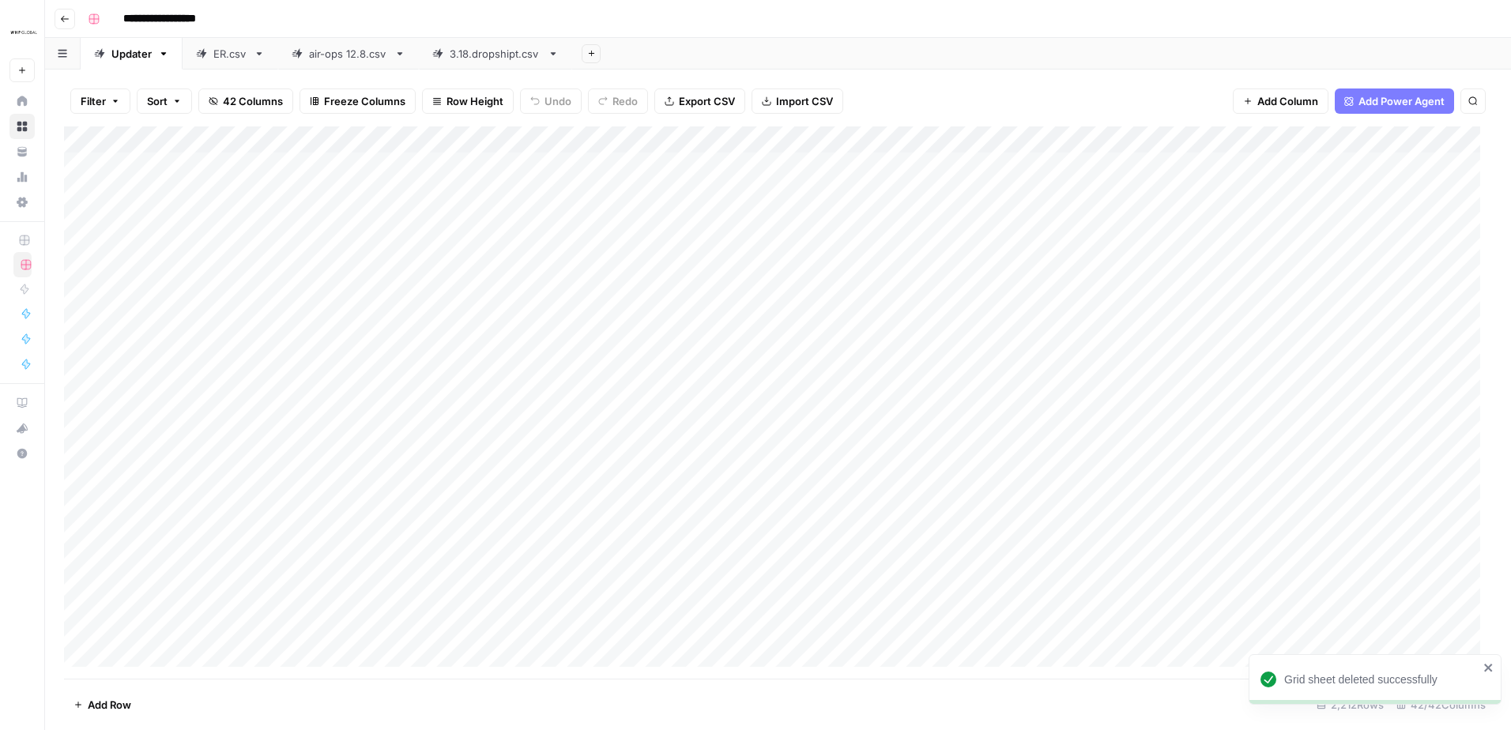
click at [488, 57] on div "3.18.dropshipt.csv" at bounding box center [496, 54] width 92 height 16
click at [322, 55] on div "air-ops 12.8.csv" at bounding box center [348, 54] width 79 height 16
click at [212, 53] on div "ER.csv" at bounding box center [221, 54] width 51 height 16
click at [130, 58] on div "Updater" at bounding box center [131, 54] width 40 height 16
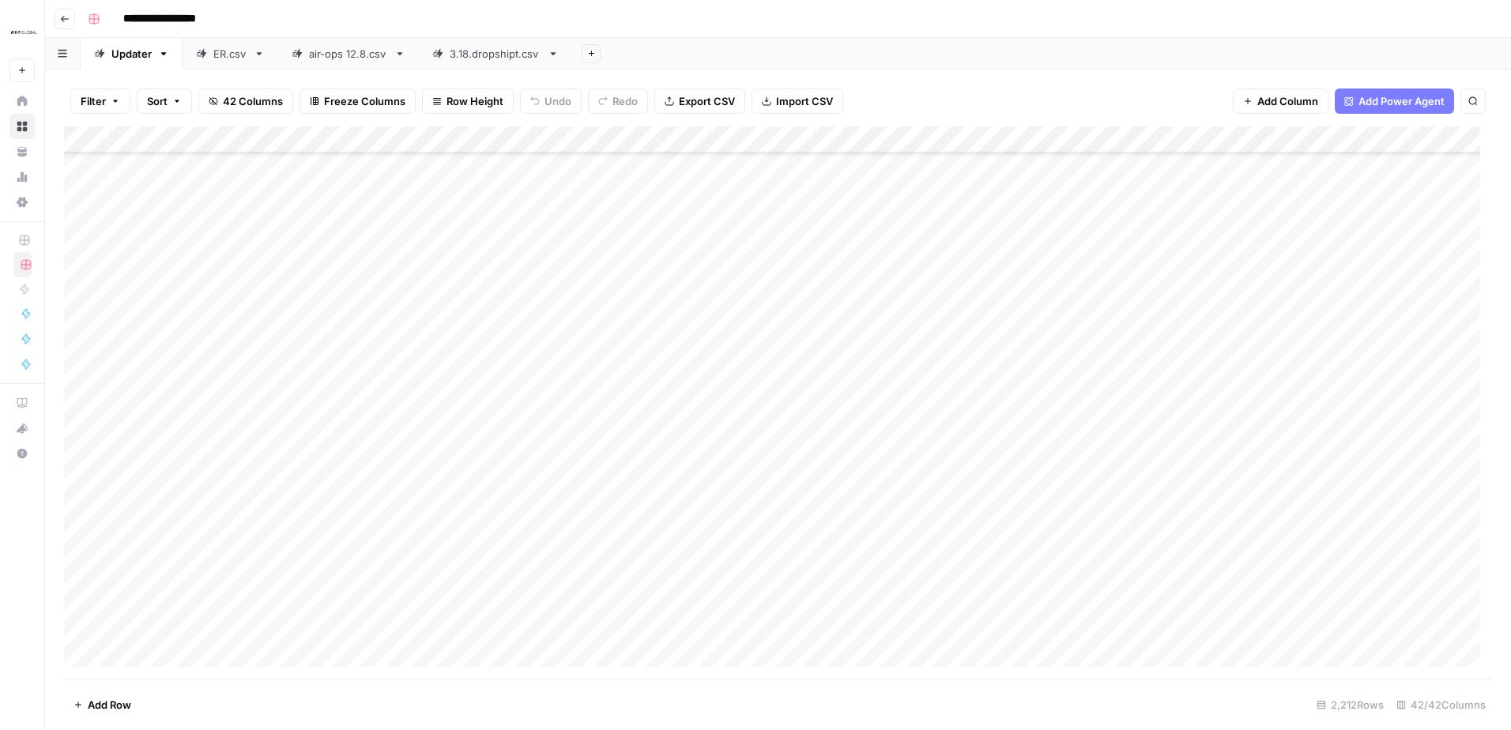
scroll to position [42905, 0]
click at [942, 86] on div "Filter Sort 42 Columns Freeze Columns Row Height Undo Redo Export CSV Import CS…" at bounding box center [778, 101] width 1428 height 51
click at [220, 60] on div "ER.csv" at bounding box center [230, 54] width 34 height 16
click at [322, 56] on div "air-ops 12.8.csv" at bounding box center [348, 54] width 79 height 16
click at [494, 55] on div "3.18.dropshipt.csv" at bounding box center [496, 54] width 92 height 16
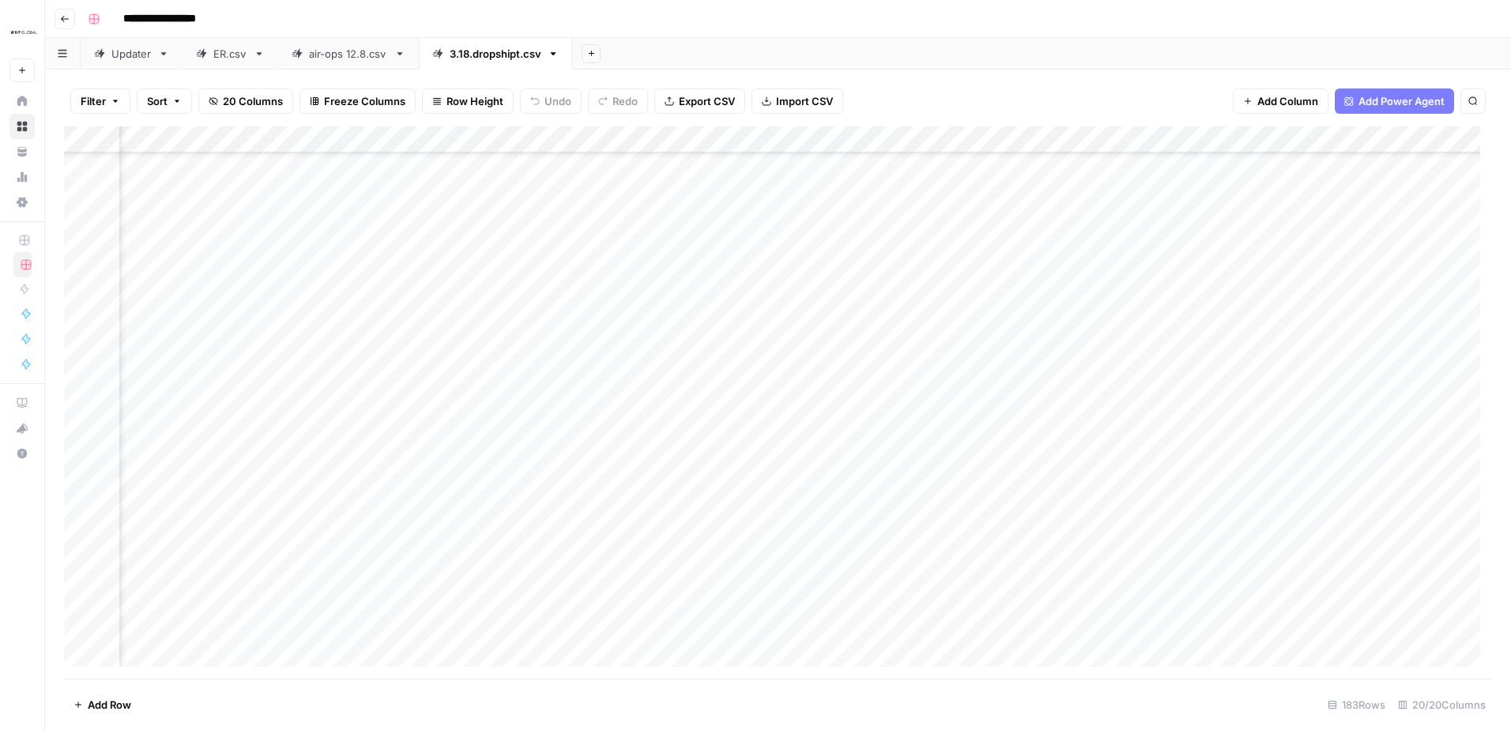
scroll to position [395, 0]
click at [588, 53] on icon "button" at bounding box center [591, 53] width 9 height 9
click at [669, 130] on span "From Workflow" at bounding box center [670, 130] width 116 height 16
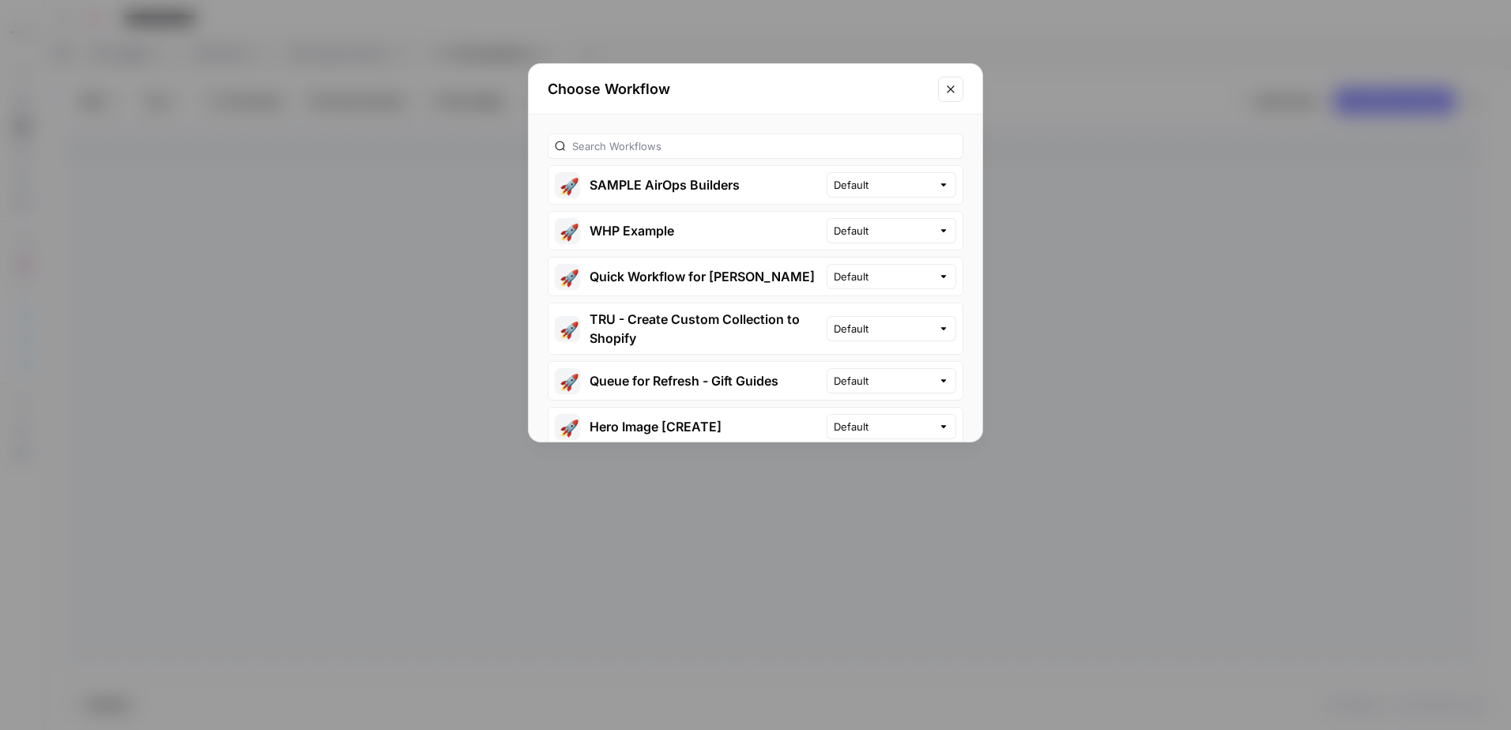
click at [691, 154] on div at bounding box center [756, 146] width 416 height 25
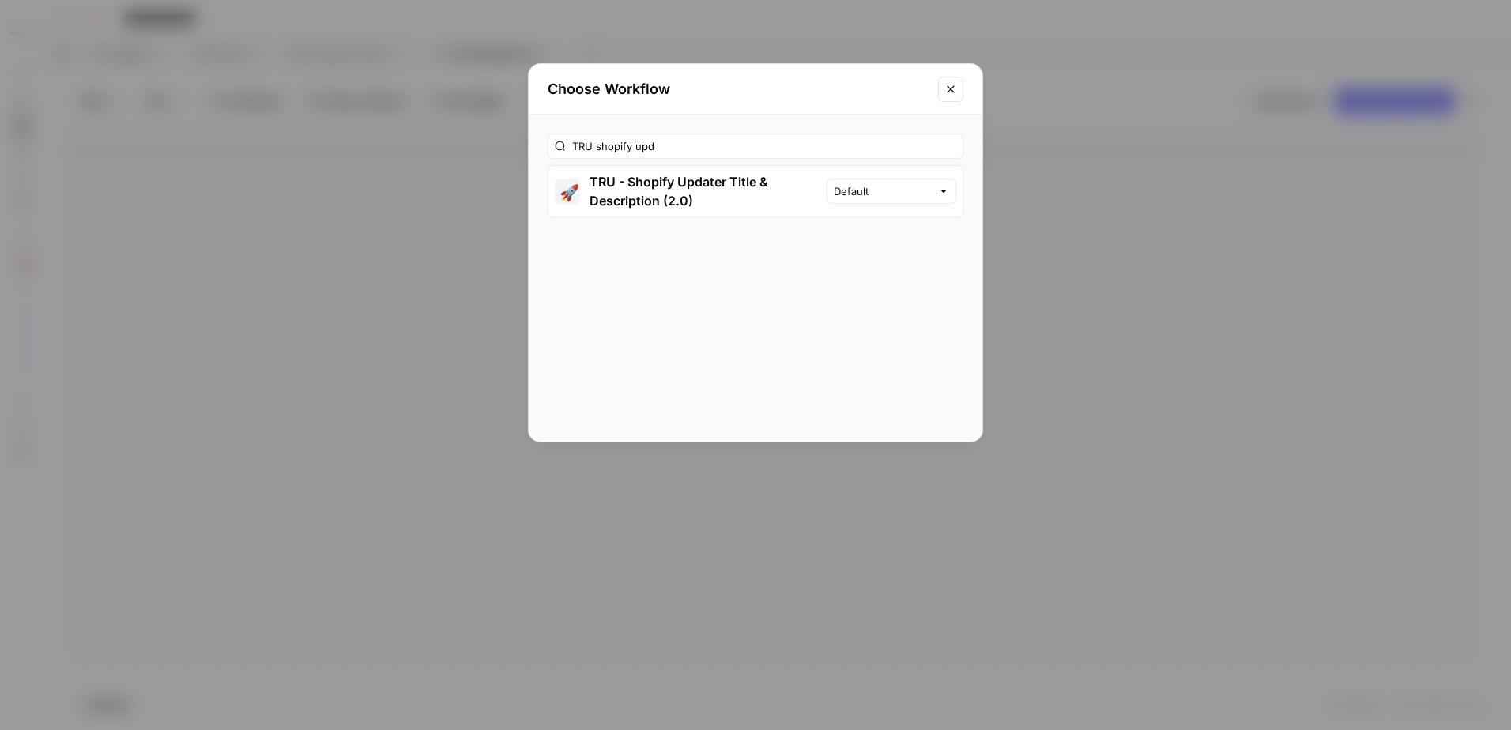
click at [685, 138] on div "TRU shopify upd" at bounding box center [756, 146] width 416 height 25
click at [676, 147] on input "TRU shopify upd" at bounding box center [764, 146] width 384 height 16
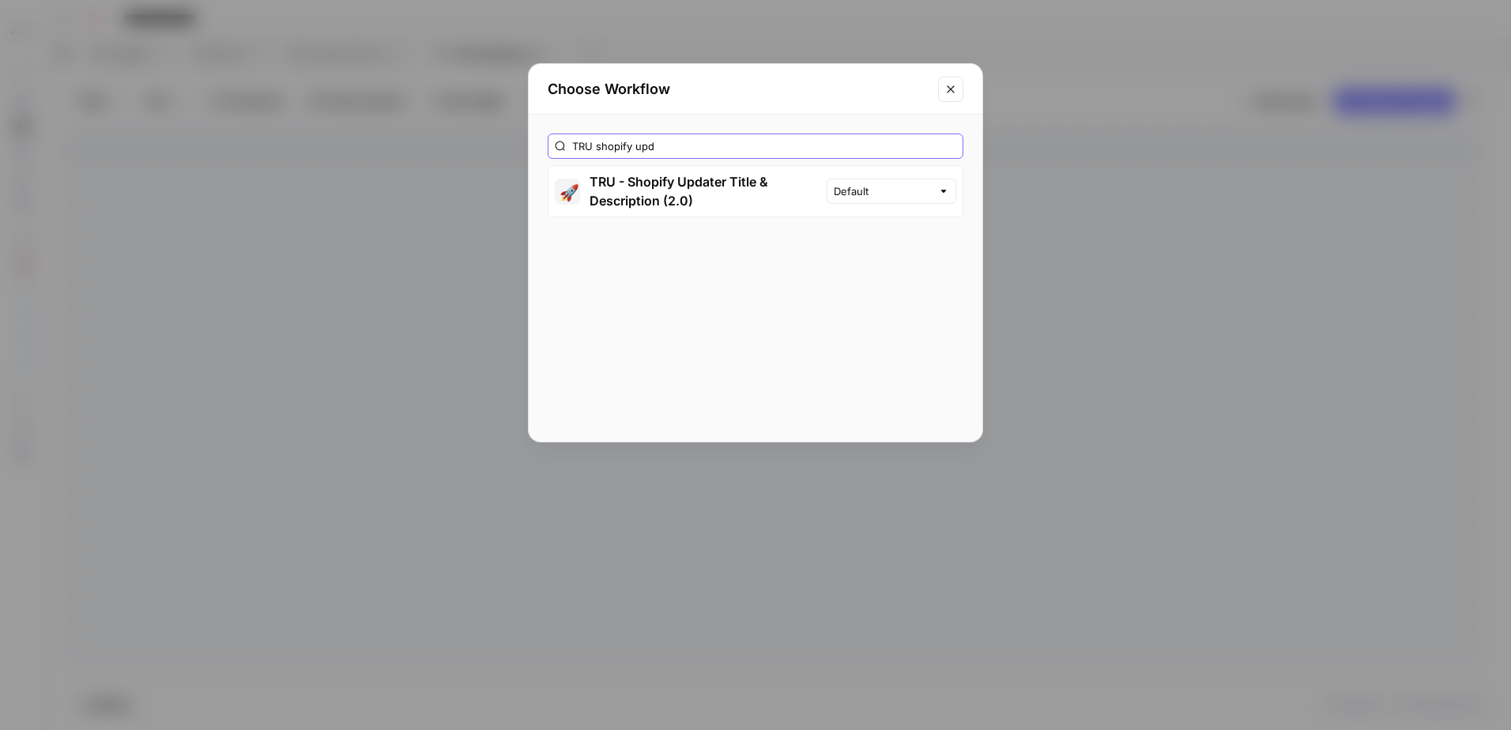
click at [676, 147] on input "TRU shopify upd" at bounding box center [764, 146] width 384 height 16
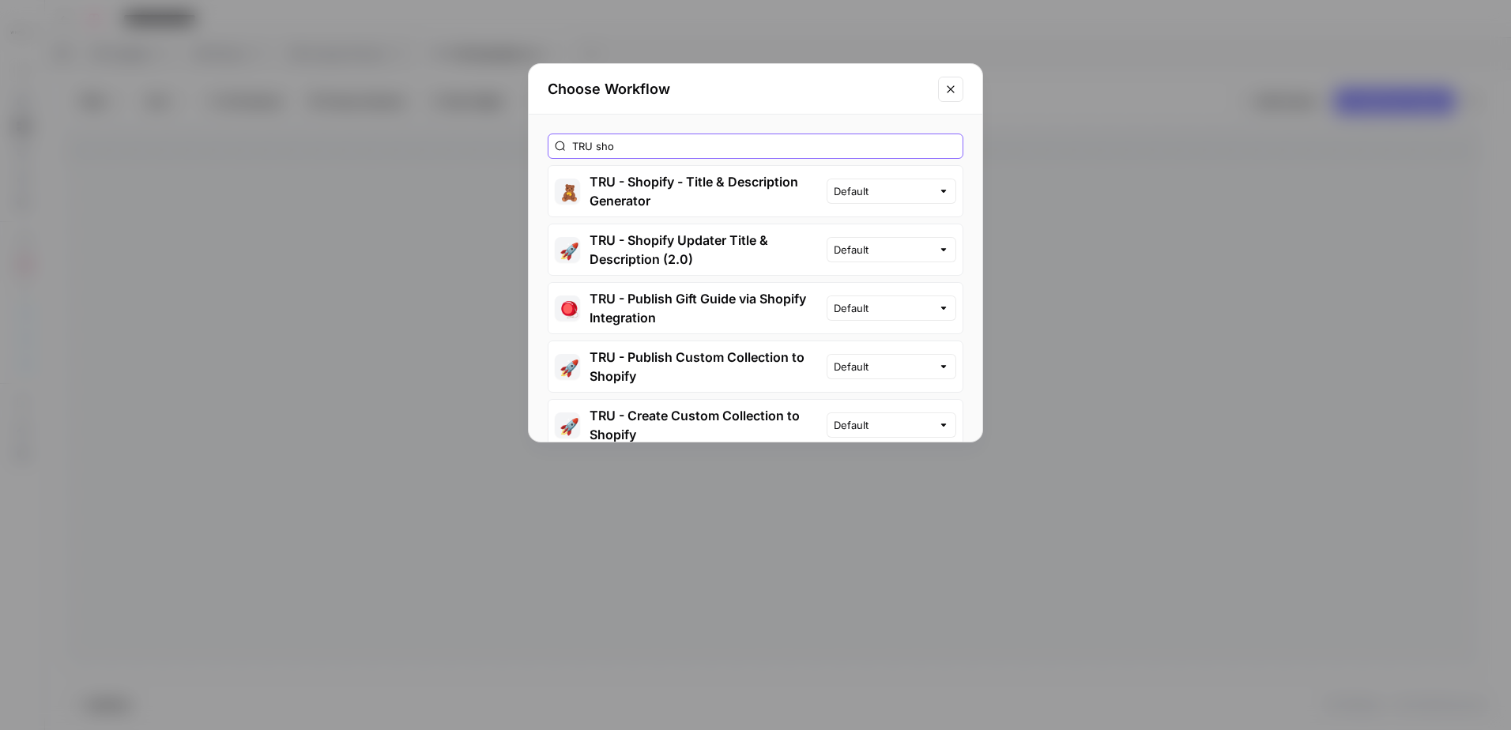
type input "TRU sho"
click at [729, 192] on button "🧸 TRU - Shopify - Title & Description Generator" at bounding box center [687, 191] width 278 height 51
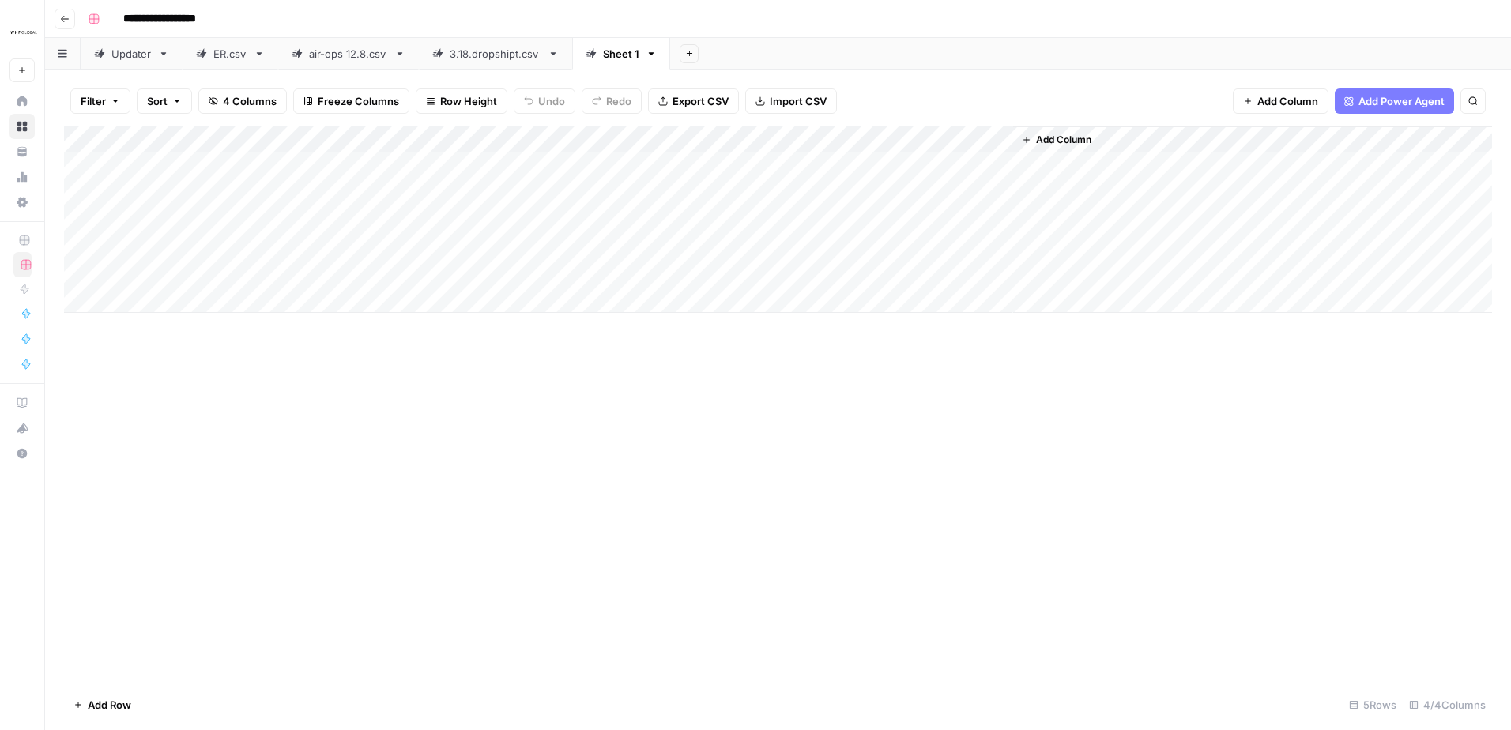
click at [651, 53] on icon "button" at bounding box center [652, 53] width 6 height 3
click at [691, 140] on span "Delete Sheet" at bounding box center [713, 142] width 76 height 16
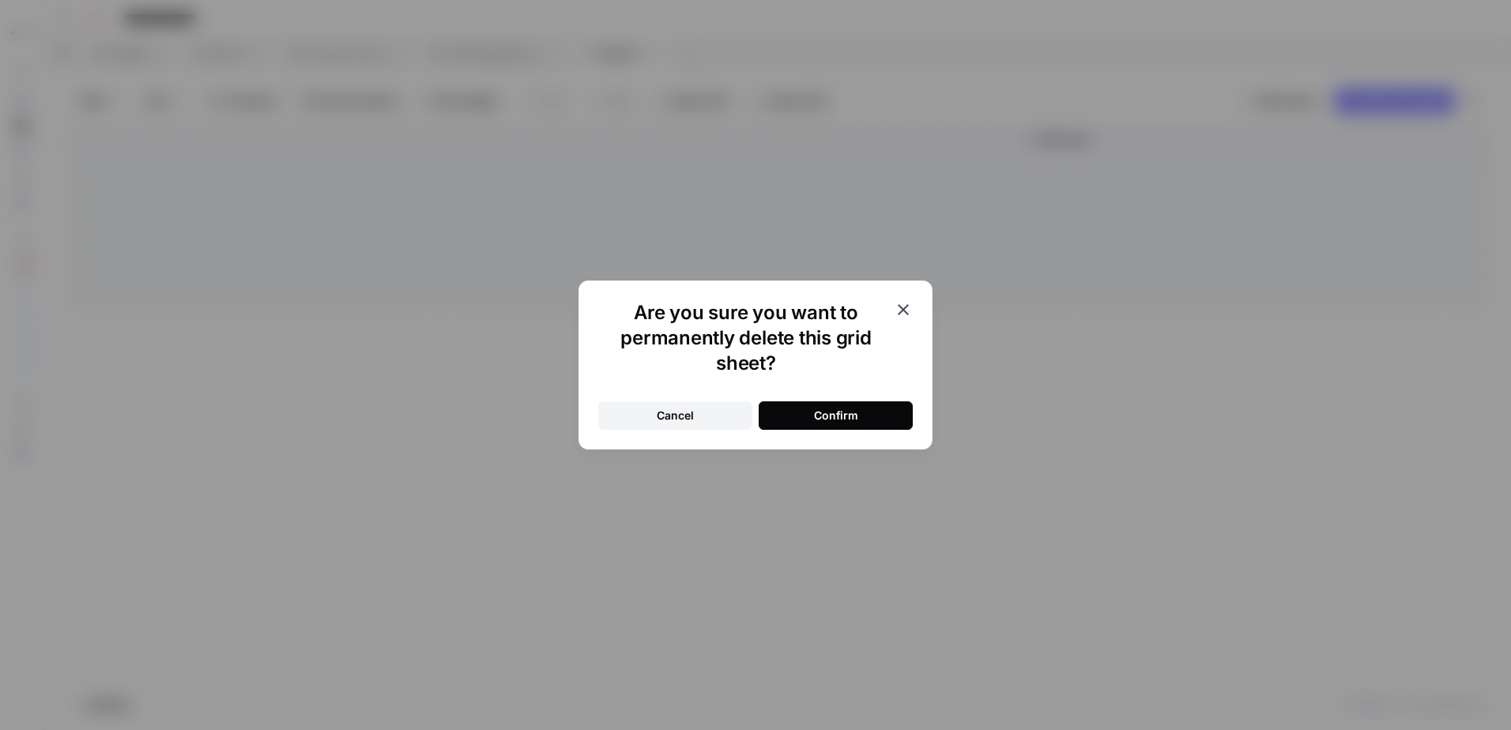
click at [842, 421] on div "Confirm" at bounding box center [836, 416] width 44 height 16
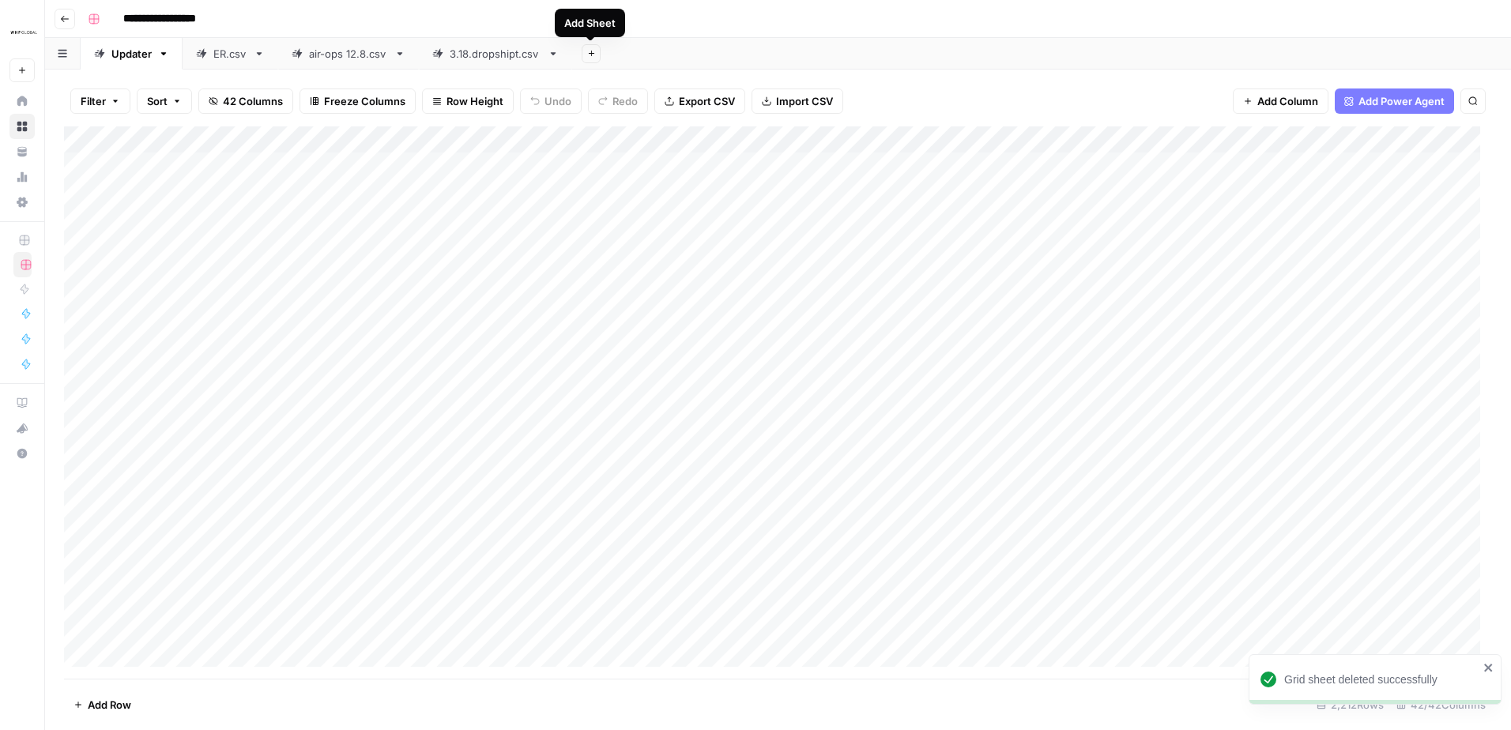
click at [587, 55] on icon "button" at bounding box center [591, 53] width 9 height 9
click at [673, 128] on span "From Workflow" at bounding box center [670, 130] width 116 height 16
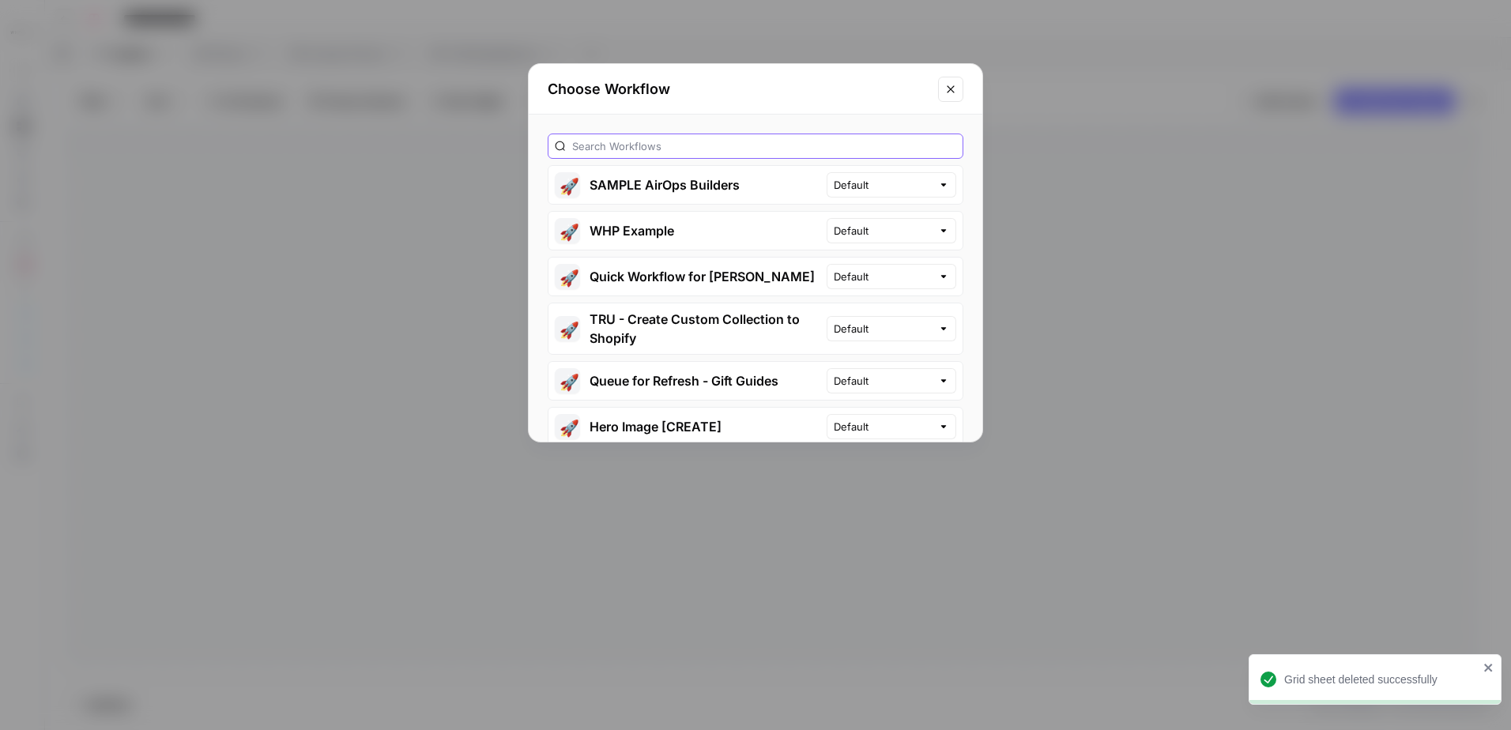
click at [658, 141] on input "text" at bounding box center [764, 146] width 384 height 16
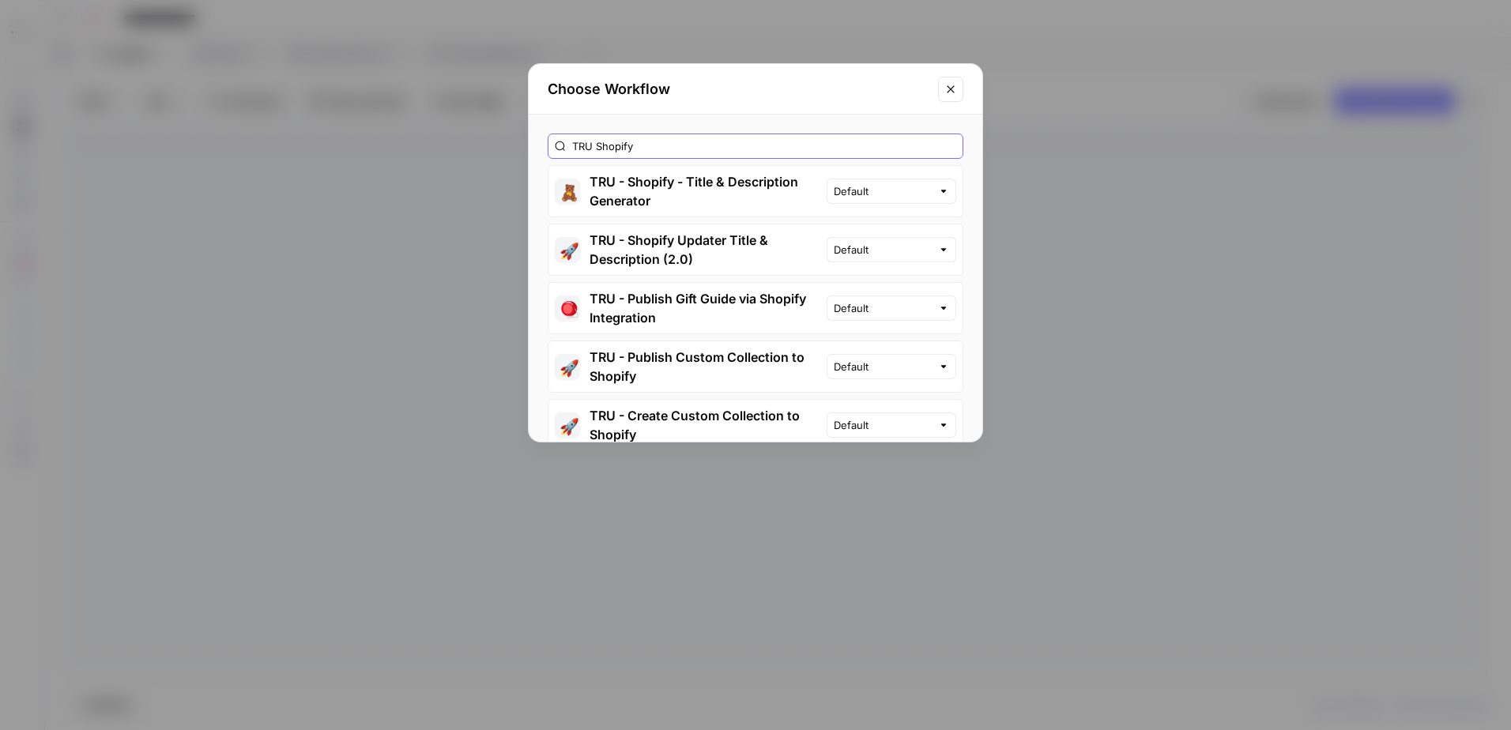
type input "TRU Shopify"
click at [727, 250] on button "🚀 TRU - Shopify Updater Title & Description (2.0)" at bounding box center [687, 249] width 278 height 51
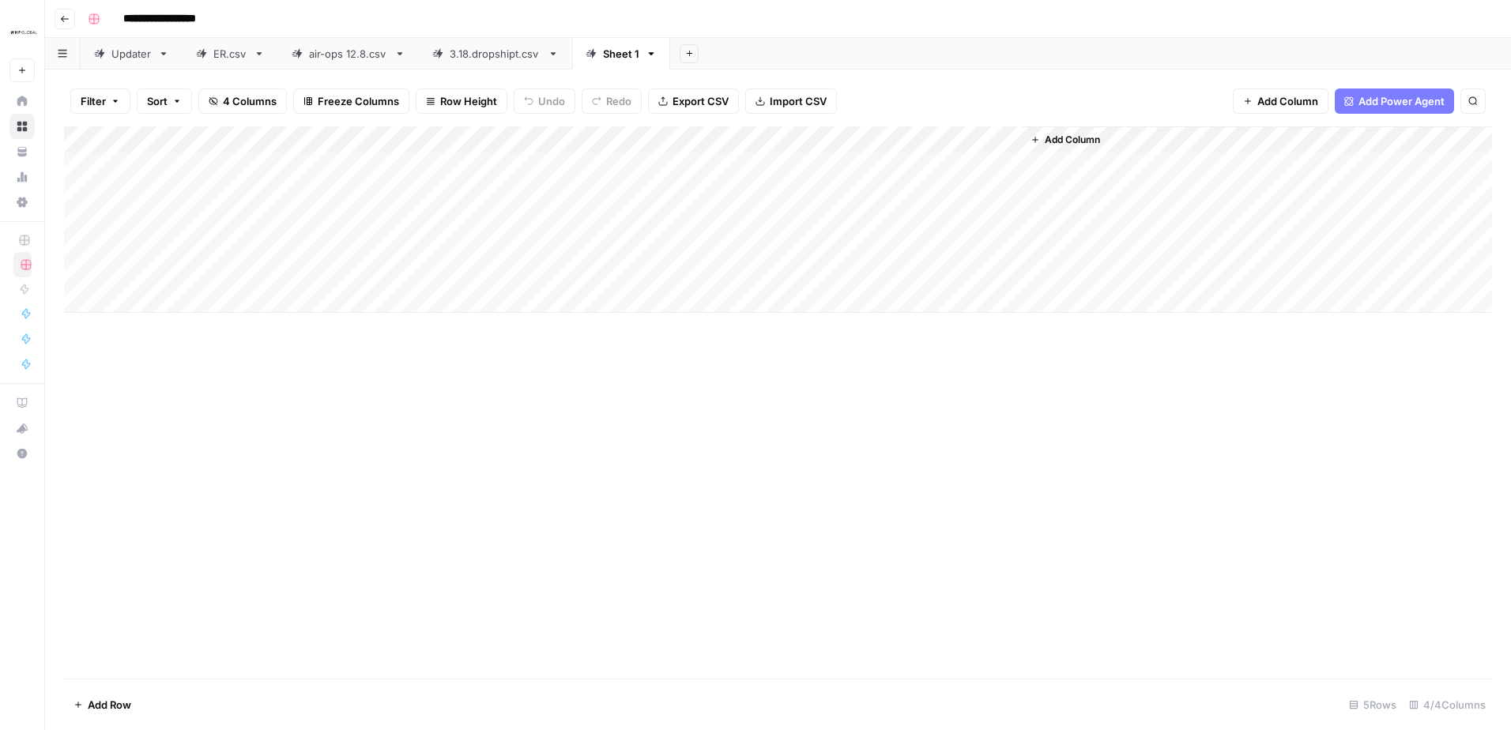
click at [494, 54] on div "3.18.dropshipt.csv" at bounding box center [496, 54] width 92 height 16
click at [131, 57] on div "Updater" at bounding box center [131, 54] width 40 height 16
click at [876, 145] on div "Add Column" at bounding box center [778, 402] width 1428 height 552
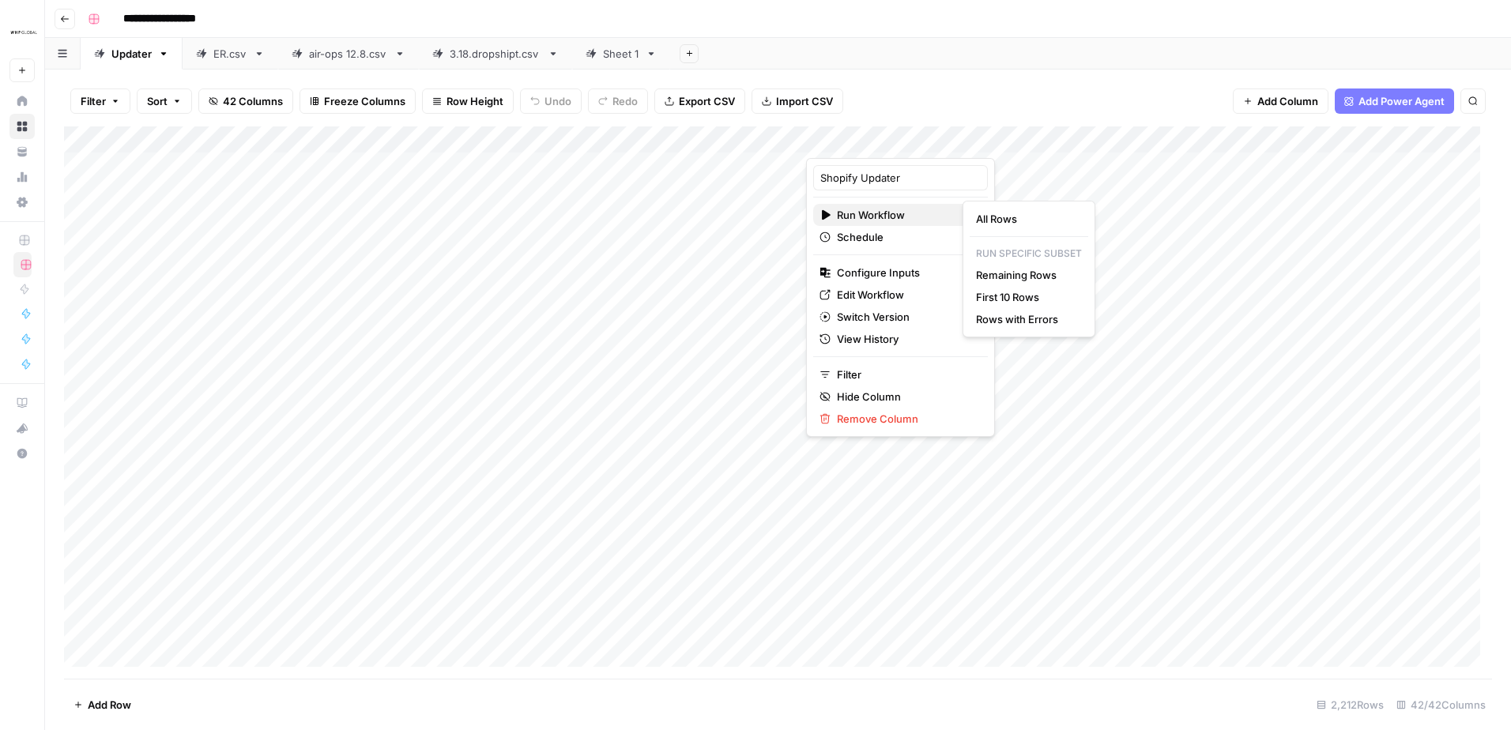
click at [868, 217] on span "Run Workflow" at bounding box center [898, 215] width 122 height 16
click at [992, 91] on div "Filter Sort 42 Columns Freeze Columns Row Height Undo Redo Export CSV Import CS…" at bounding box center [778, 101] width 1428 height 51
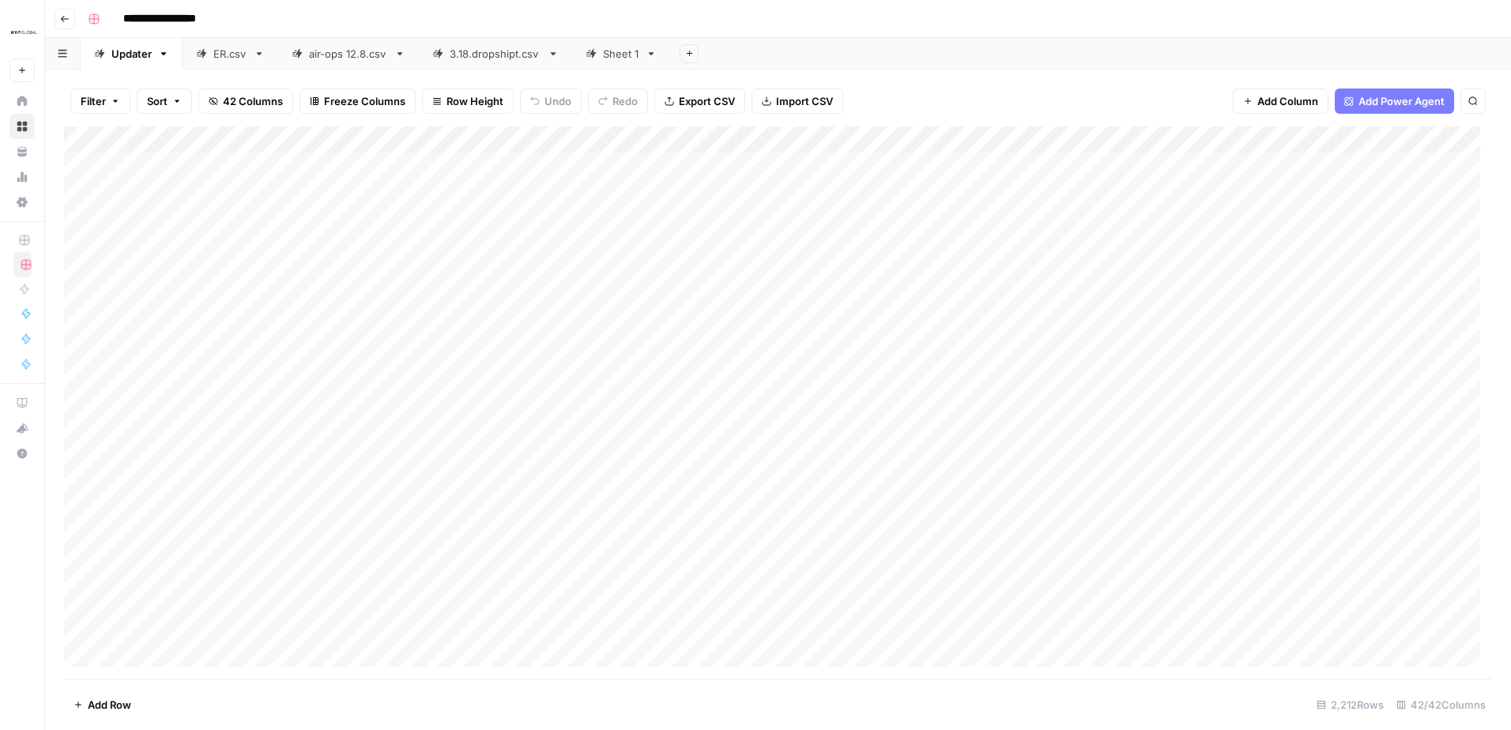
click at [496, 47] on div "3.18.dropshipt.csv" at bounding box center [496, 54] width 92 height 16
click at [616, 59] on div "Sheet 1" at bounding box center [621, 54] width 36 height 16
click at [688, 55] on icon "button" at bounding box center [689, 53] width 9 height 9
click at [743, 136] on span "From Workflow" at bounding box center [767, 130] width 116 height 16
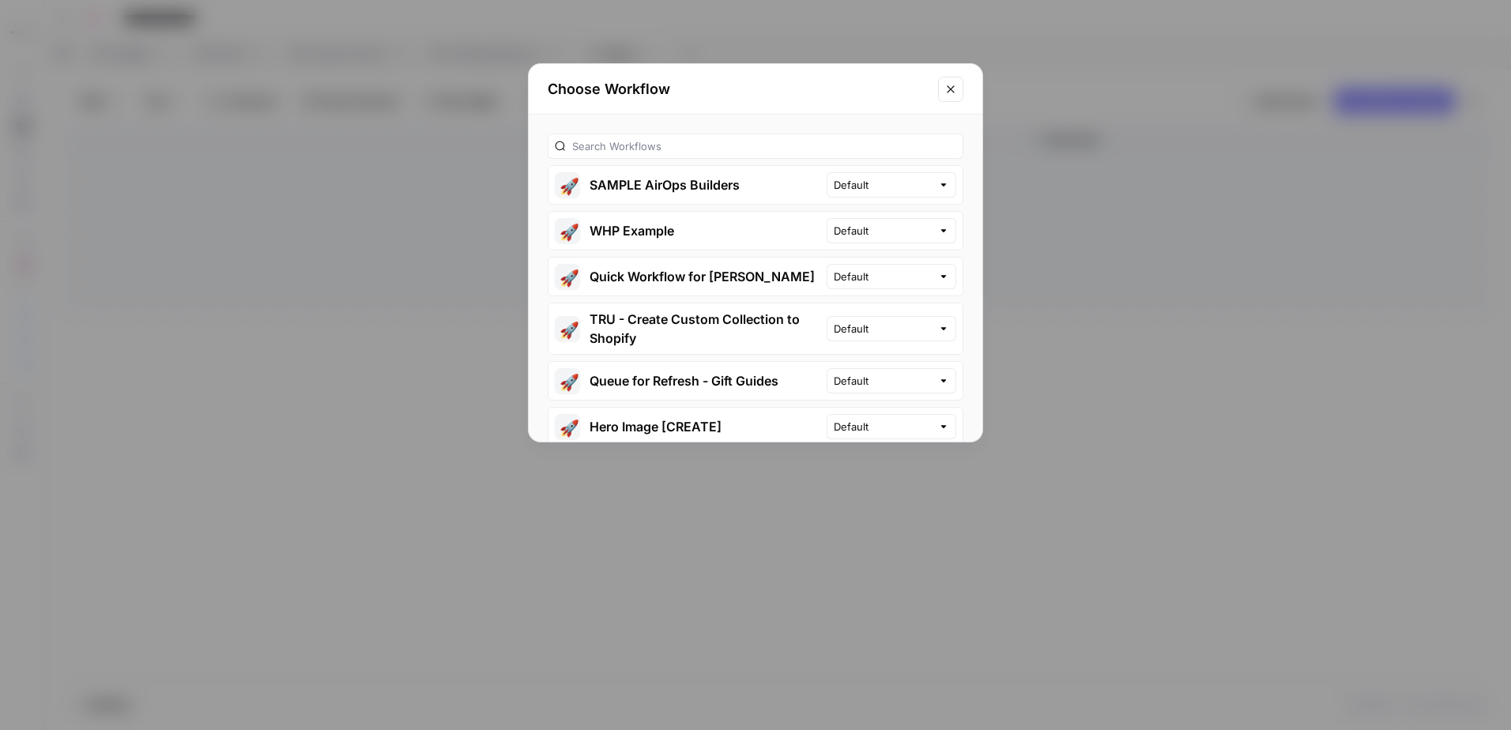
click at [743, 136] on div at bounding box center [756, 146] width 416 height 25
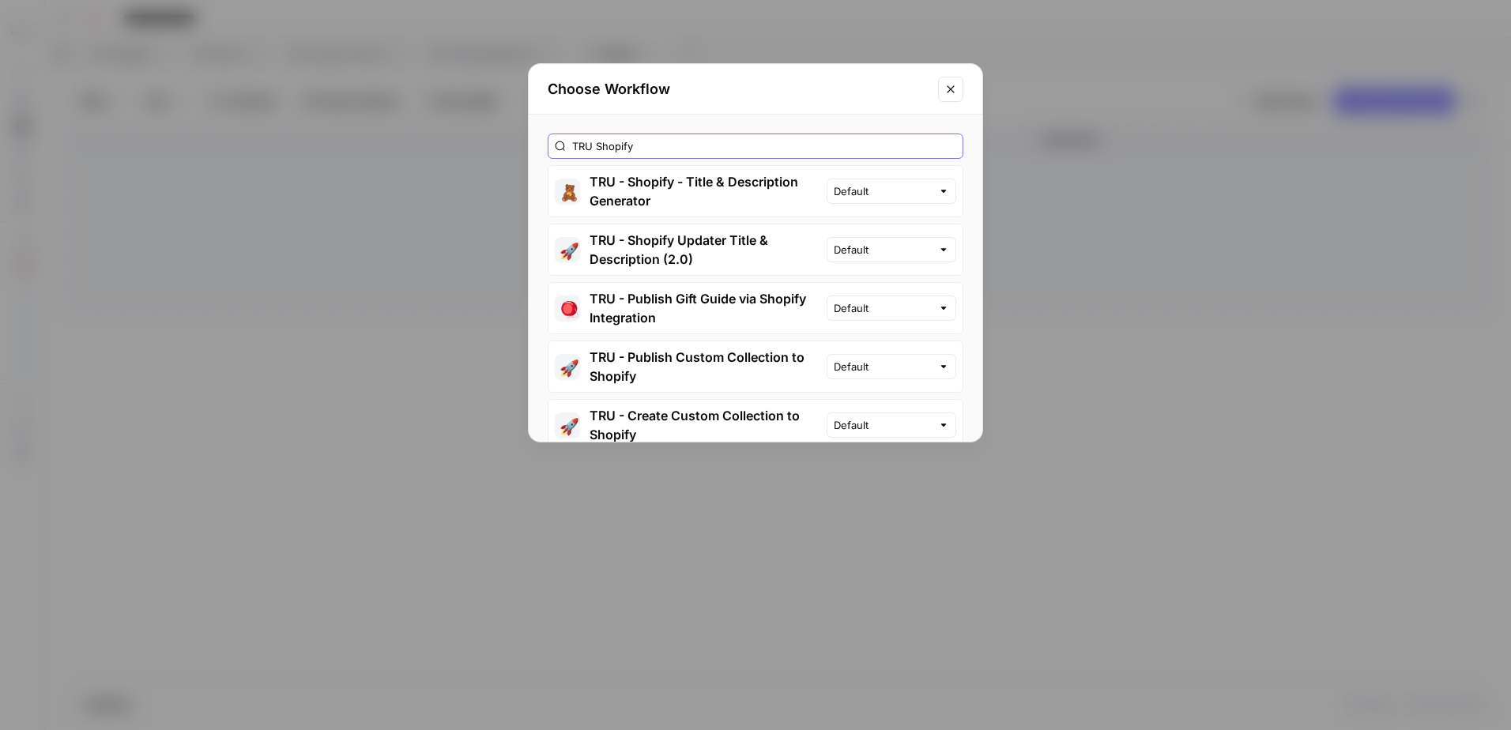
type input "TRU Shopify"
click at [596, 189] on button "🧸 TRU - Shopify - Title & Description Generator" at bounding box center [687, 191] width 278 height 51
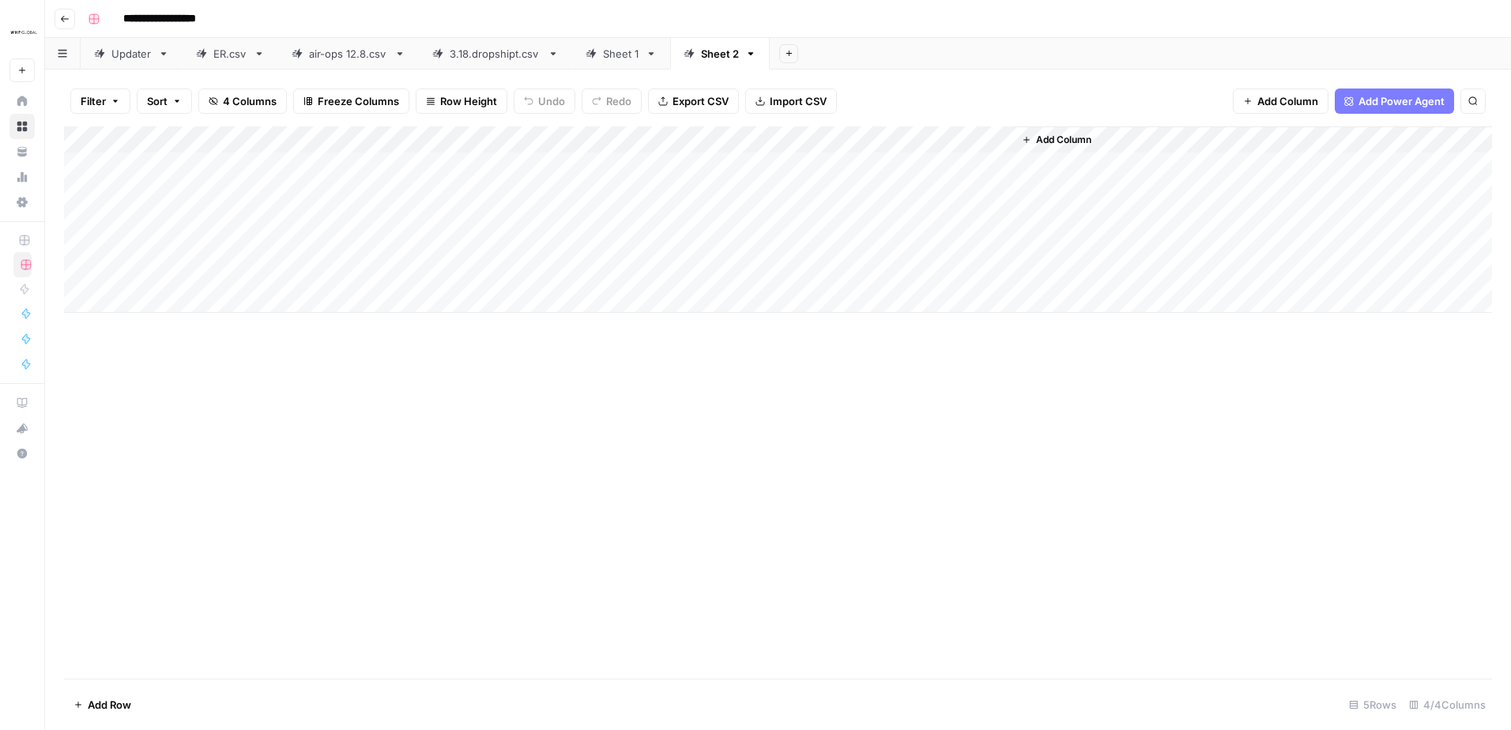
click at [612, 62] on link "Sheet 1" at bounding box center [621, 54] width 98 height 32
click at [717, 58] on div "Sheet 2" at bounding box center [720, 54] width 38 height 16
click at [616, 61] on div "Sheet 1" at bounding box center [621, 54] width 36 height 16
click at [721, 55] on div "Sheet 2" at bounding box center [720, 54] width 38 height 16
click at [616, 51] on div "Sheet 1" at bounding box center [621, 54] width 36 height 16
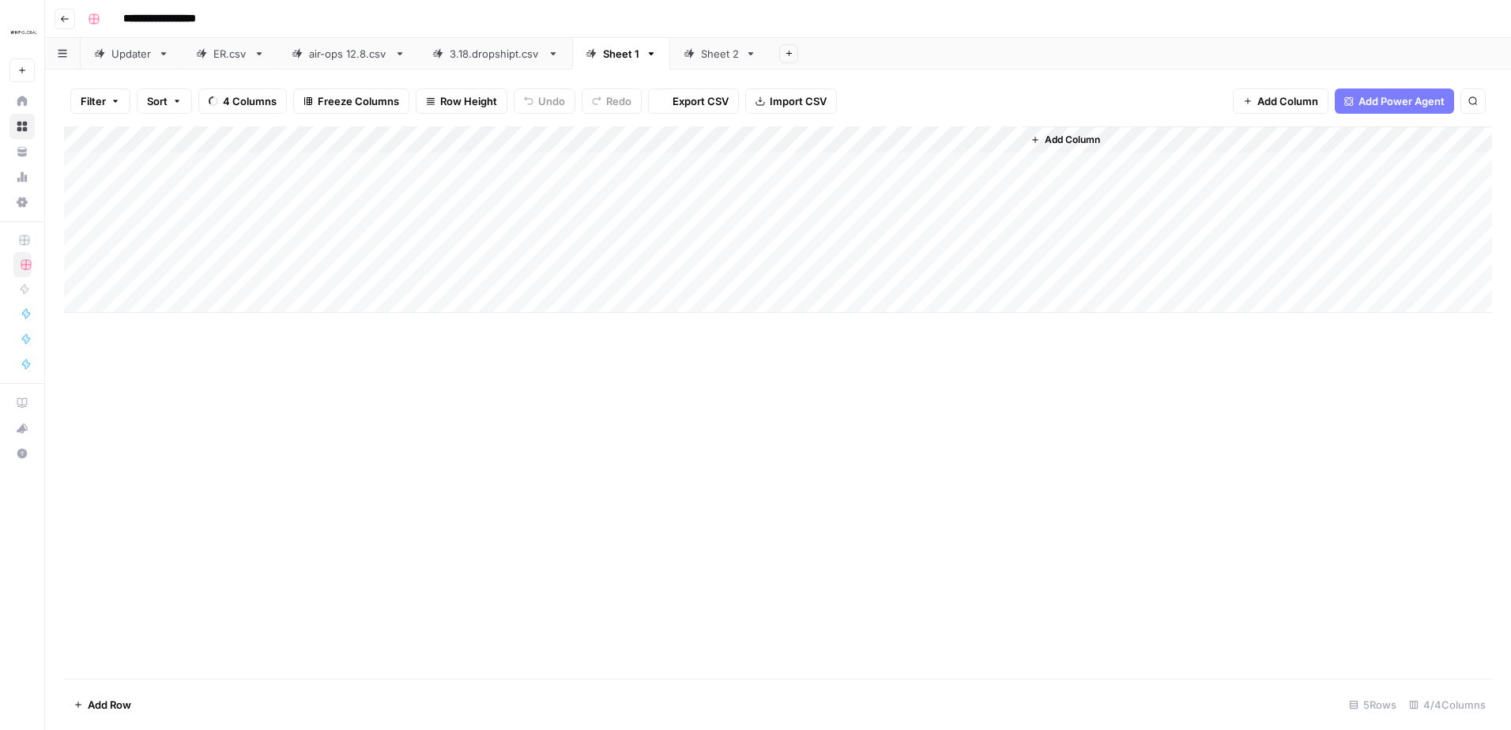
click at [708, 55] on div "Sheet 2" at bounding box center [720, 54] width 38 height 16
click at [612, 56] on div "Sheet 1" at bounding box center [621, 54] width 36 height 16
click at [707, 62] on link "Sheet 2" at bounding box center [720, 54] width 100 height 32
click at [619, 59] on div "Sheet 1" at bounding box center [621, 54] width 36 height 16
click at [711, 60] on div "Sheet 2" at bounding box center [720, 54] width 38 height 16
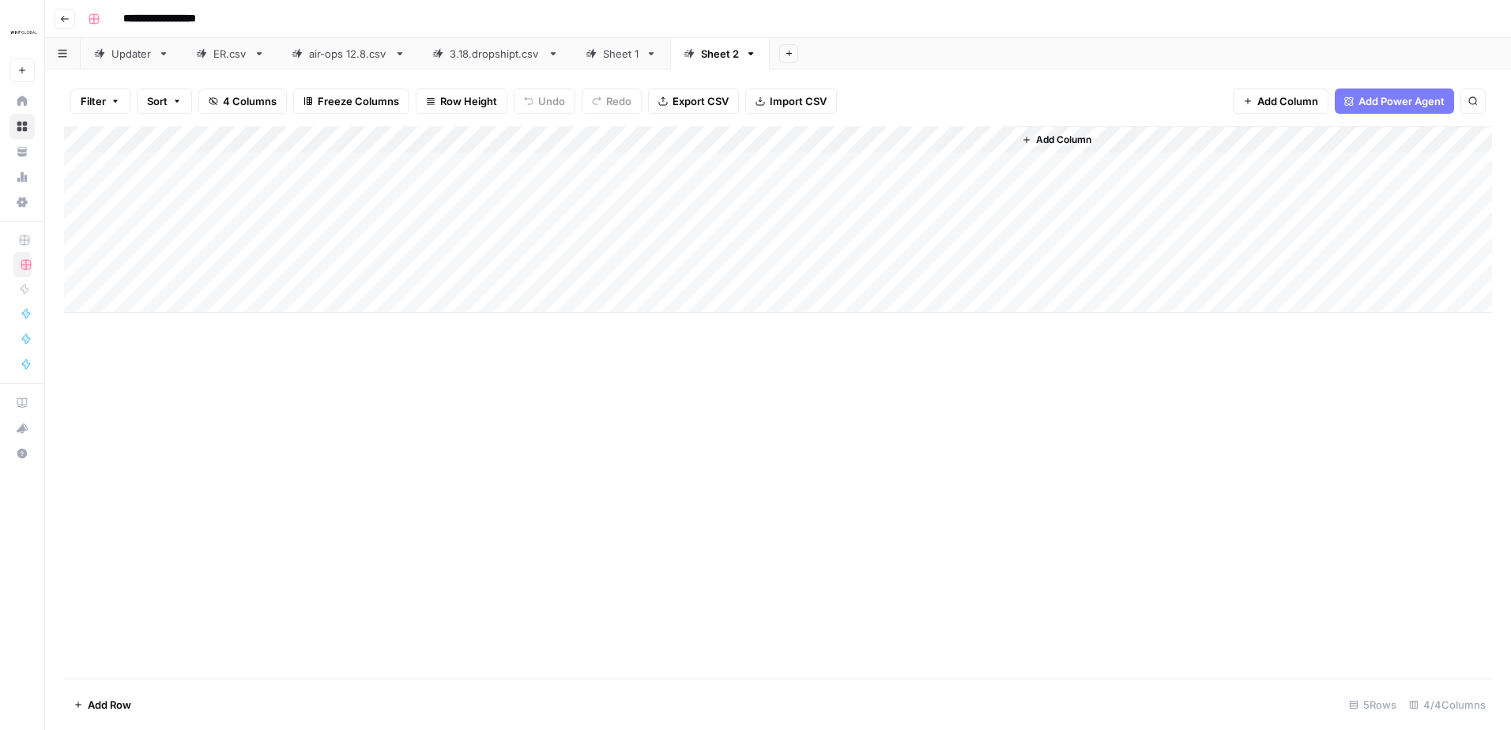
click at [623, 62] on link "Sheet 1" at bounding box center [621, 54] width 98 height 32
click at [710, 58] on div "Sheet 2" at bounding box center [720, 54] width 38 height 16
click at [616, 59] on div "Sheet 1" at bounding box center [621, 54] width 36 height 16
click at [596, 169] on div "Add Column" at bounding box center [778, 219] width 1428 height 187
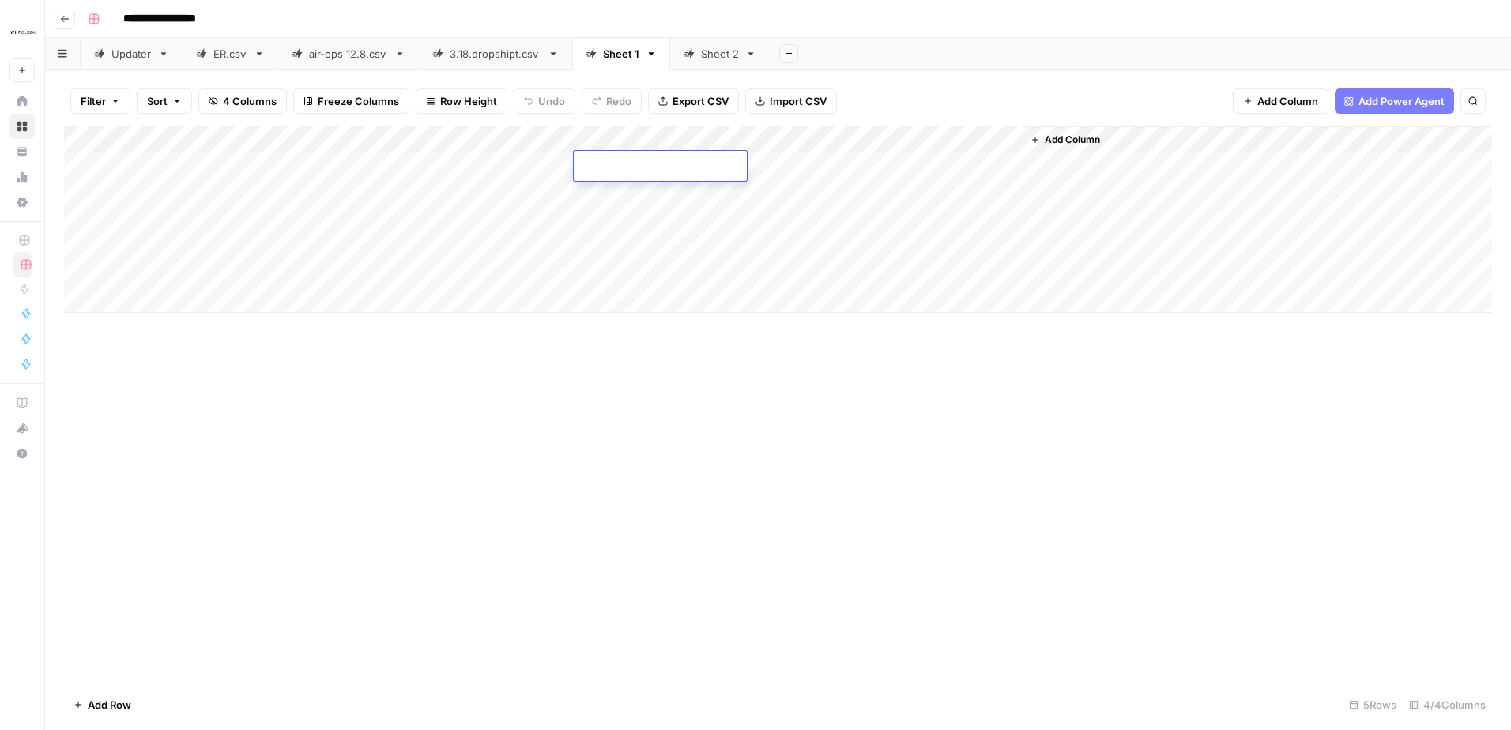
type input "8957874569432"
click at [575, 442] on div "Add Column" at bounding box center [778, 402] width 1428 height 552
click at [409, 167] on div "Add Column" at bounding box center [778, 219] width 1428 height 187
type textarea "**********"
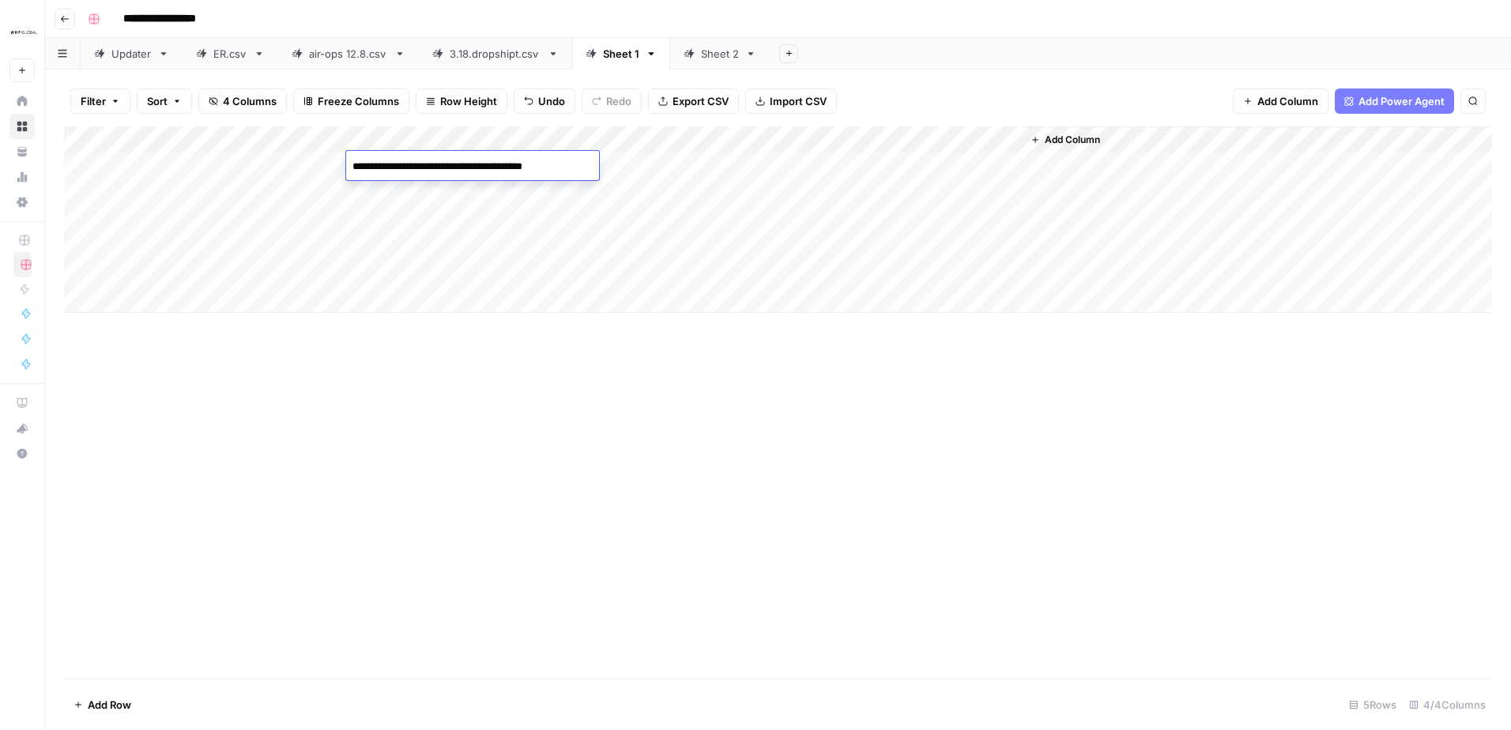
drag, startPoint x: 584, startPoint y: 168, endPoint x: 304, endPoint y: 171, distance: 279.8
click at [304, 171] on body "**********" at bounding box center [755, 365] width 1511 height 730
click at [225, 164] on div "Add Column" at bounding box center [778, 219] width 1428 height 187
type textarea "**********"
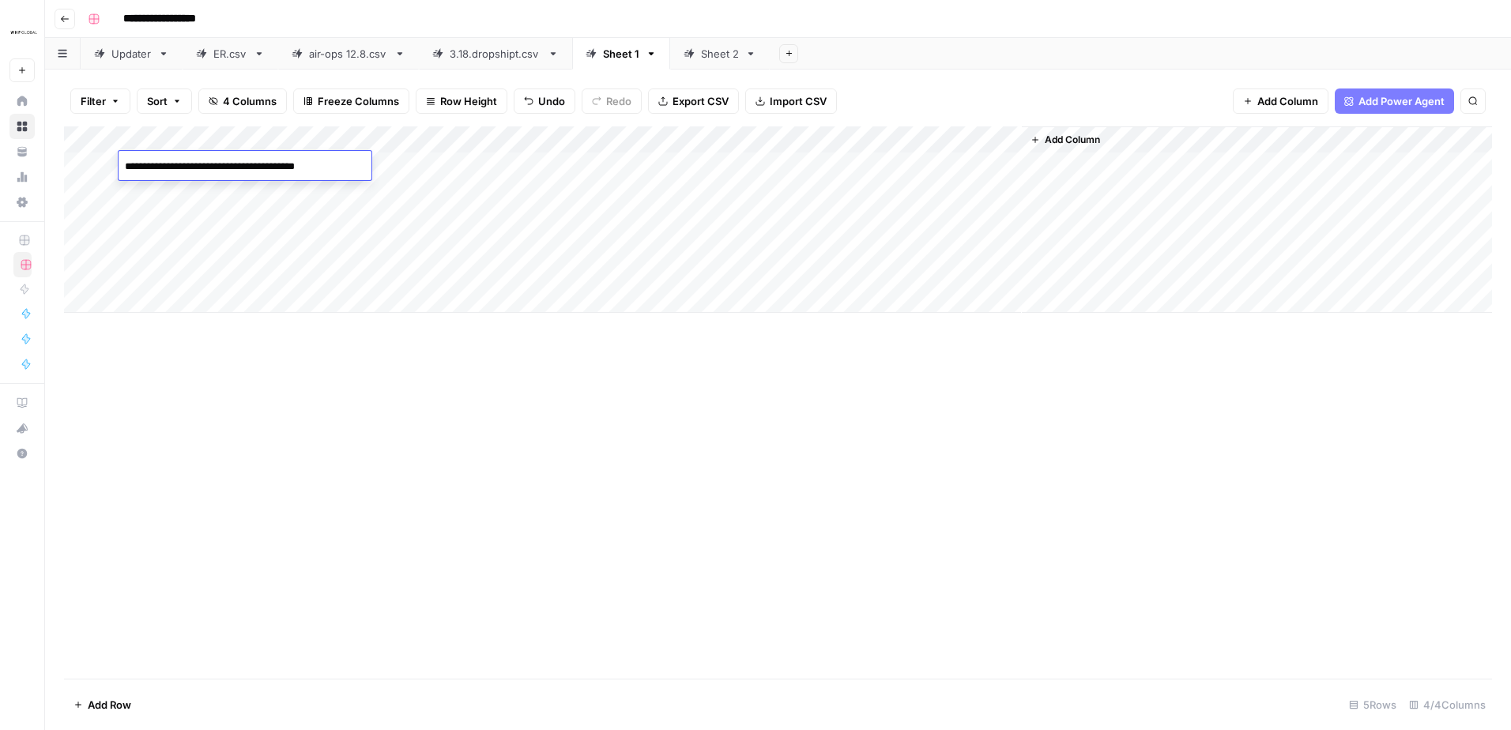
click at [439, 160] on div "Add Column" at bounding box center [778, 219] width 1428 height 187
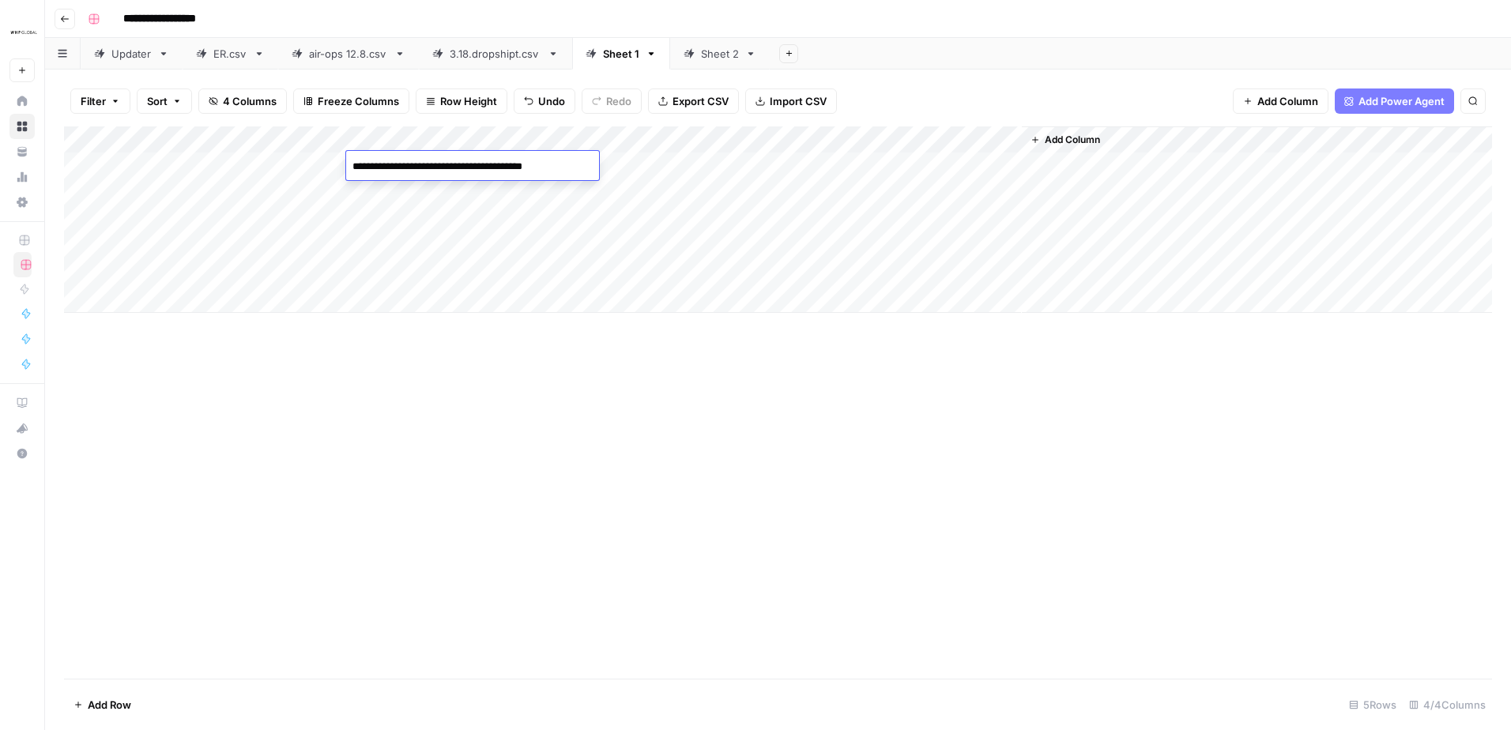
click at [439, 160] on textarea "**********" at bounding box center [472, 167] width 253 height 22
click at [477, 164] on textarea at bounding box center [472, 167] width 253 height 22
paste textarea "**********"
type textarea "**********"
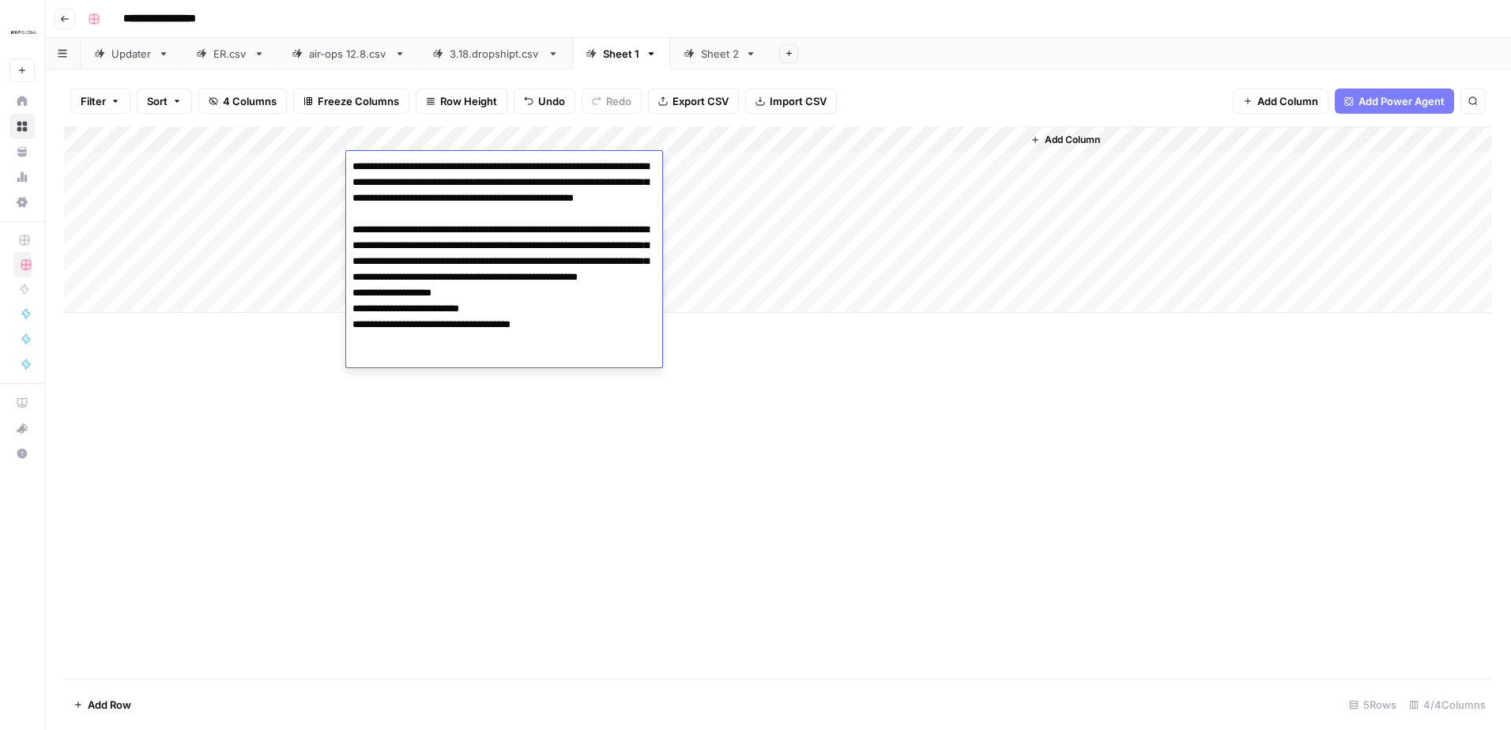
drag, startPoint x: 502, startPoint y: 551, endPoint x: 503, endPoint y: 539, distance: 12.0
click at [503, 544] on div "Add Column" at bounding box center [778, 402] width 1428 height 552
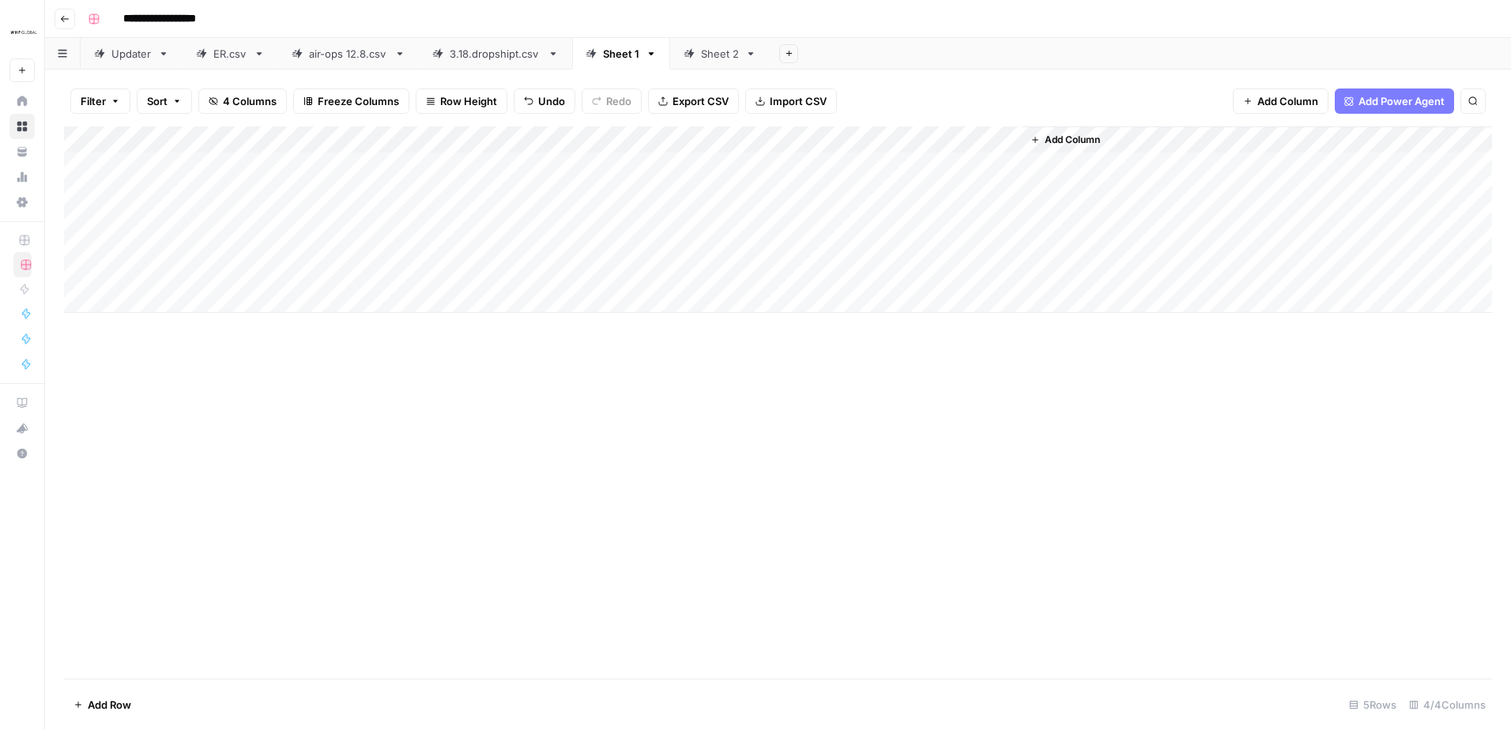
click at [868, 164] on div "Add Column" at bounding box center [778, 219] width 1428 height 187
click at [707, 53] on div "Sheet 2" at bounding box center [720, 54] width 38 height 16
click at [241, 160] on div "Add Column" at bounding box center [778, 219] width 1428 height 187
type textarea "**********"
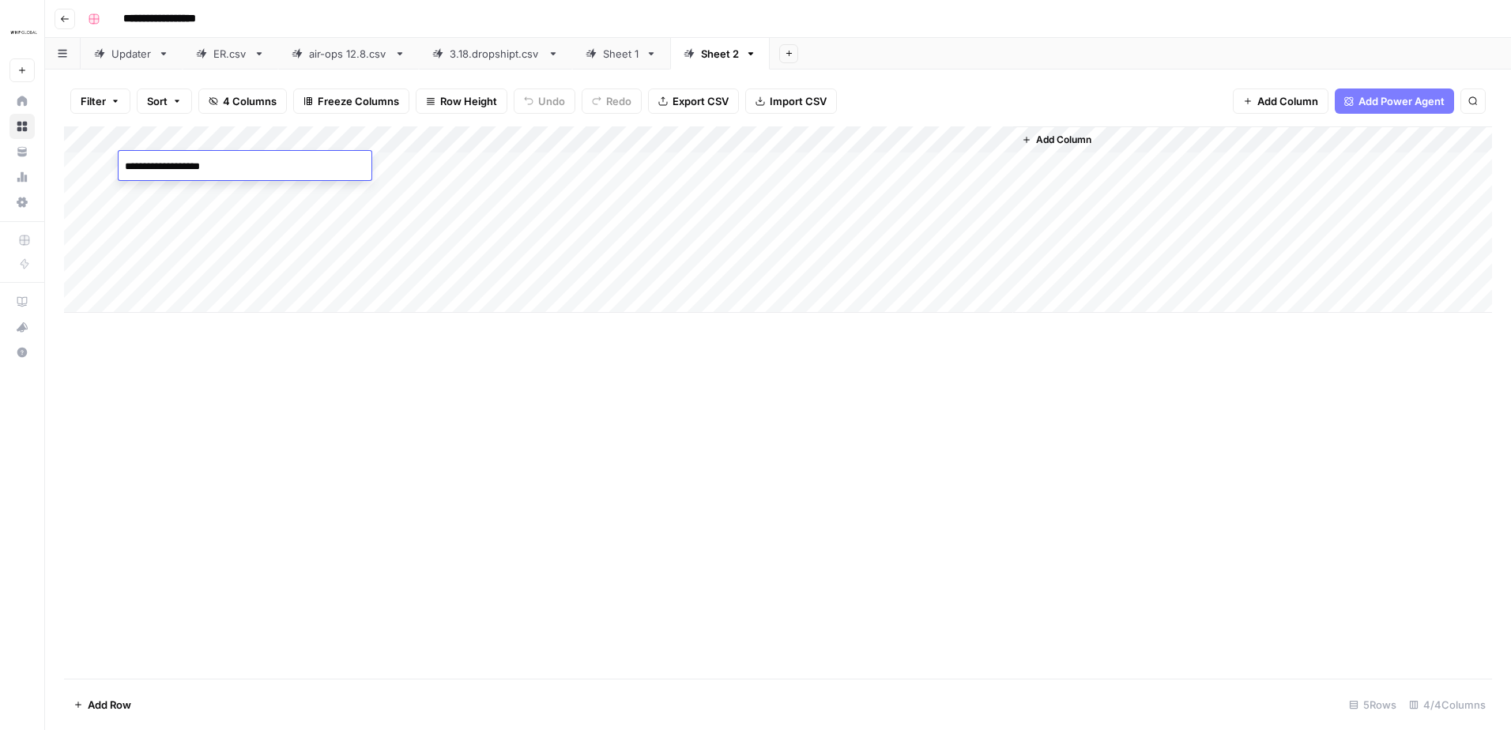
click at [498, 164] on div "Add Column" at bounding box center [778, 219] width 1428 height 187
type textarea "**********"
click at [448, 510] on div "Add Column" at bounding box center [778, 402] width 1428 height 552
click at [614, 165] on div "Add Column" at bounding box center [778, 219] width 1428 height 187
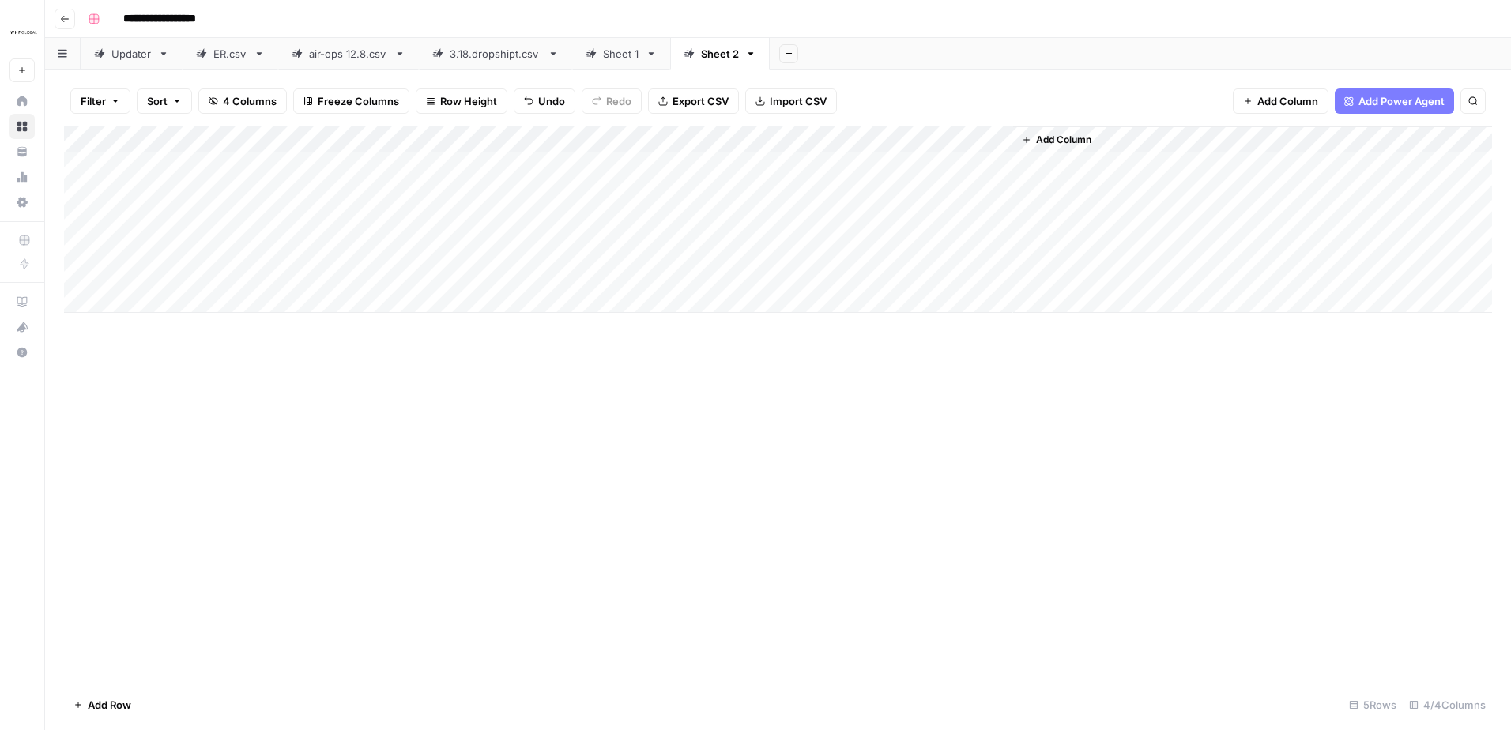
click at [614, 165] on div "Add Column" at bounding box center [778, 219] width 1428 height 187
type input "8957883515096"
click at [680, 427] on div "Add Column" at bounding box center [778, 402] width 1428 height 552
click at [859, 168] on div "Add Column" at bounding box center [778, 219] width 1428 height 187
click at [622, 56] on div "Sheet 1" at bounding box center [621, 54] width 36 height 16
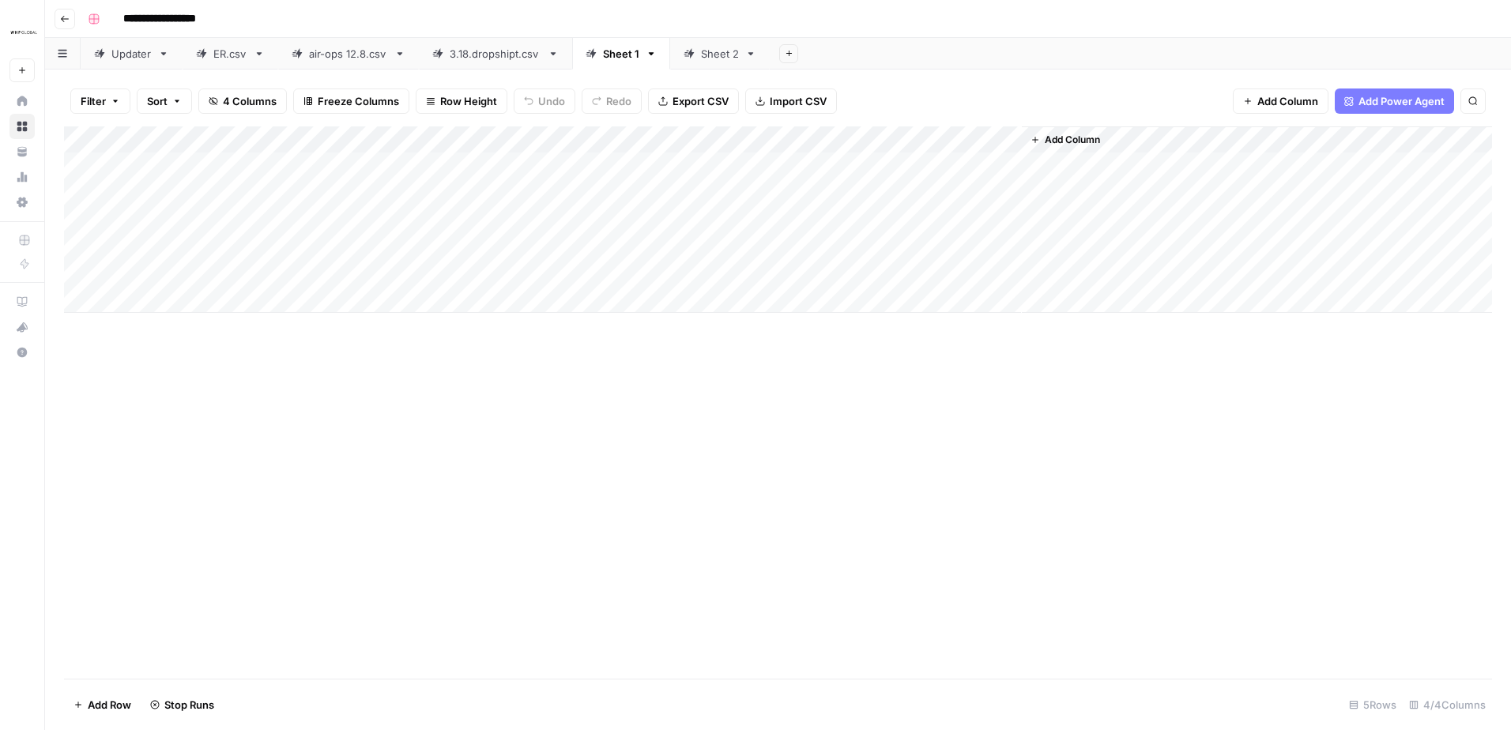
click at [717, 51] on div "Sheet 2" at bounding box center [720, 54] width 38 height 16
click at [710, 424] on div "Add Column" at bounding box center [778, 402] width 1428 height 552
click at [613, 59] on div "Sheet 1" at bounding box center [621, 54] width 36 height 16
click at [714, 51] on div "Sheet 2" at bounding box center [720, 54] width 38 height 16
click at [620, 49] on div "Sheet 1" at bounding box center [621, 54] width 36 height 16
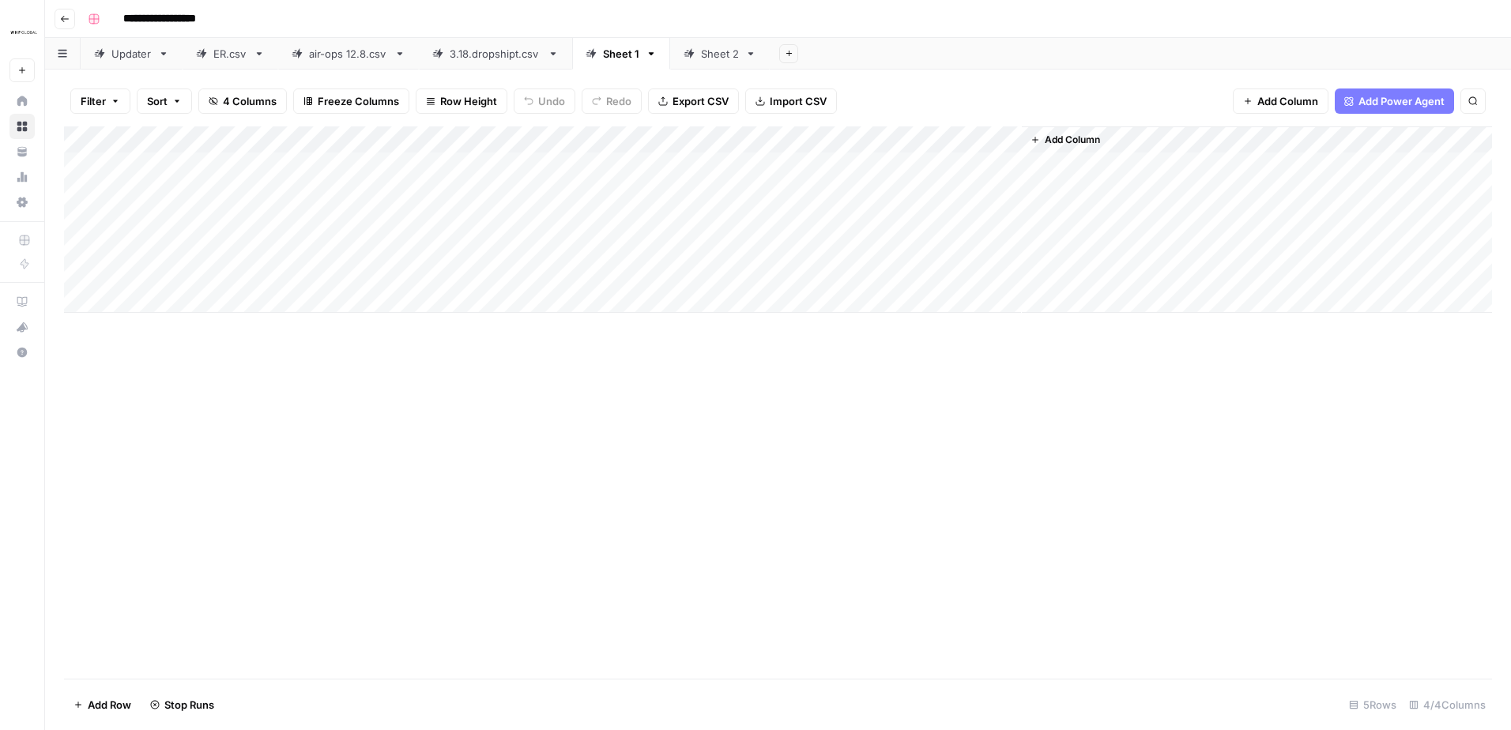
click at [488, 55] on div "3.18.dropshipt.csv" at bounding box center [496, 54] width 92 height 16
click at [612, 56] on div "Sheet 1" at bounding box center [621, 54] width 36 height 16
click at [718, 66] on div "Sheet 2" at bounding box center [720, 54] width 100 height 32
click at [717, 58] on div "Sheet 2" at bounding box center [720, 54] width 38 height 16
drag, startPoint x: 394, startPoint y: 237, endPoint x: 1050, endPoint y: 409, distance: 678.0
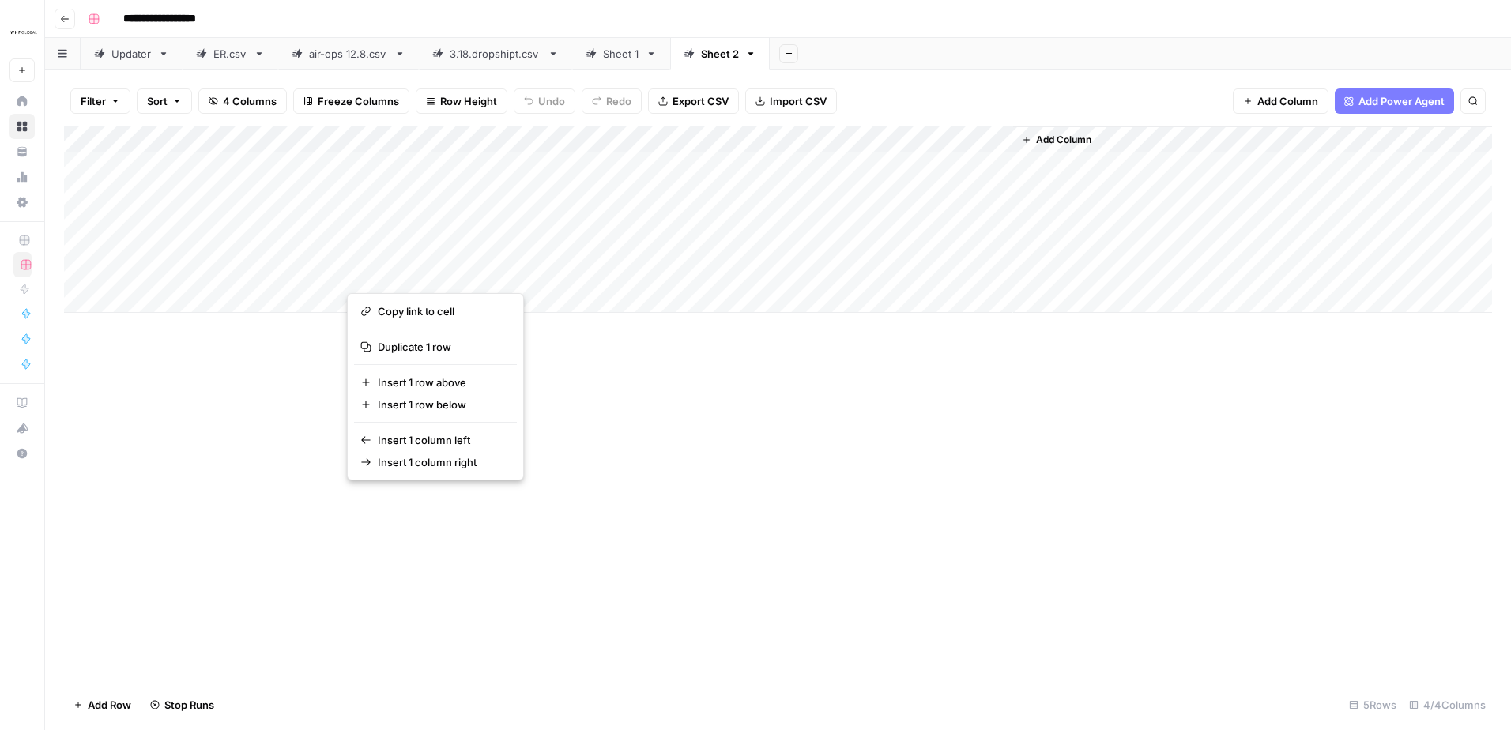
click at [659, 428] on div "Add Column" at bounding box center [778, 402] width 1428 height 552
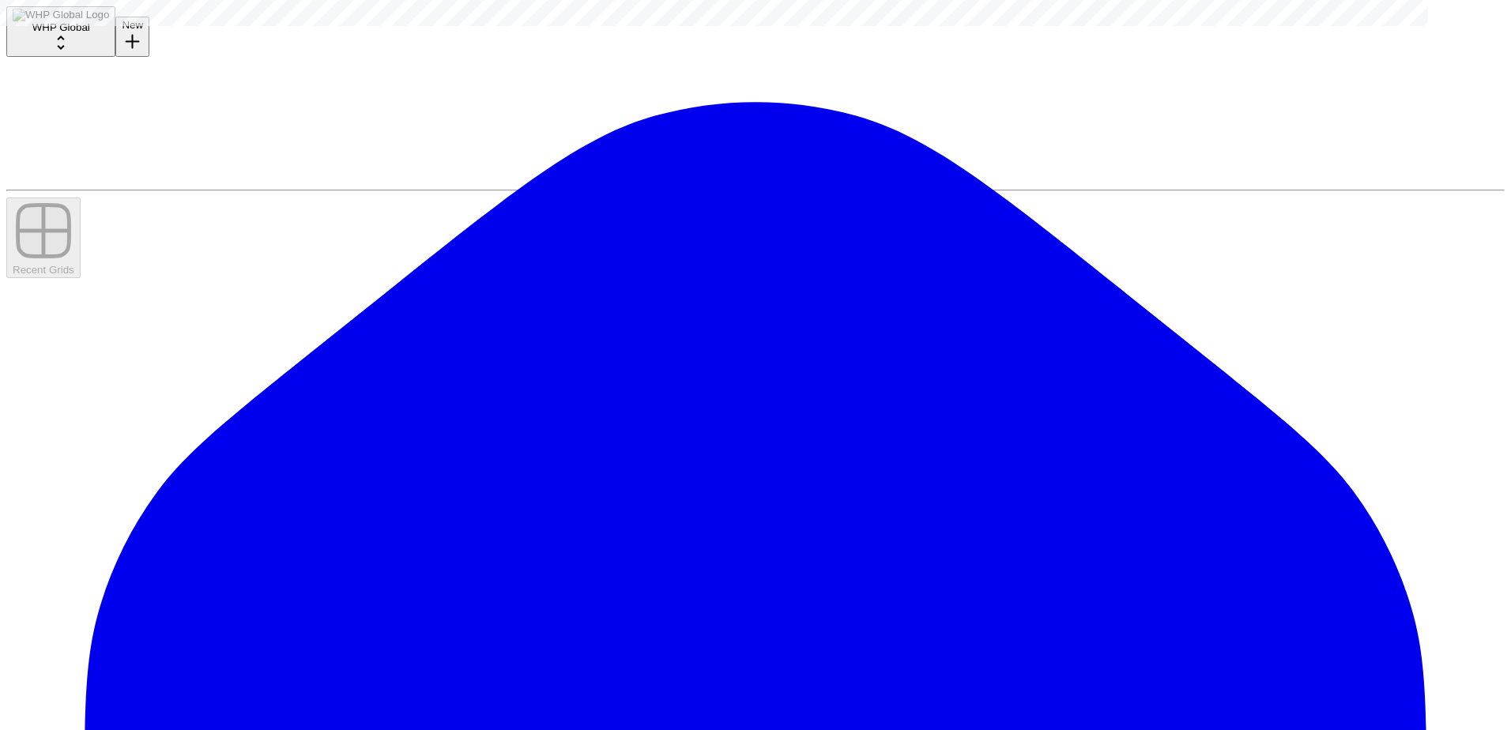
type input "**********"
